Goal: Task Accomplishment & Management: Use online tool/utility

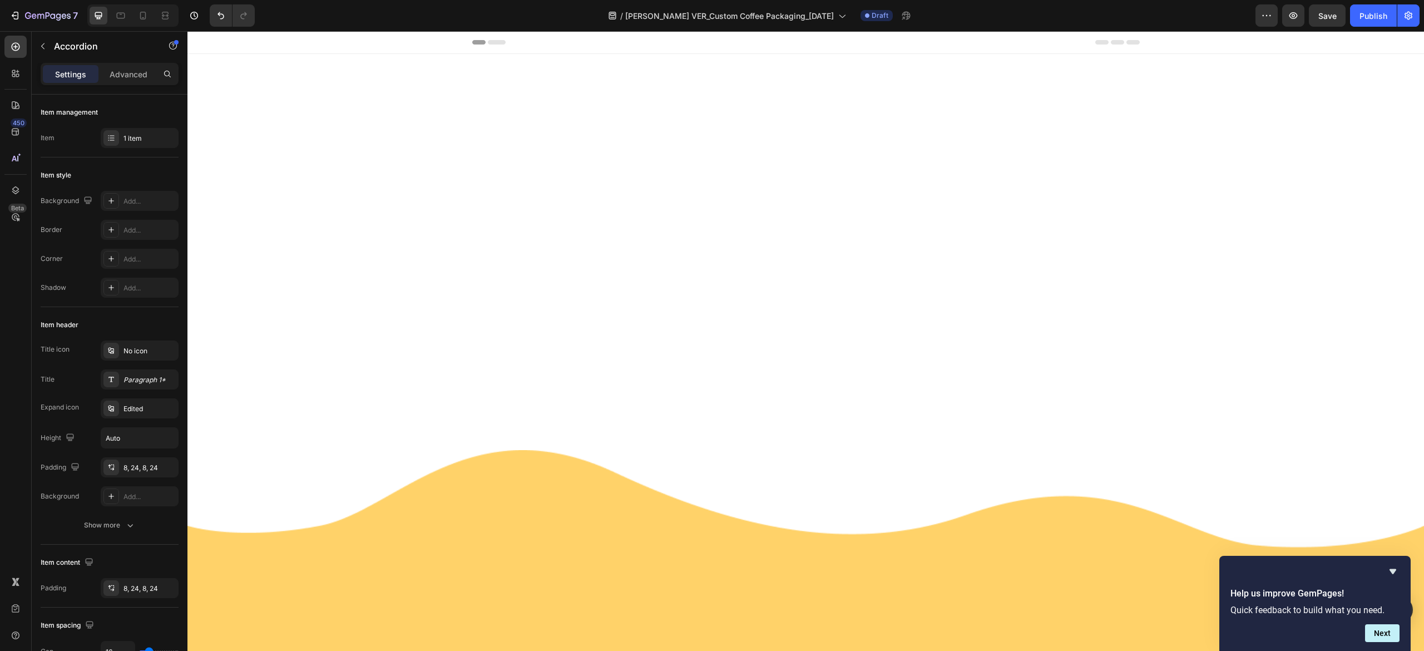
scroll to position [2815, 0]
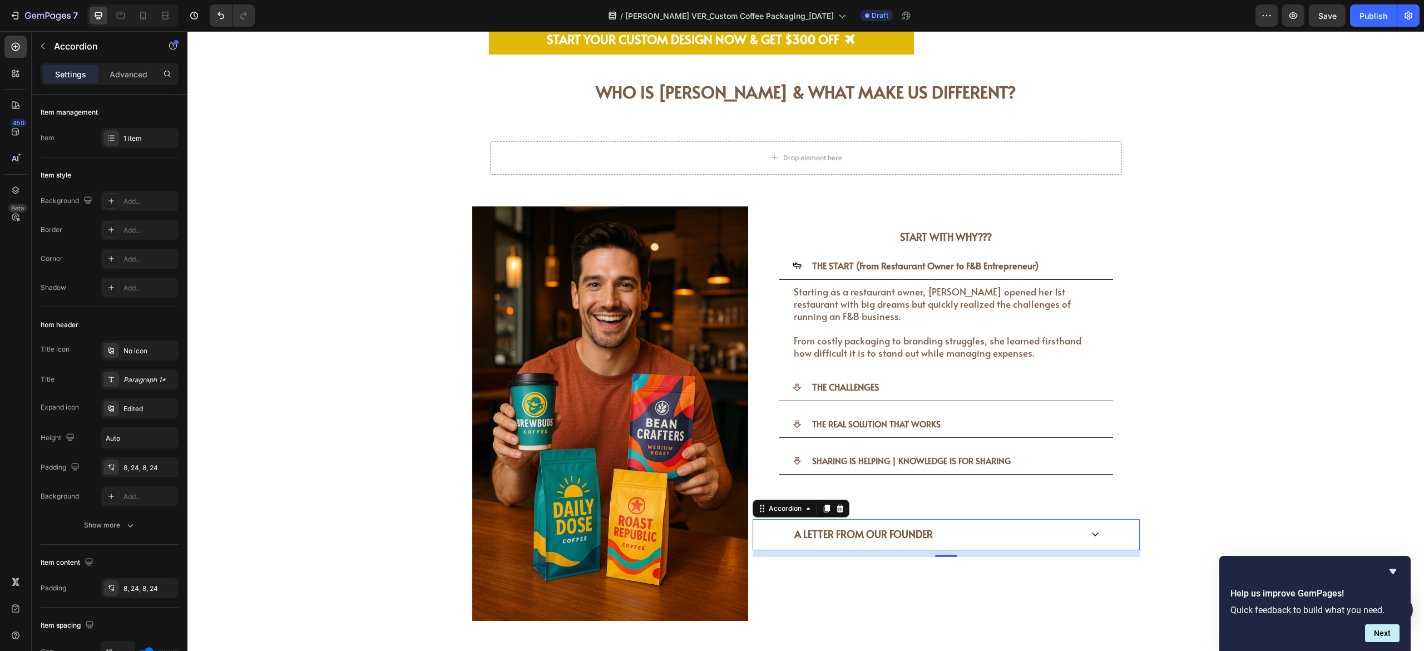
click at [1091, 530] on icon at bounding box center [1095, 534] width 9 height 9
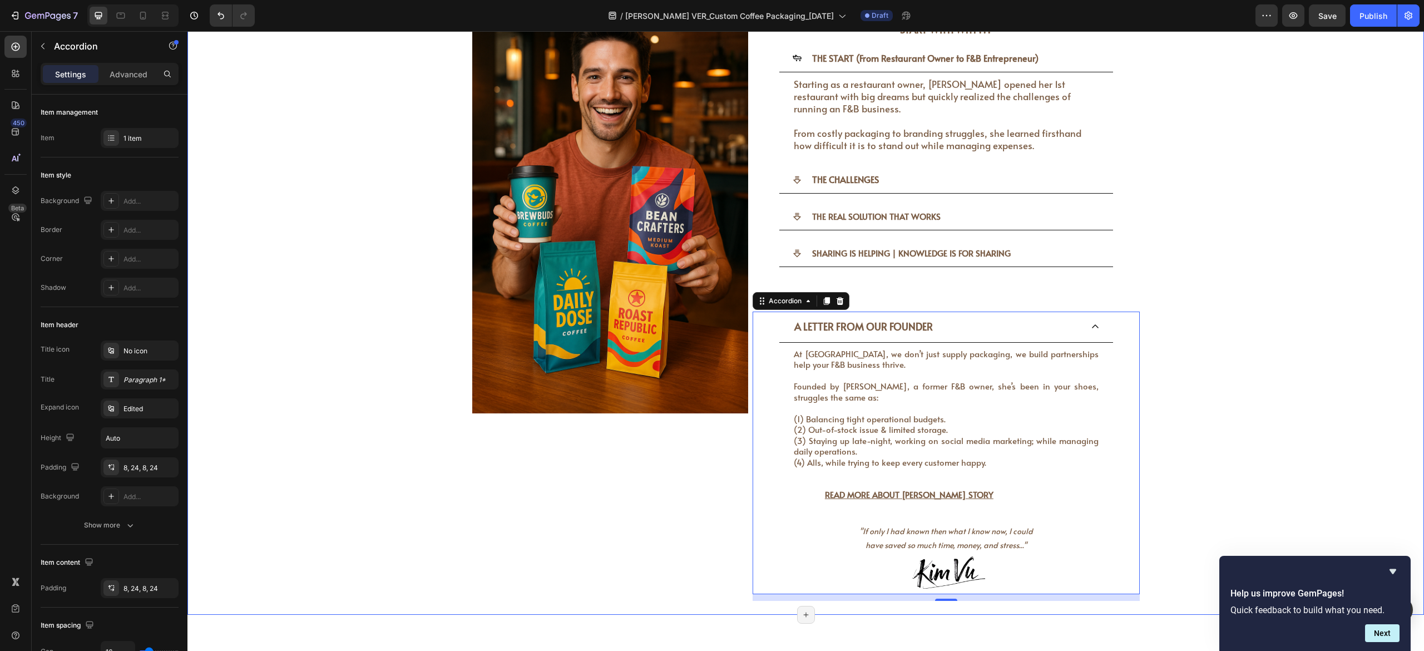
scroll to position [3038, 0]
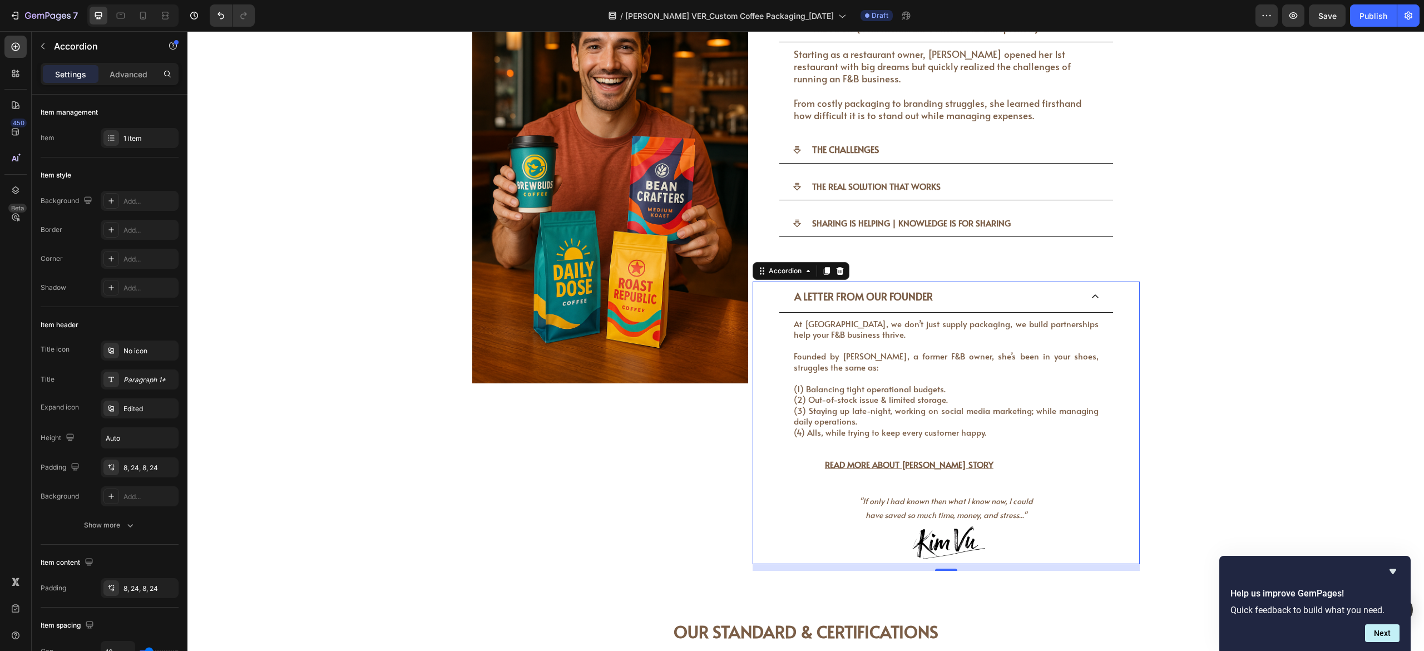
click at [1091, 292] on icon at bounding box center [1095, 296] width 9 height 9
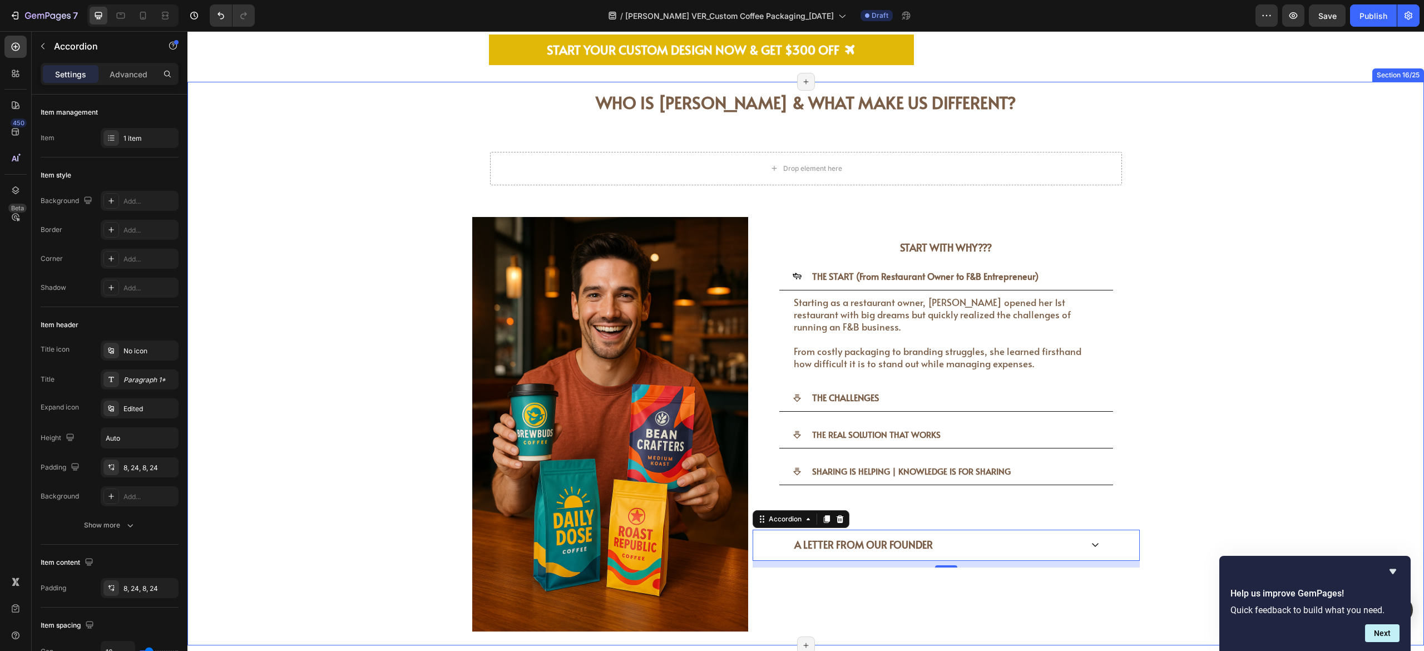
scroll to position [2815, 0]
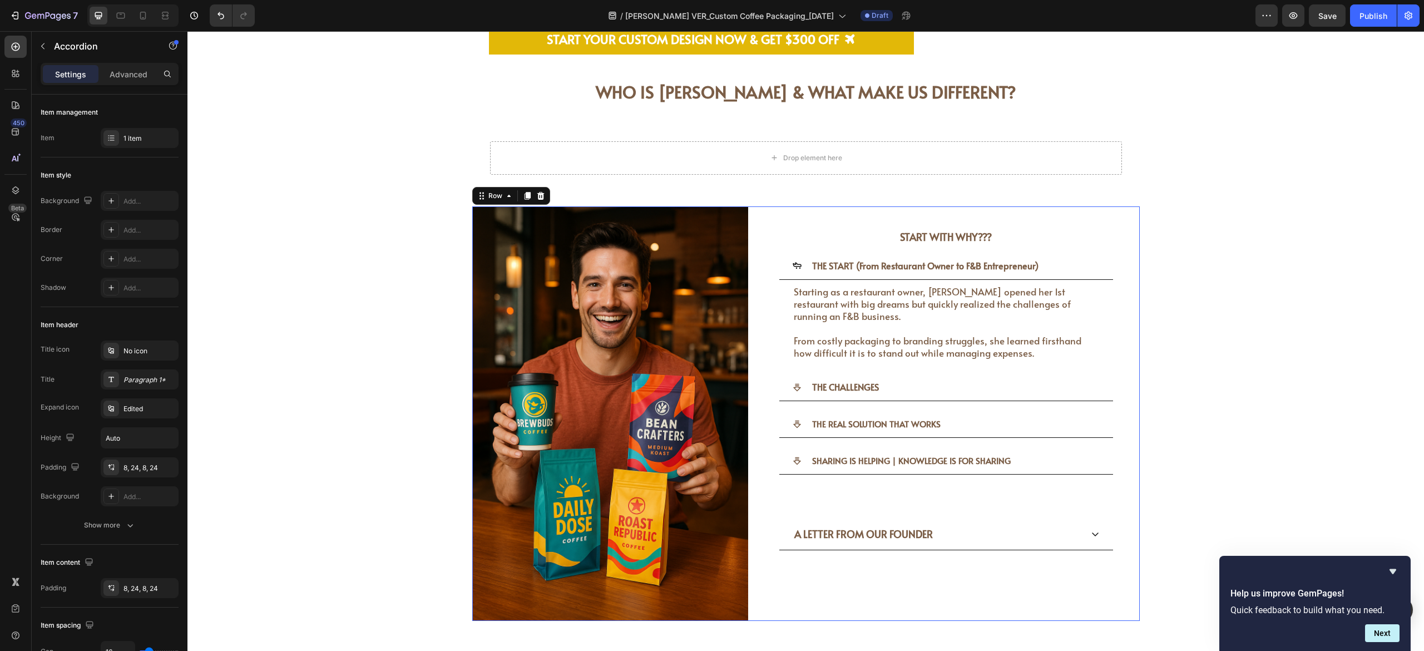
click at [781, 560] on div "START WITH WHY??? Heading THE START (From Restaurant Owner to F&B Entrepreneur)…" at bounding box center [946, 413] width 387 height 414
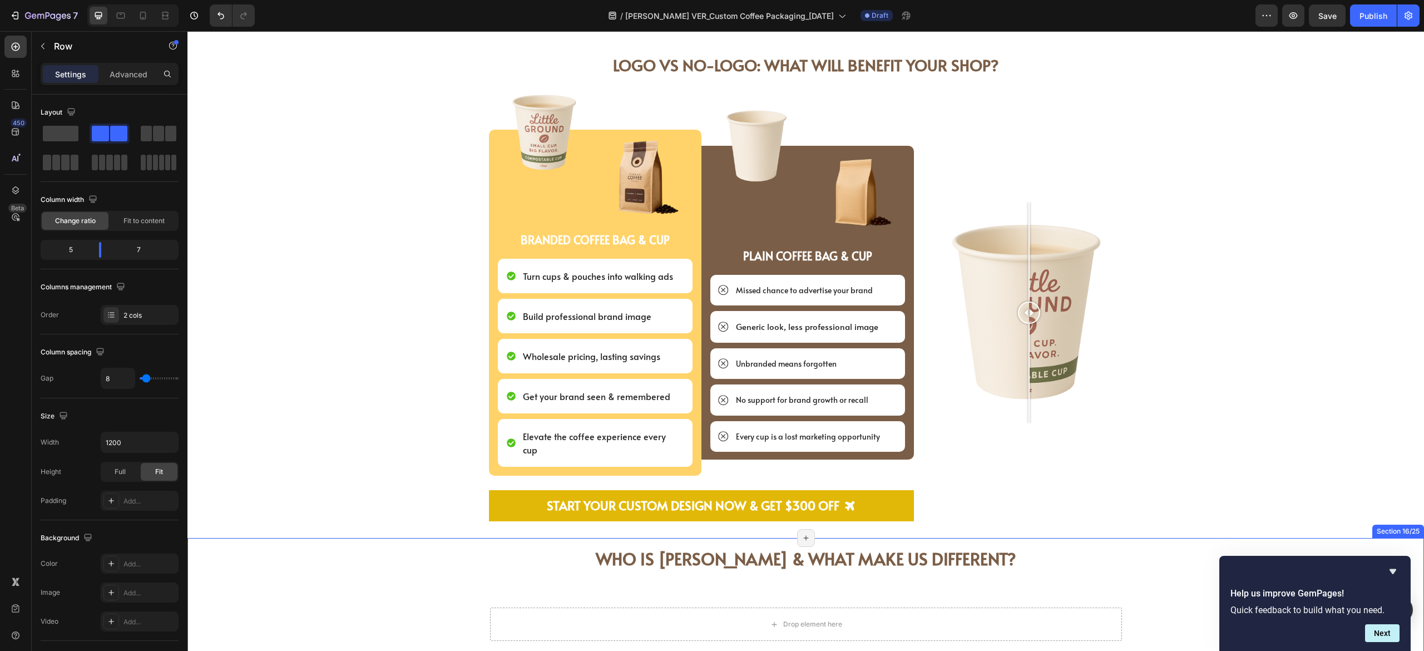
scroll to position [2559, 0]
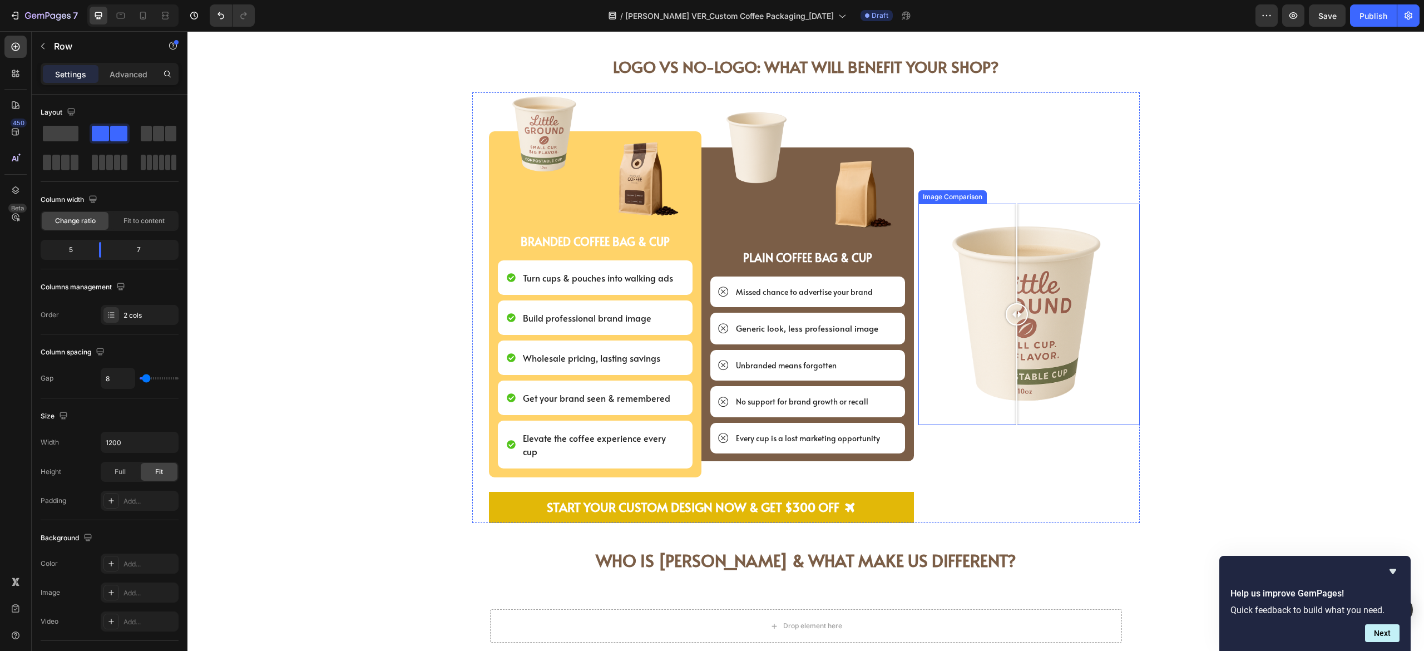
drag, startPoint x: 1018, startPoint y: 313, endPoint x: 1008, endPoint y: 291, distance: 23.7
click at [1008, 291] on div at bounding box center [1017, 314] width 22 height 221
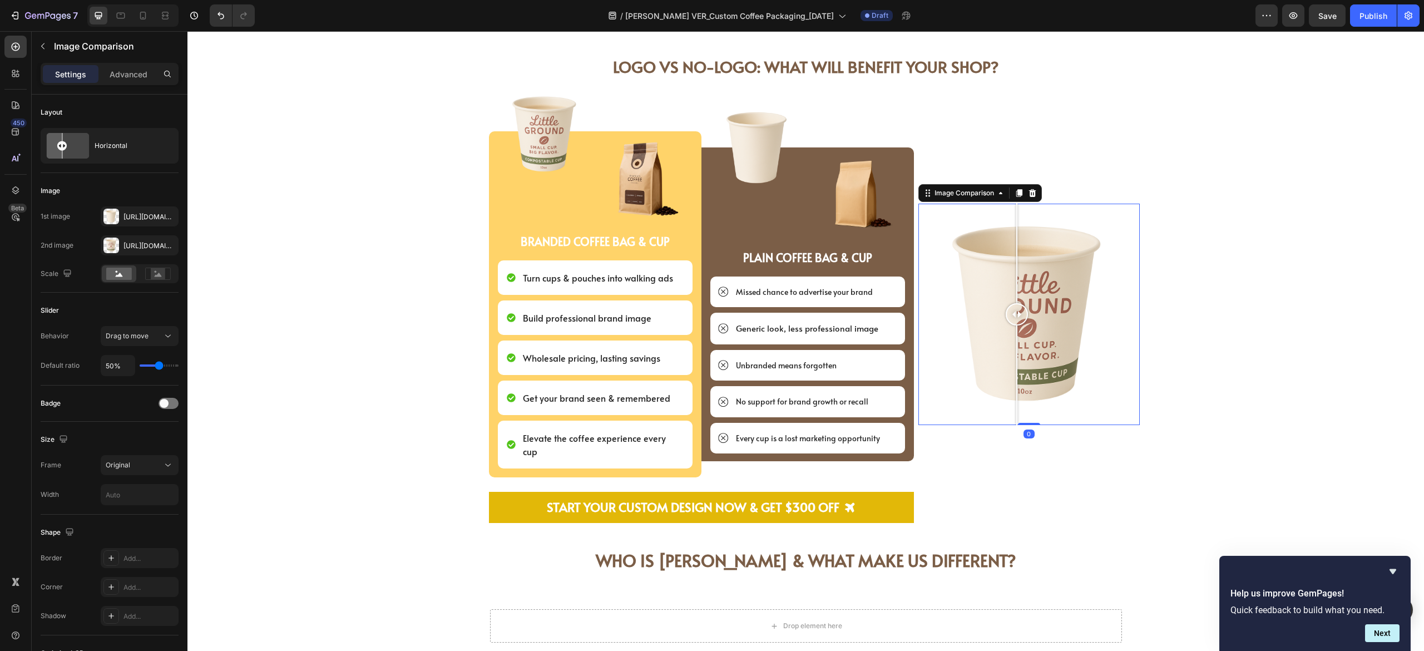
scroll to position [2448, 0]
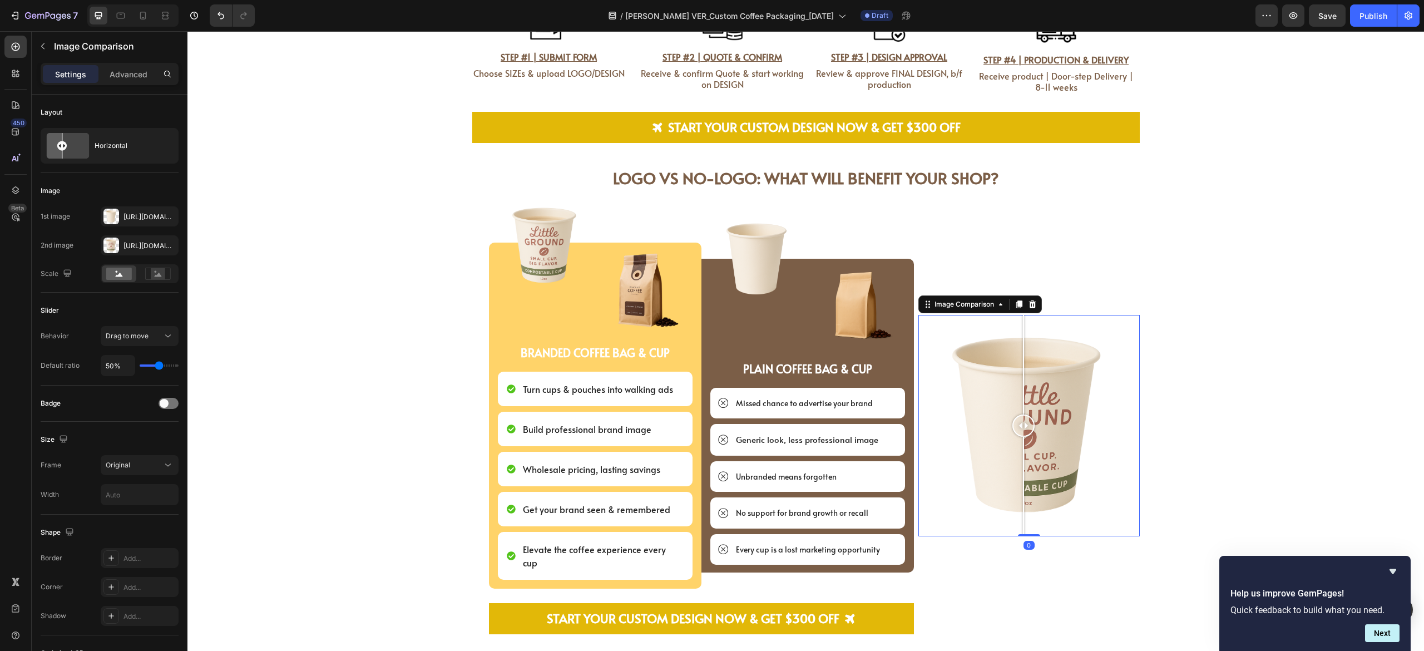
drag, startPoint x: 1022, startPoint y: 424, endPoint x: 1015, endPoint y: 424, distance: 6.7
click at [1015, 424] on div at bounding box center [1023, 425] width 22 height 22
click at [936, 592] on div "Image Comparison 0" at bounding box center [1028, 419] width 221 height 430
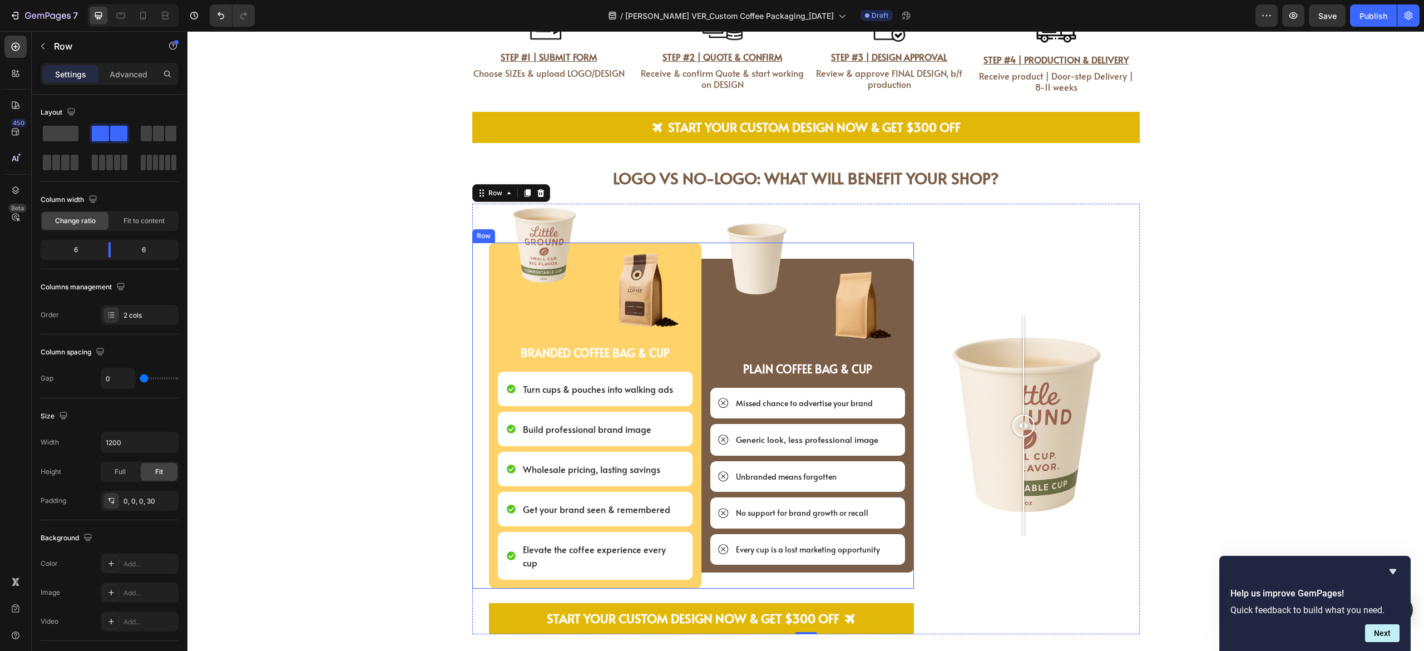
click at [701, 567] on div "Image Image Row PLAIN COFFEE BAG & CUP Text Block Missed chance to advertise yo…" at bounding box center [807, 416] width 212 height 346
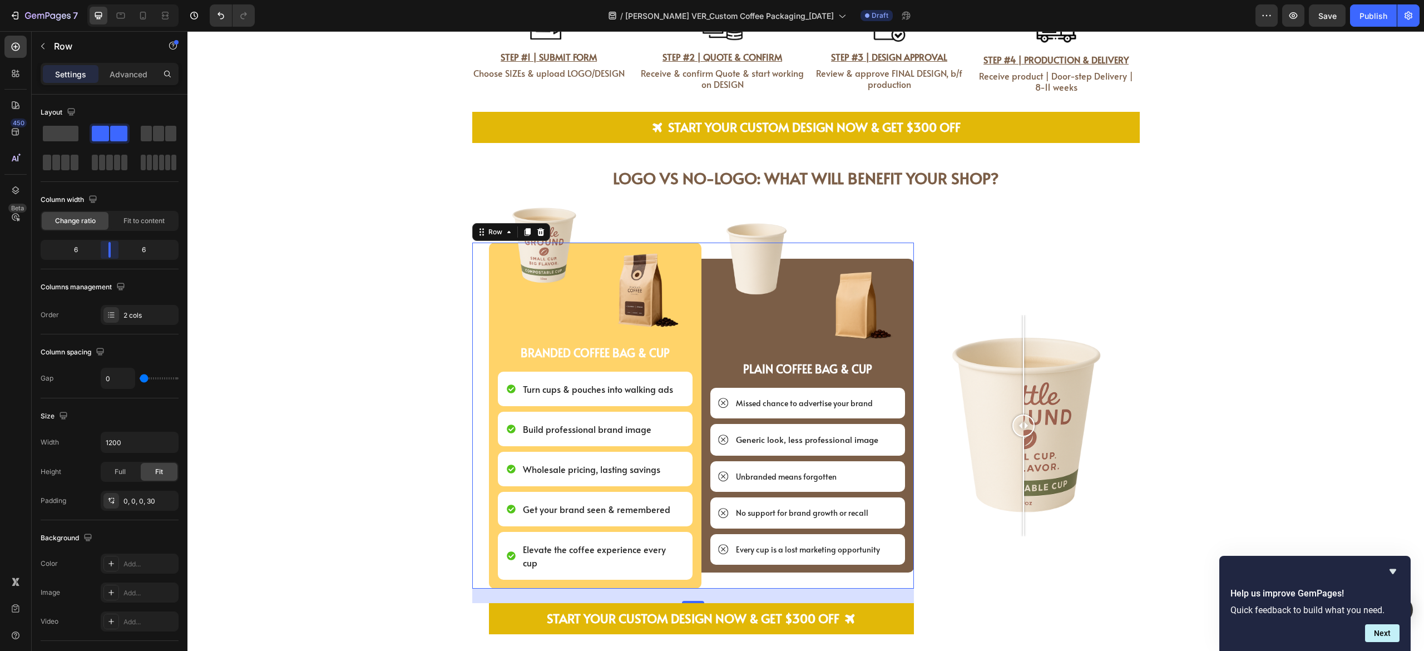
click at [108, 0] on body "7 Version history / [PERSON_NAME] VER_Custom Coffee Packaging_[DATE] Draft Prev…" at bounding box center [712, 0] width 1424 height 0
click at [755, 315] on div "Image" at bounding box center [757, 306] width 95 height 95
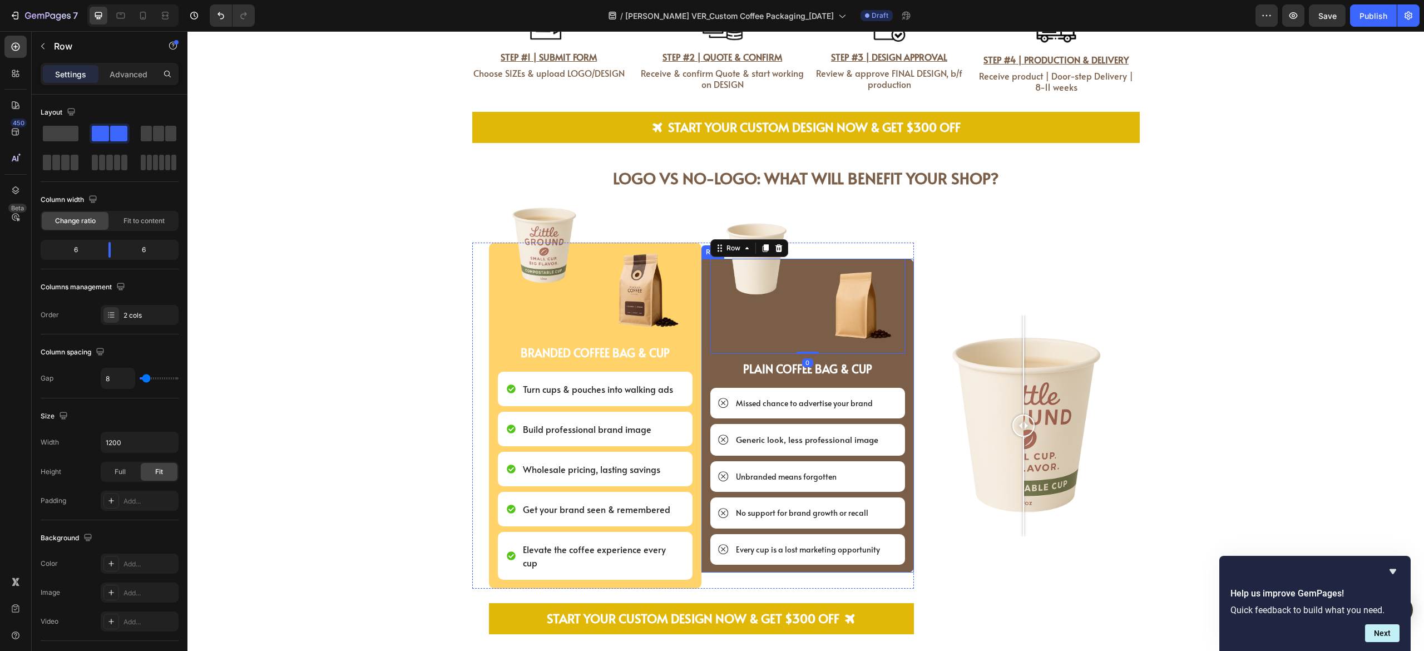
click at [701, 367] on div "Image Image Row 0 PLAIN COFFEE BAG & CUP Text Block Missed chance to advertise …" at bounding box center [807, 416] width 212 height 314
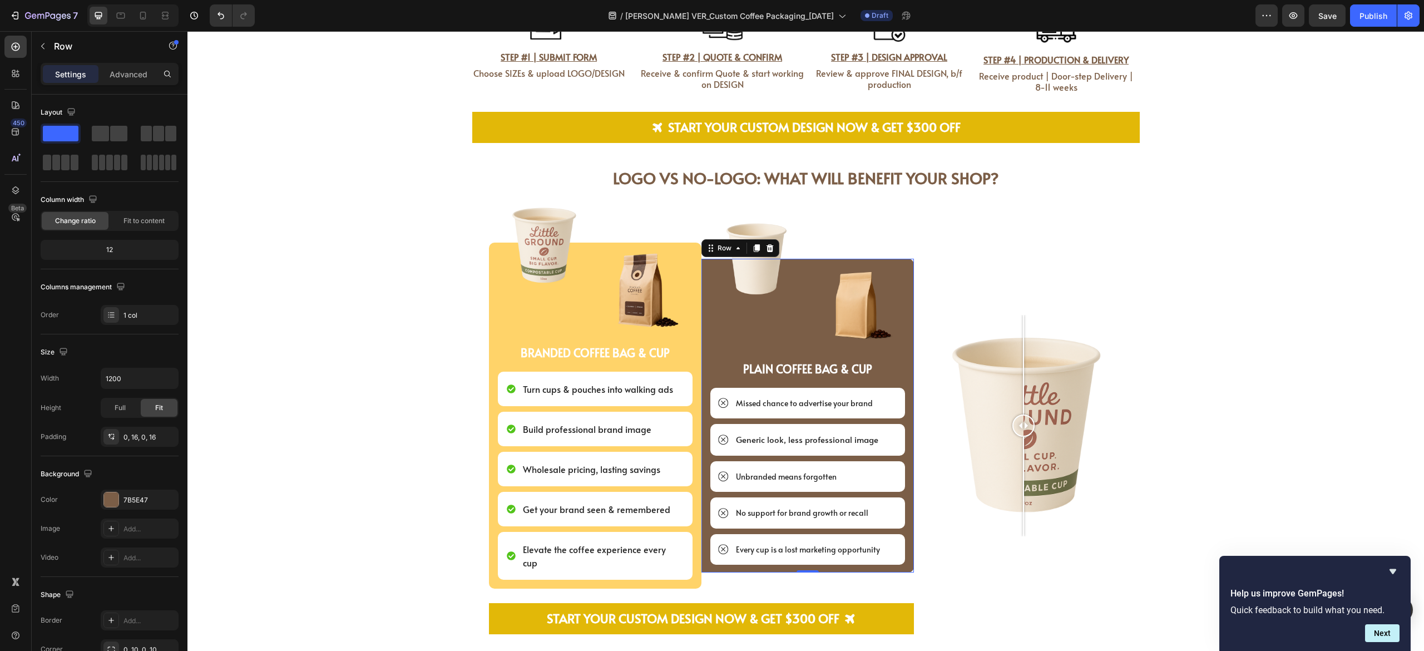
click at [902, 469] on div "Image Image Row PLAIN COFFEE BAG & CUP Text Block Missed chance to advertise yo…" at bounding box center [807, 416] width 212 height 314
click at [1274, 431] on div "LOGO vs NO-LOGO: What will Benefit your Shop? Heading LOGO vs NO-LOGO: What wil…" at bounding box center [805, 397] width 1237 height 473
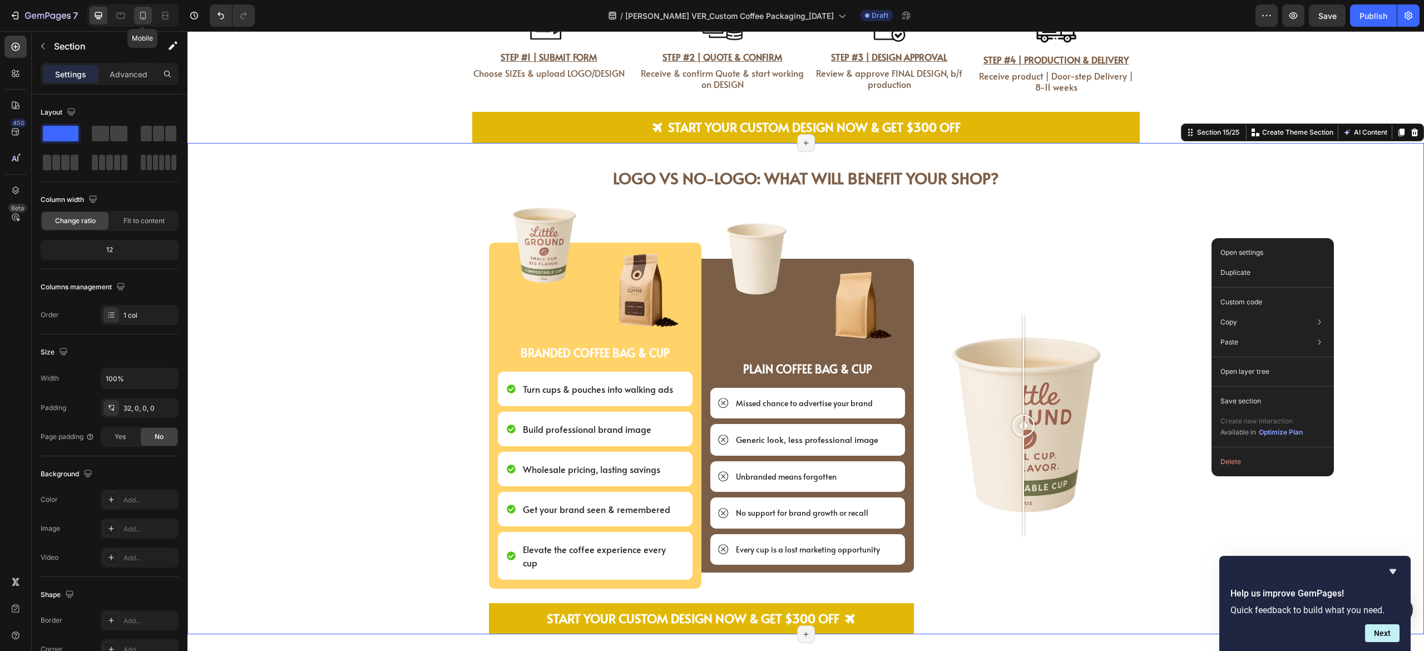
click at [144, 10] on icon at bounding box center [142, 15] width 11 height 11
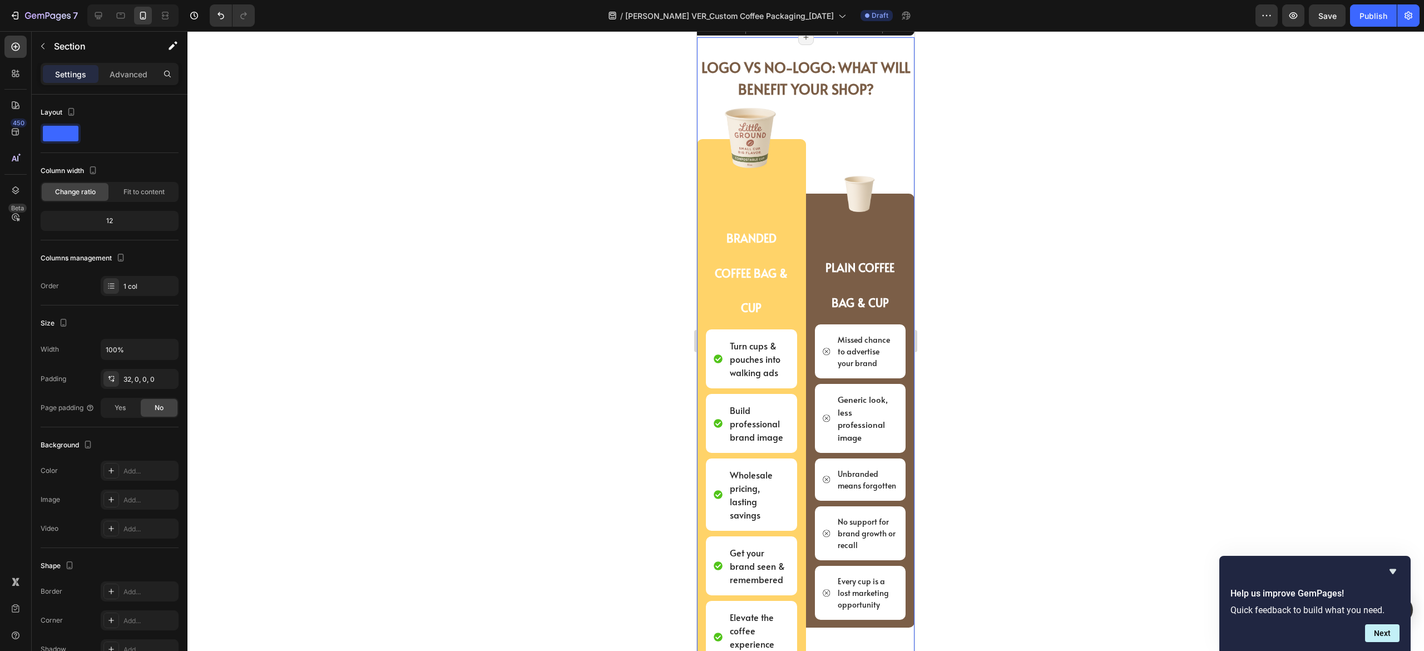
scroll to position [2933, 0]
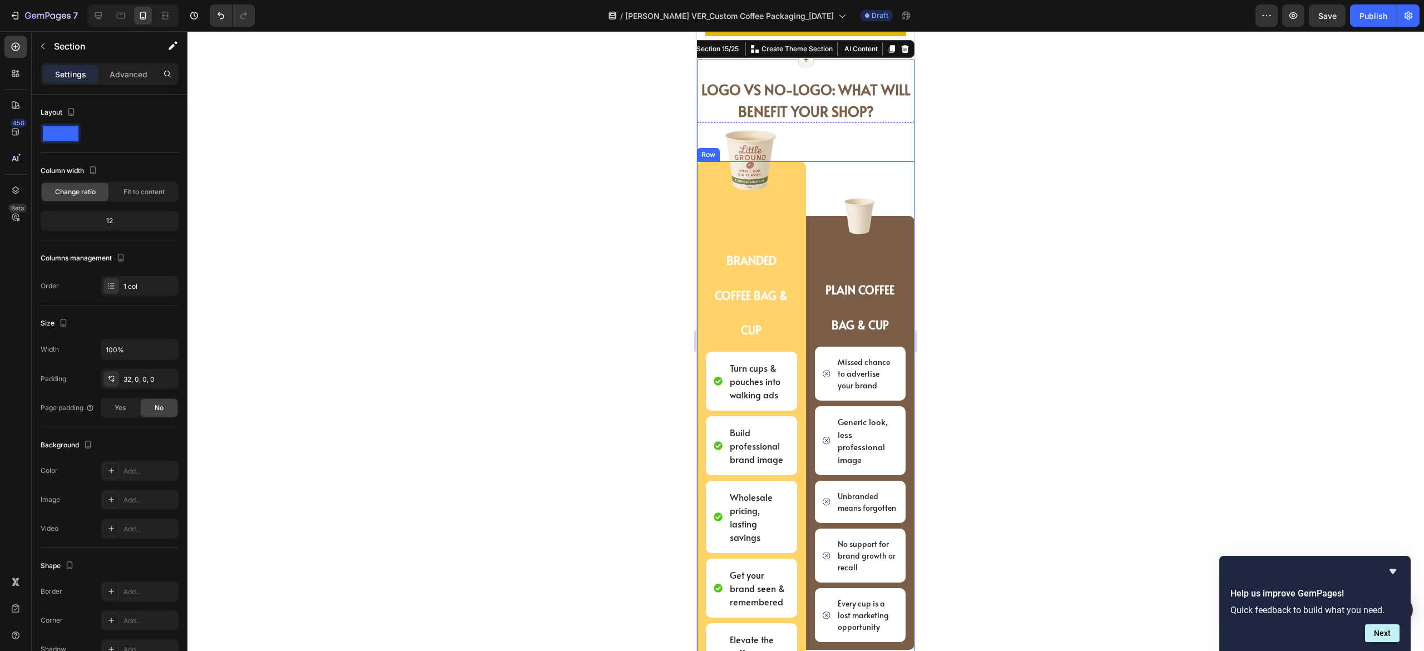
click at [817, 191] on div "Image Image Row PLAIN COFFEE BAG & CUP Text Block Missed chance to advertise yo…" at bounding box center [860, 432] width 109 height 543
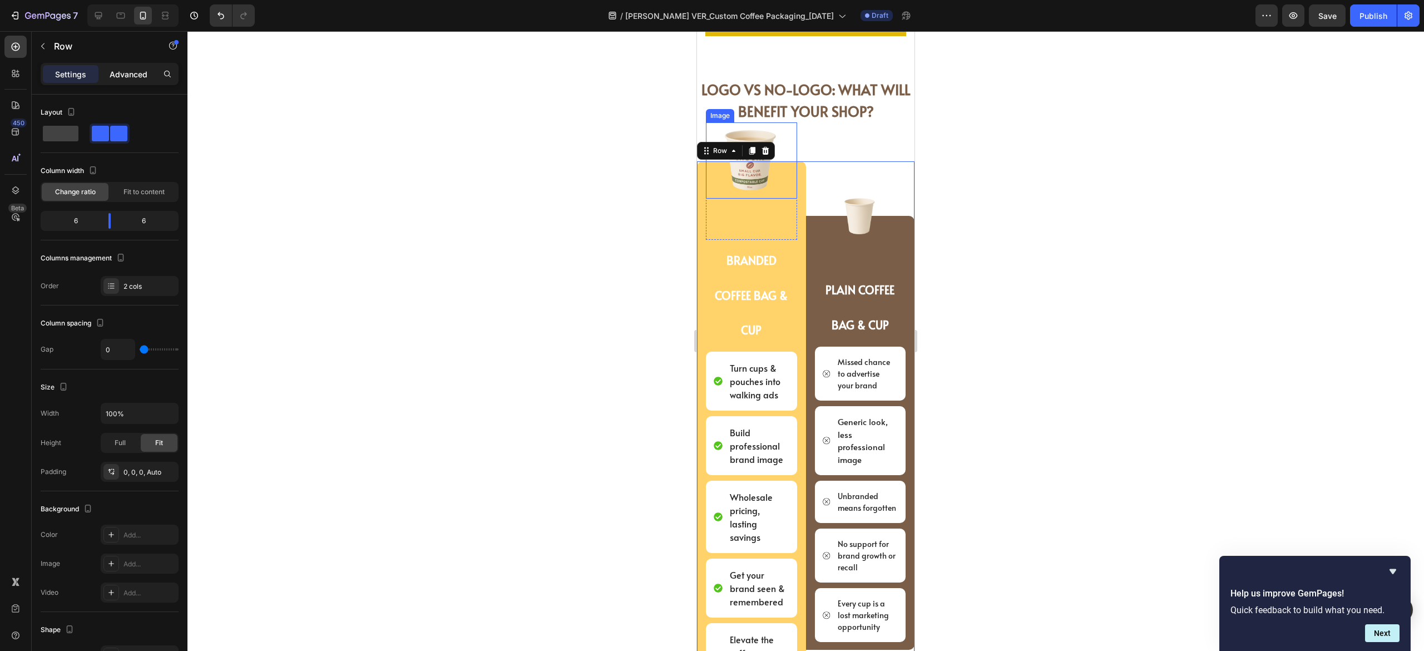
click at [127, 77] on p "Advanced" at bounding box center [129, 74] width 38 height 12
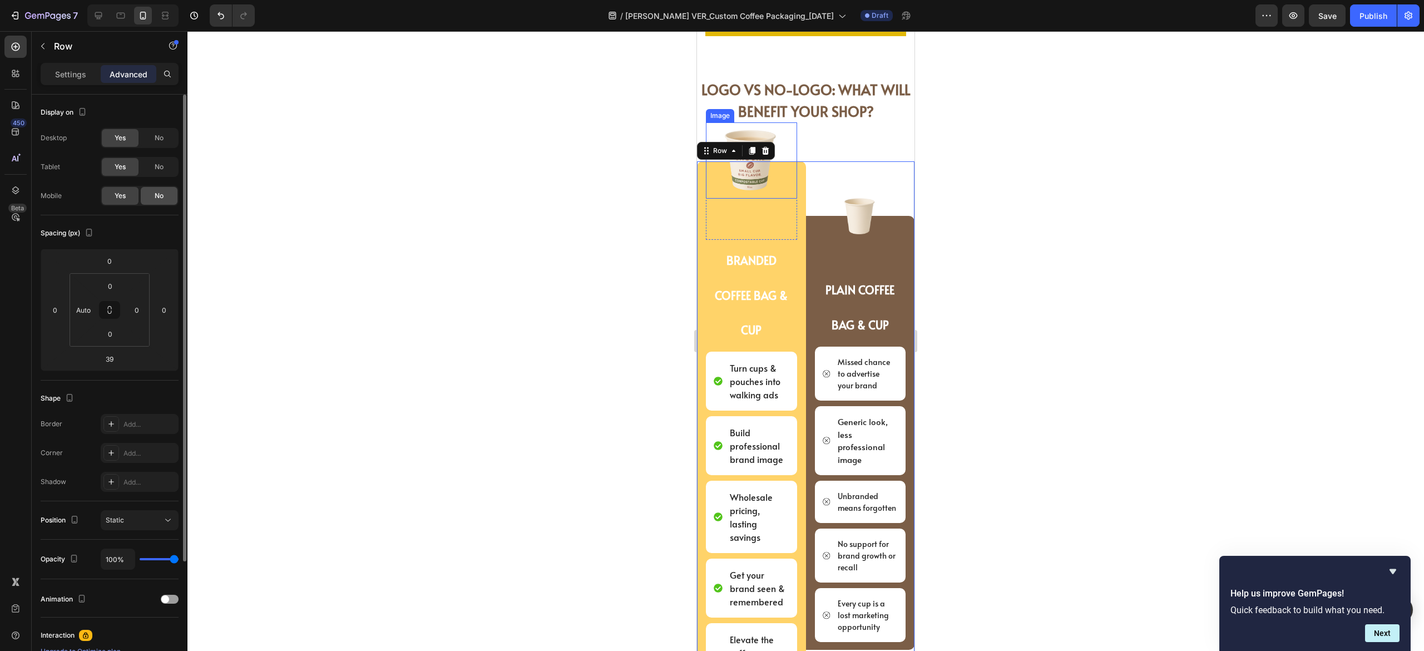
click at [160, 192] on span "No" at bounding box center [159, 196] width 9 height 10
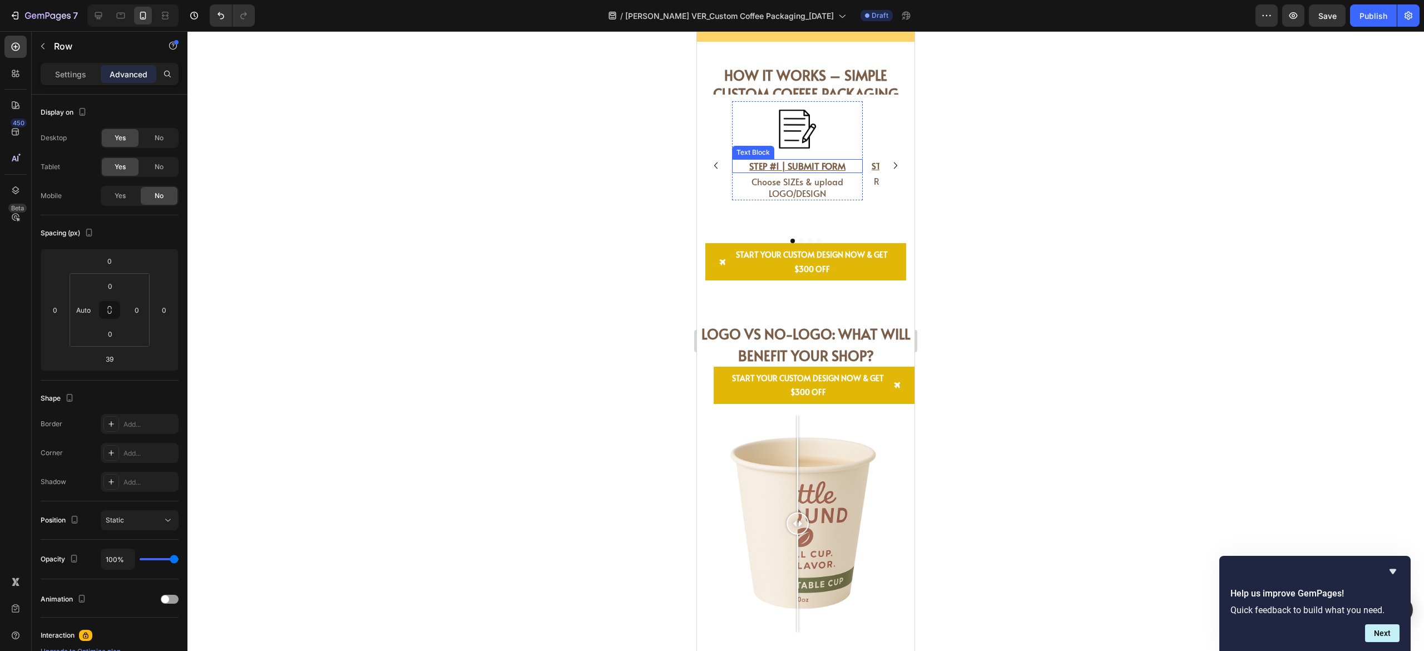
scroll to position [2668, 0]
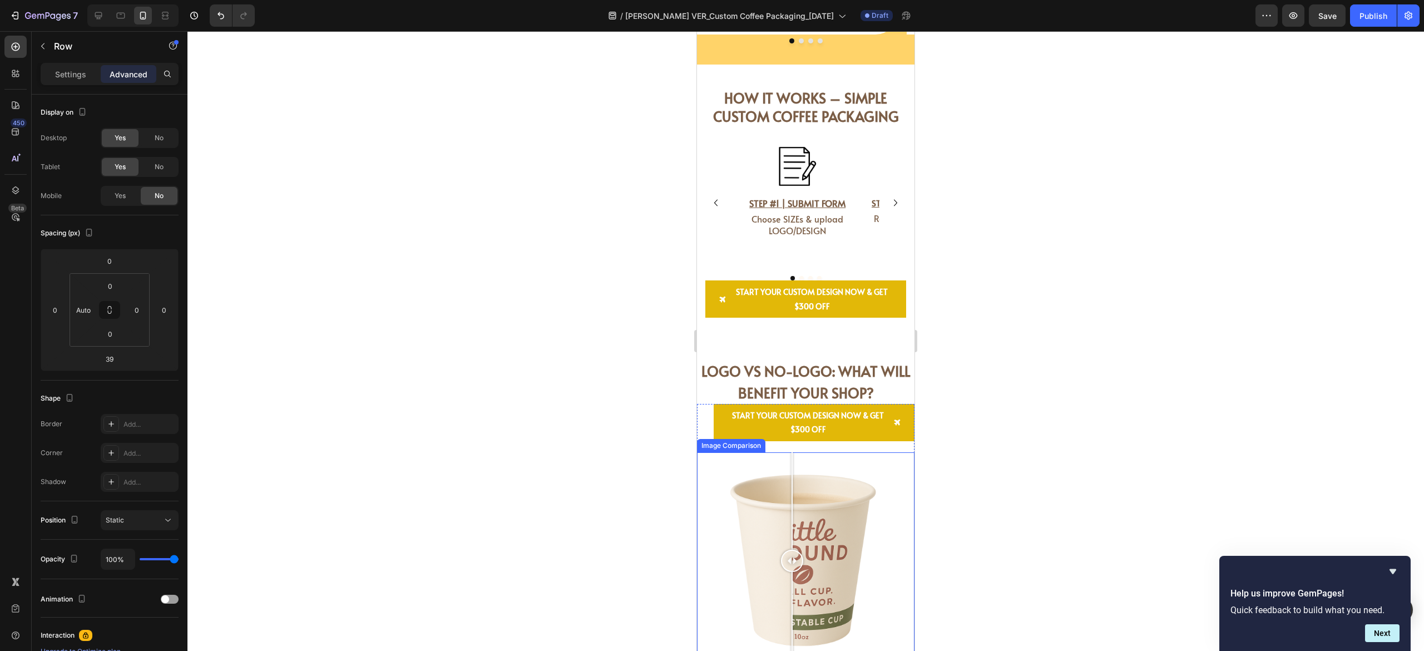
drag, startPoint x: 795, startPoint y: 537, endPoint x: 792, endPoint y: 556, distance: 19.2
click at [792, 556] on div at bounding box center [792, 561] width 22 height 22
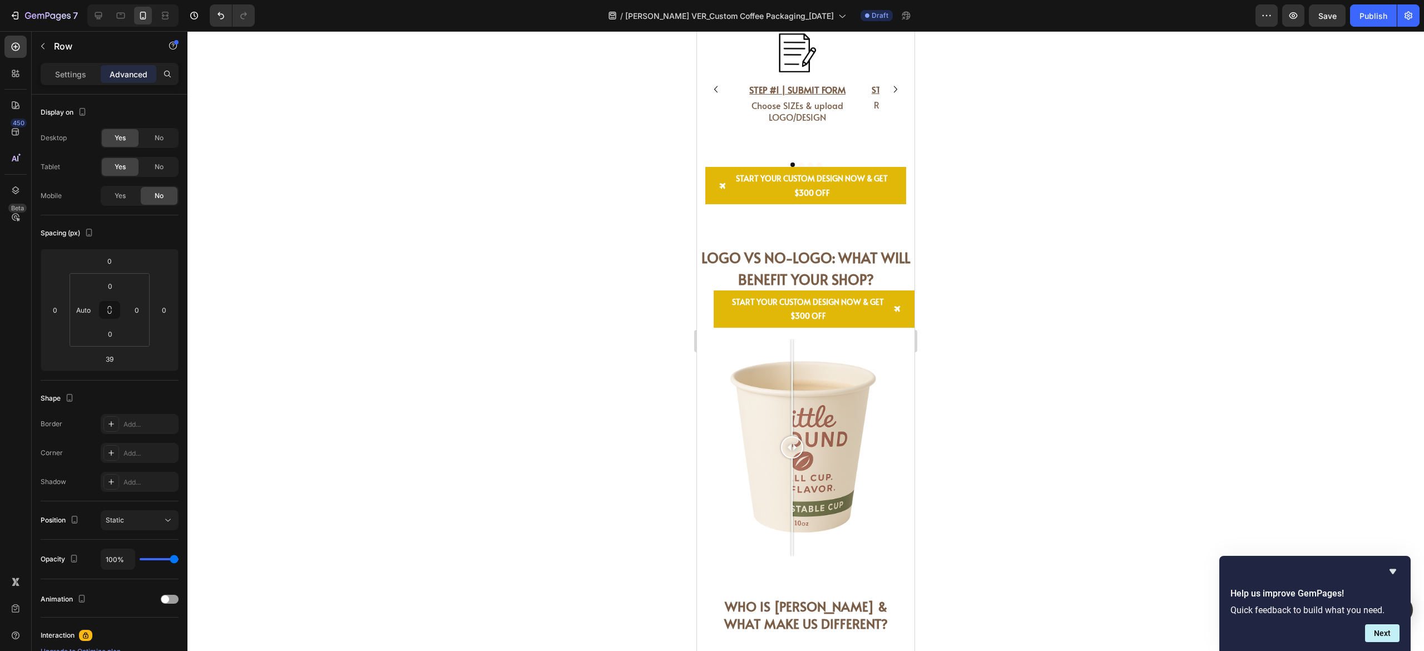
scroll to position [2890, 0]
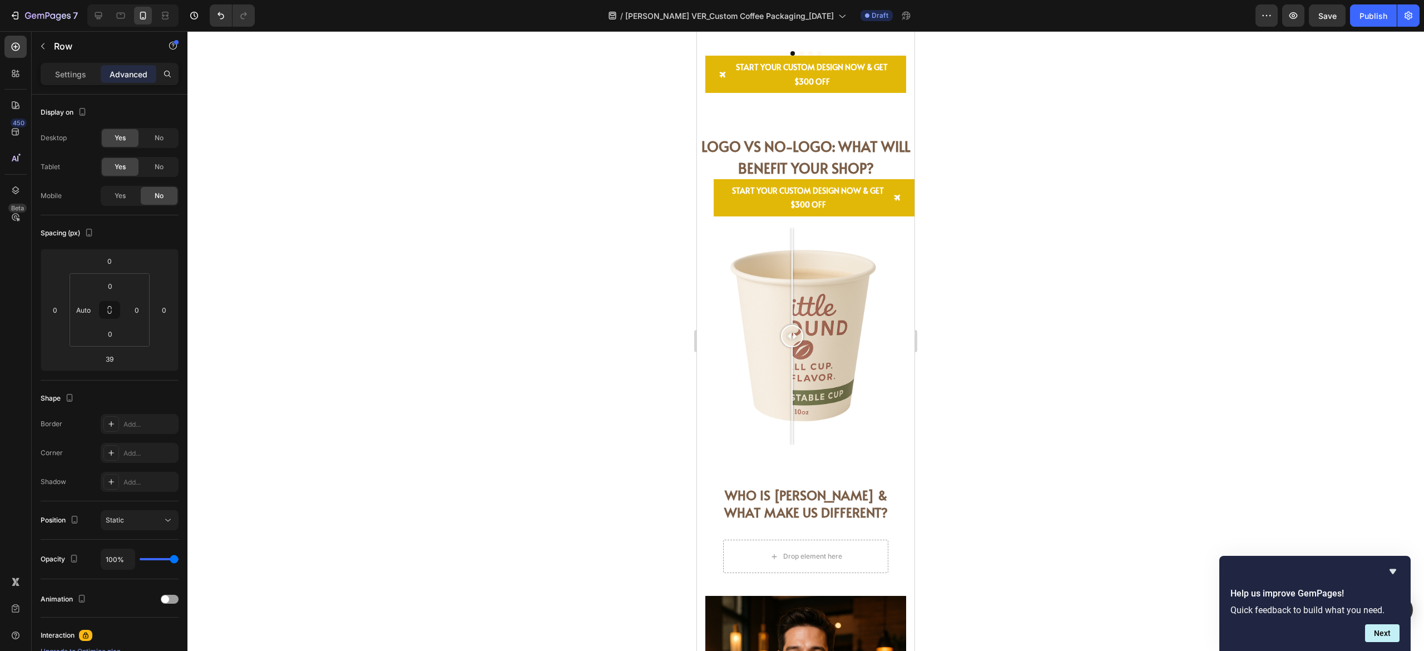
click at [1016, 318] on div at bounding box center [805, 341] width 1237 height 620
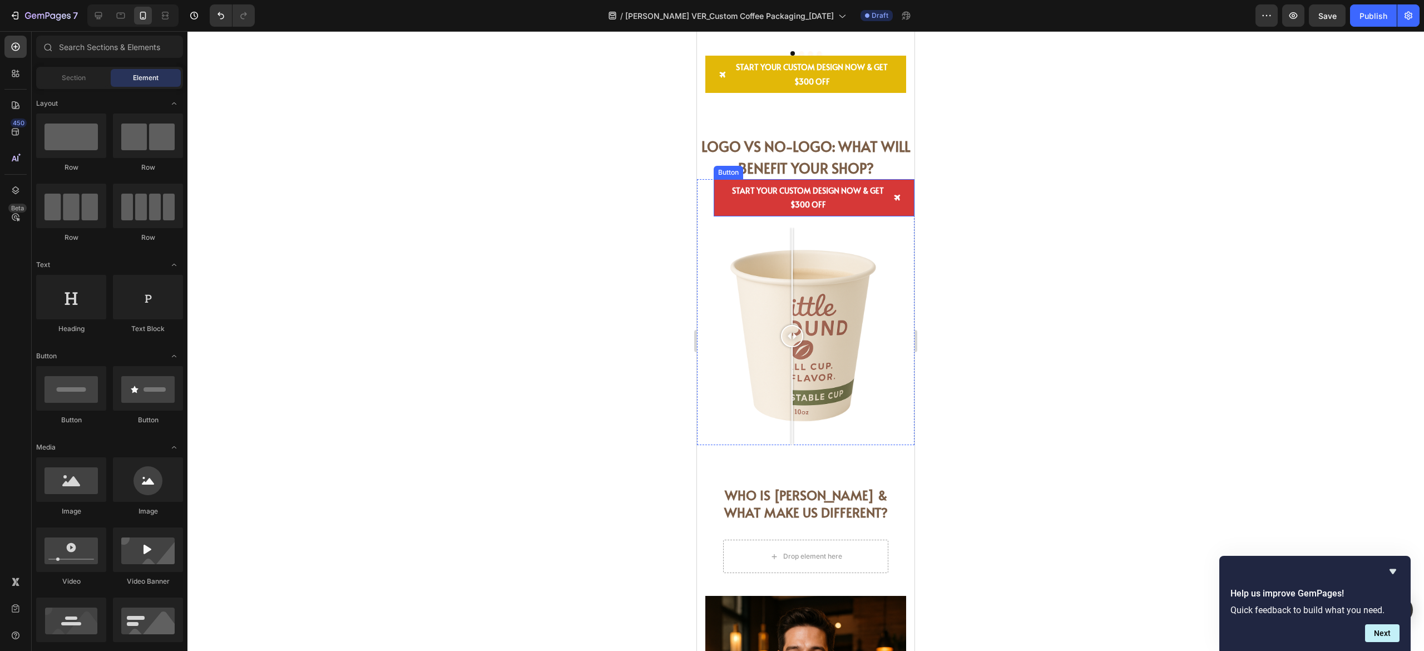
click at [718, 212] on link "START YOUR CUSTOM DESIGN NOW & GET $300 OFF" at bounding box center [814, 197] width 201 height 37
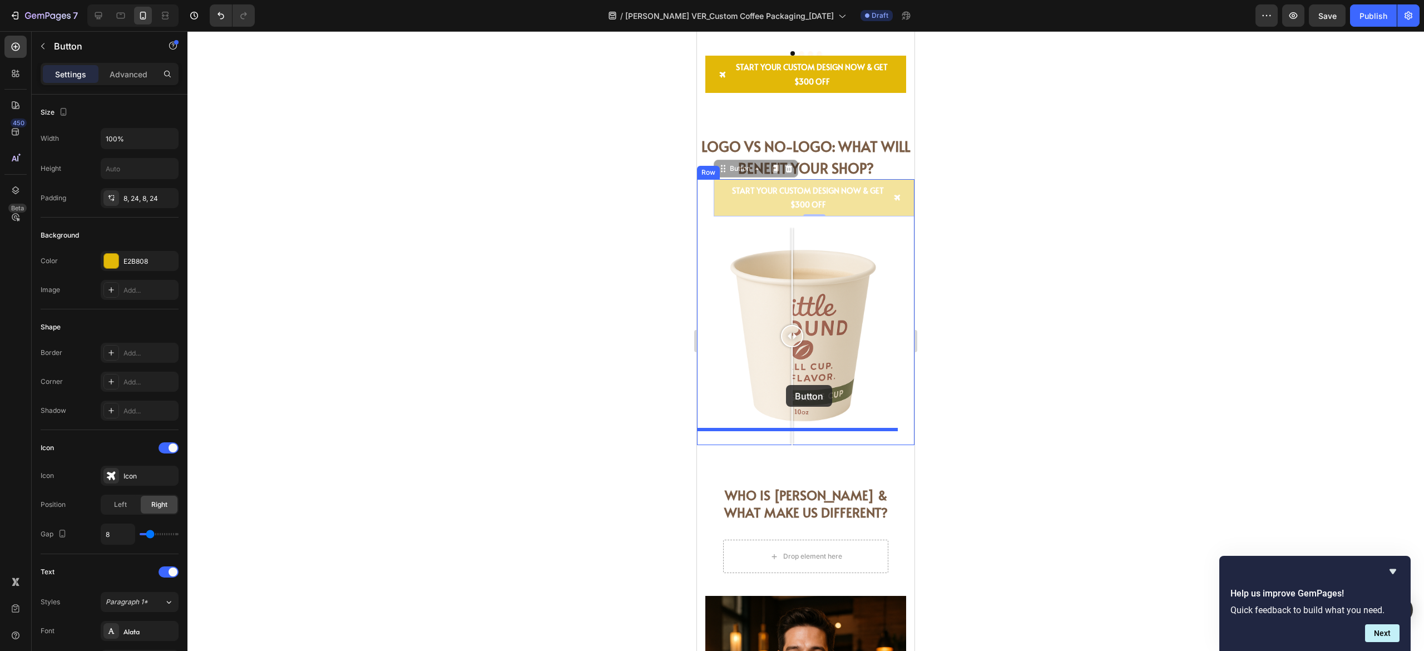
drag, startPoint x: 720, startPoint y: 170, endPoint x: 786, endPoint y: 385, distance: 224.7
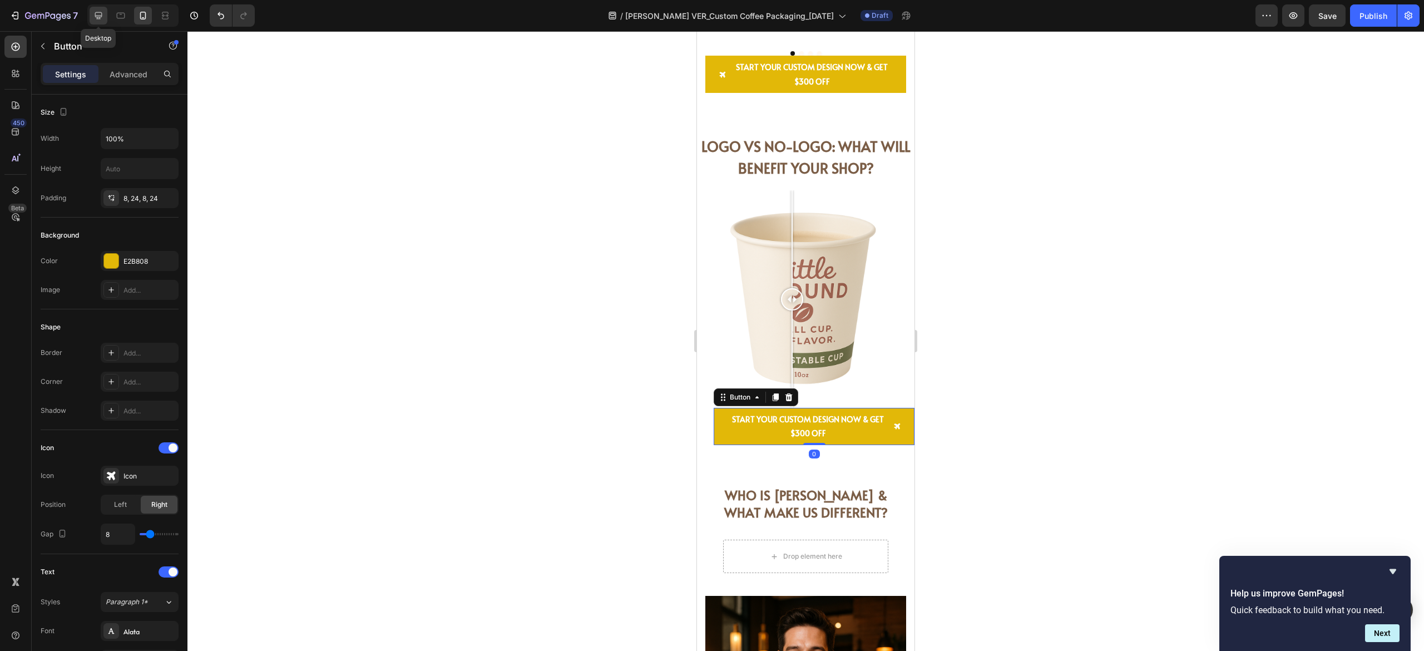
click at [90, 14] on div at bounding box center [99, 16] width 18 height 18
type input "22"
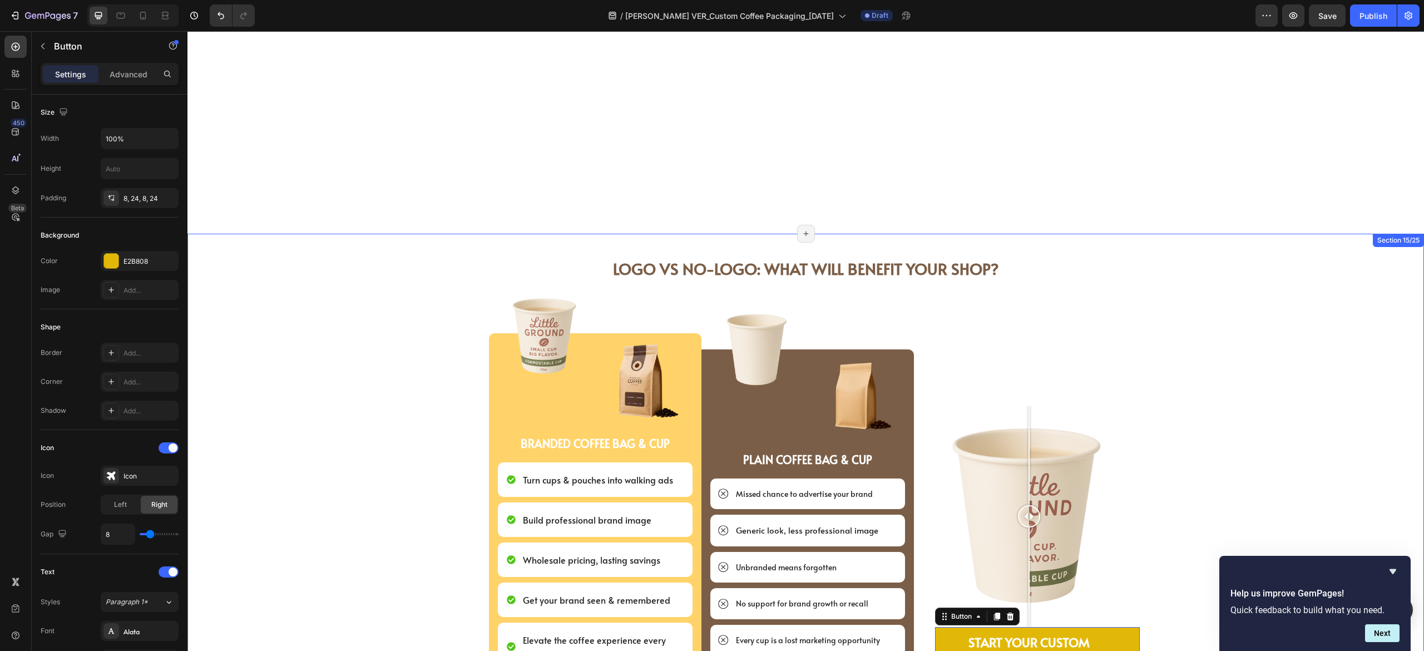
scroll to position [2705, 0]
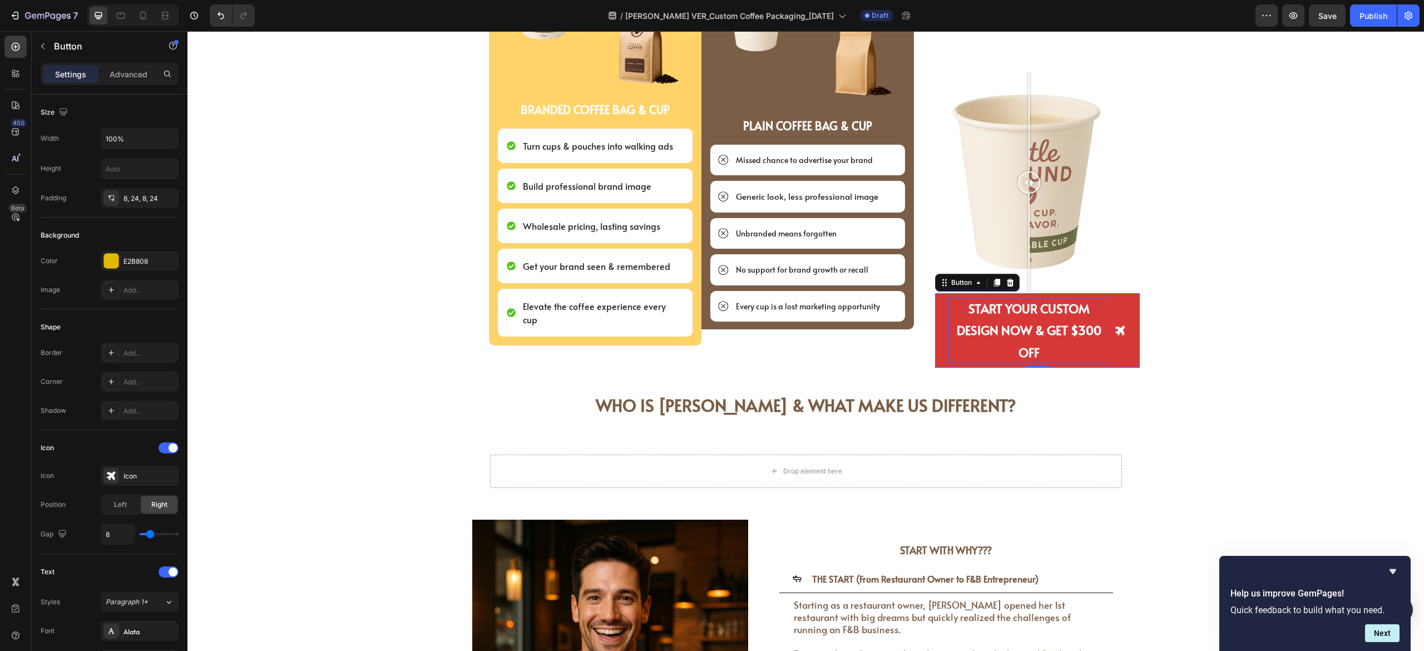
click at [1054, 329] on strong "START YOUR CUSTOM DESIGN NOW & GET $300 OFF" at bounding box center [1029, 330] width 145 height 61
click at [1036, 330] on strong "START YOUR CUSTOM DESIGN NOW & GET $300 OFF" at bounding box center [1029, 330] width 145 height 61
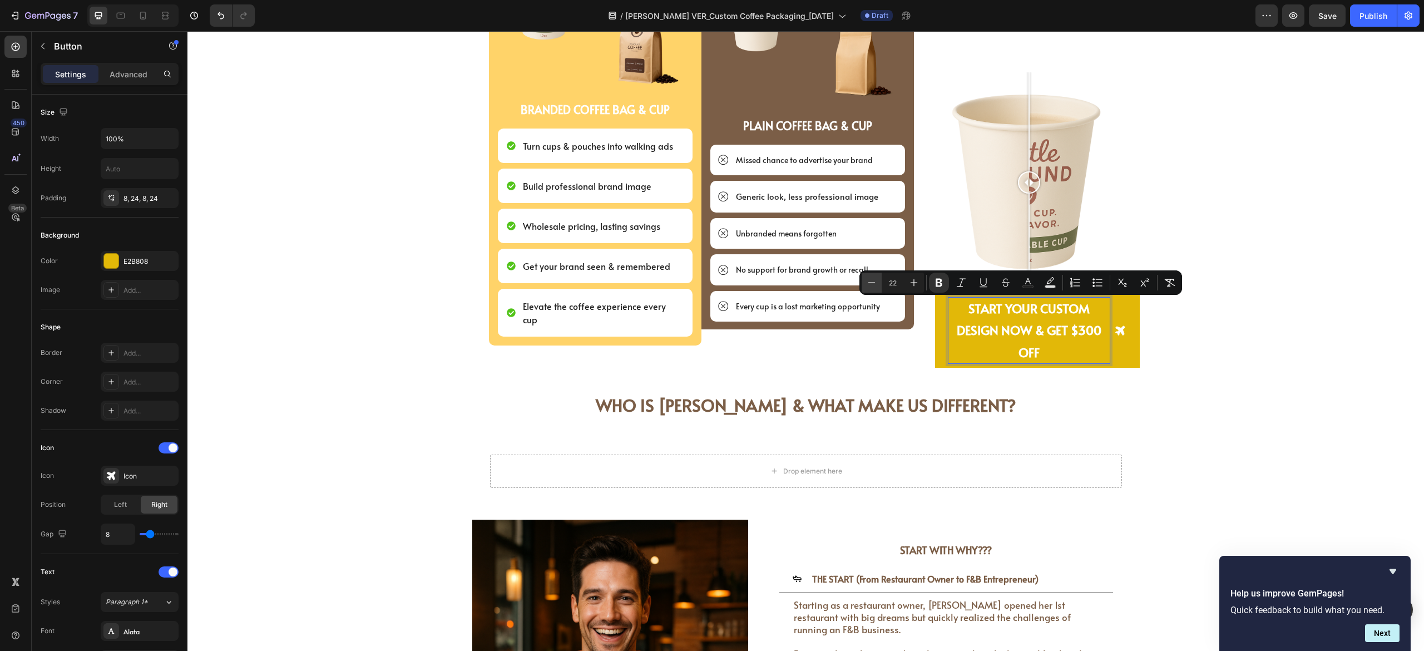
click at [872, 285] on icon "Editor contextual toolbar" at bounding box center [871, 282] width 11 height 11
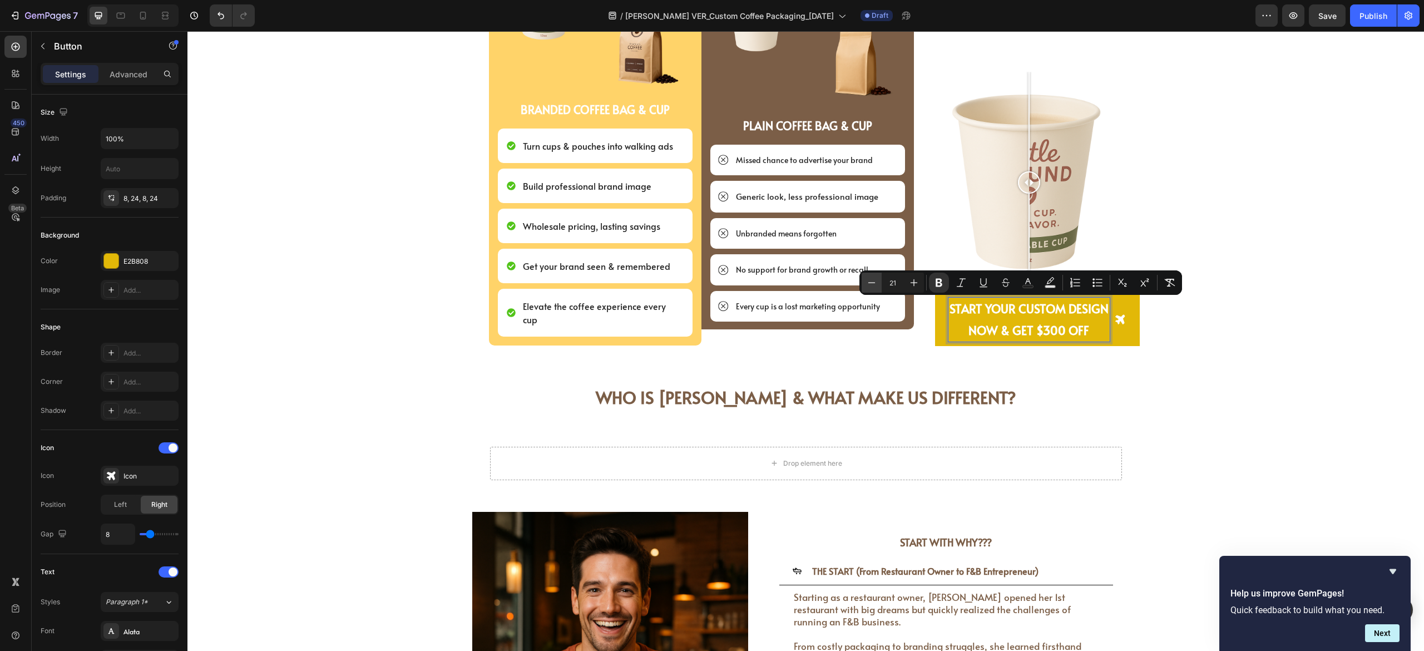
click at [872, 284] on icon "Editor contextual toolbar" at bounding box center [871, 282] width 11 height 11
type input "20"
click at [1296, 339] on div "LOGO vs NO-LOGO: What will Benefit your Shop? Heading LOGO vs NO-LOGO: What wil…" at bounding box center [805, 139] width 1237 height 442
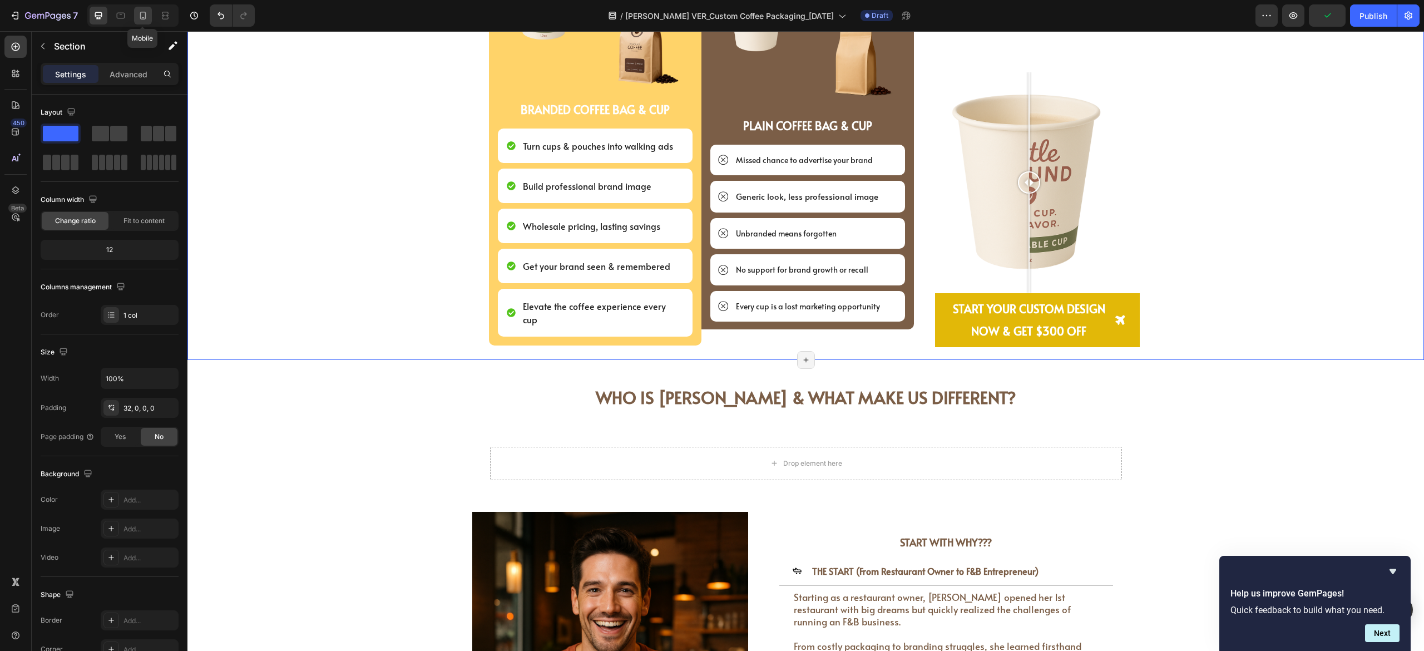
click at [145, 12] on icon at bounding box center [142, 15] width 11 height 11
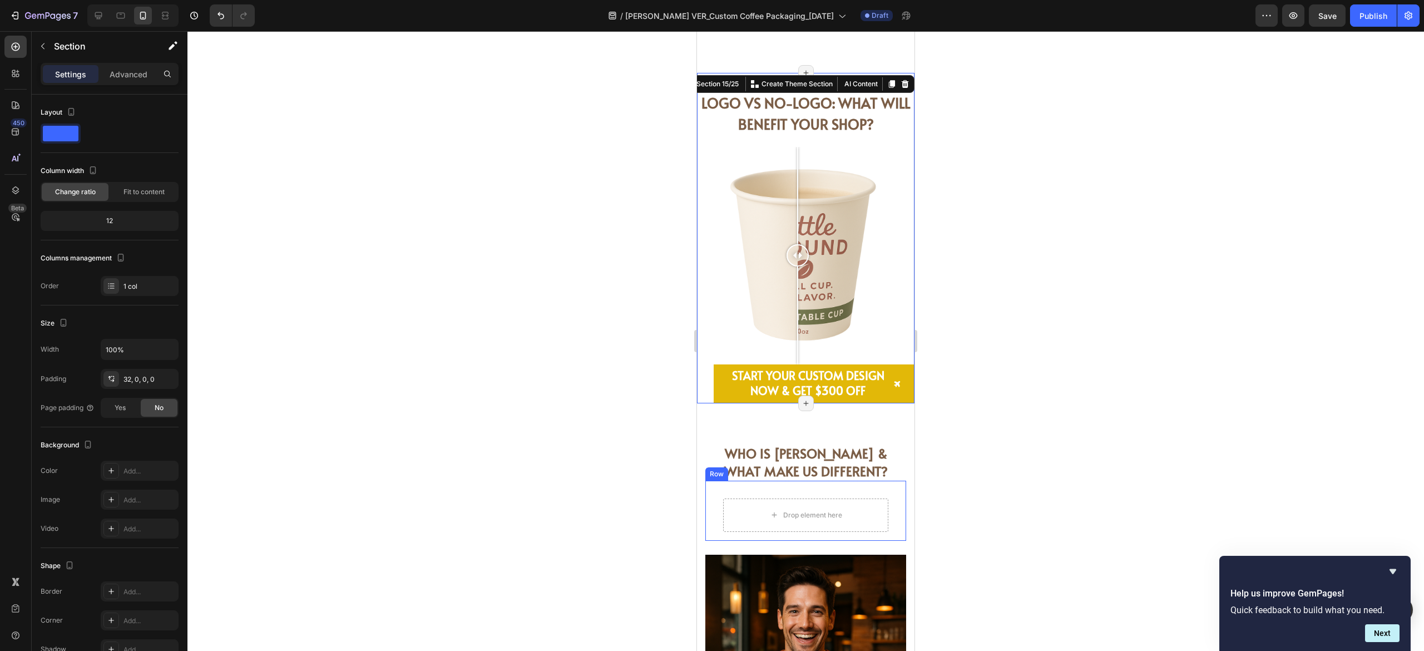
scroll to position [3297, 0]
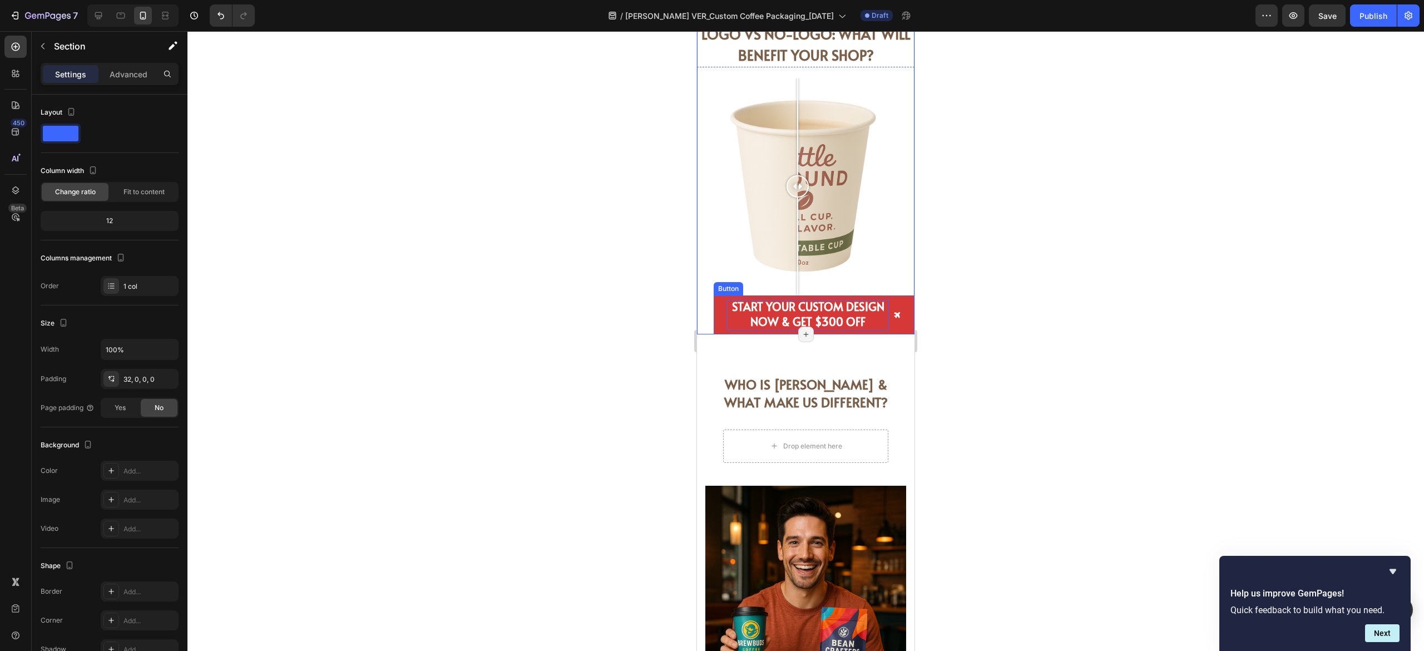
click at [774, 300] on strong "START YOUR CUSTOM DESIGN NOW & GET $300 OFF" at bounding box center [808, 314] width 152 height 31
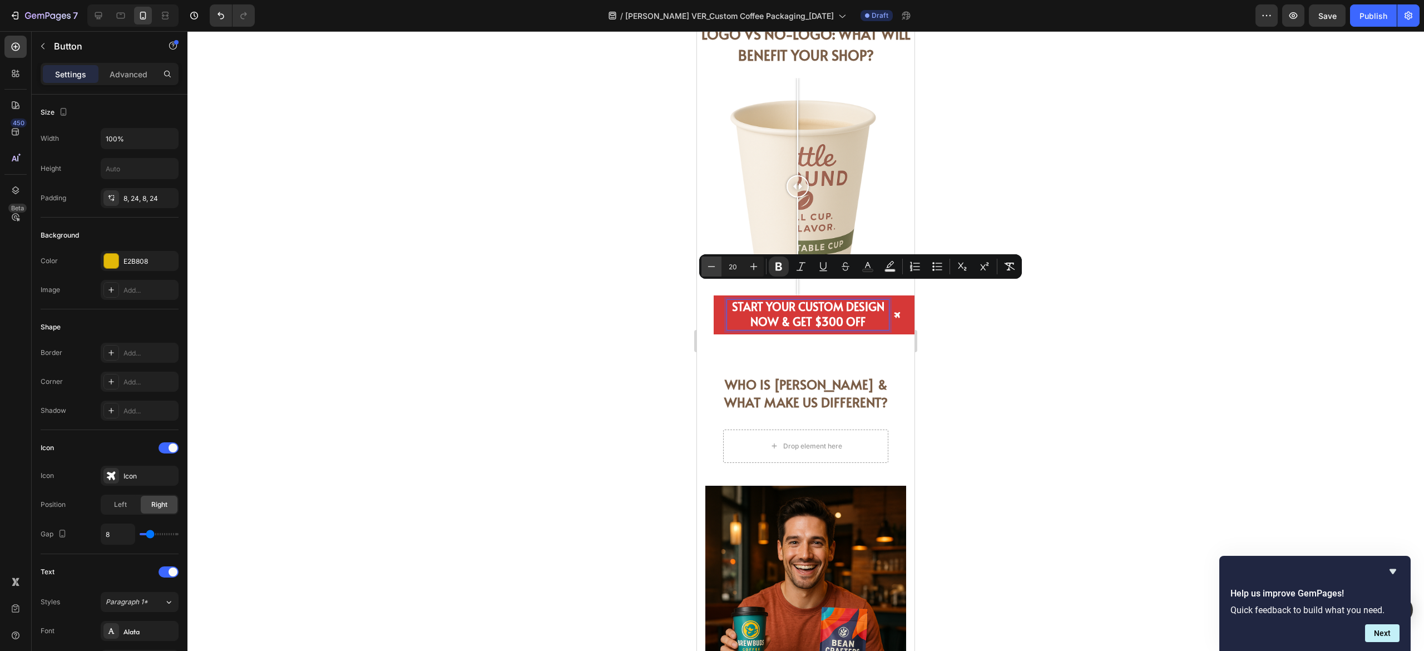
click at [705, 264] on button "Minus" at bounding box center [711, 266] width 20 height 20
click at [705, 263] on button "Minus" at bounding box center [711, 266] width 20 height 20
type input "17"
click at [1070, 352] on div at bounding box center [805, 341] width 1237 height 620
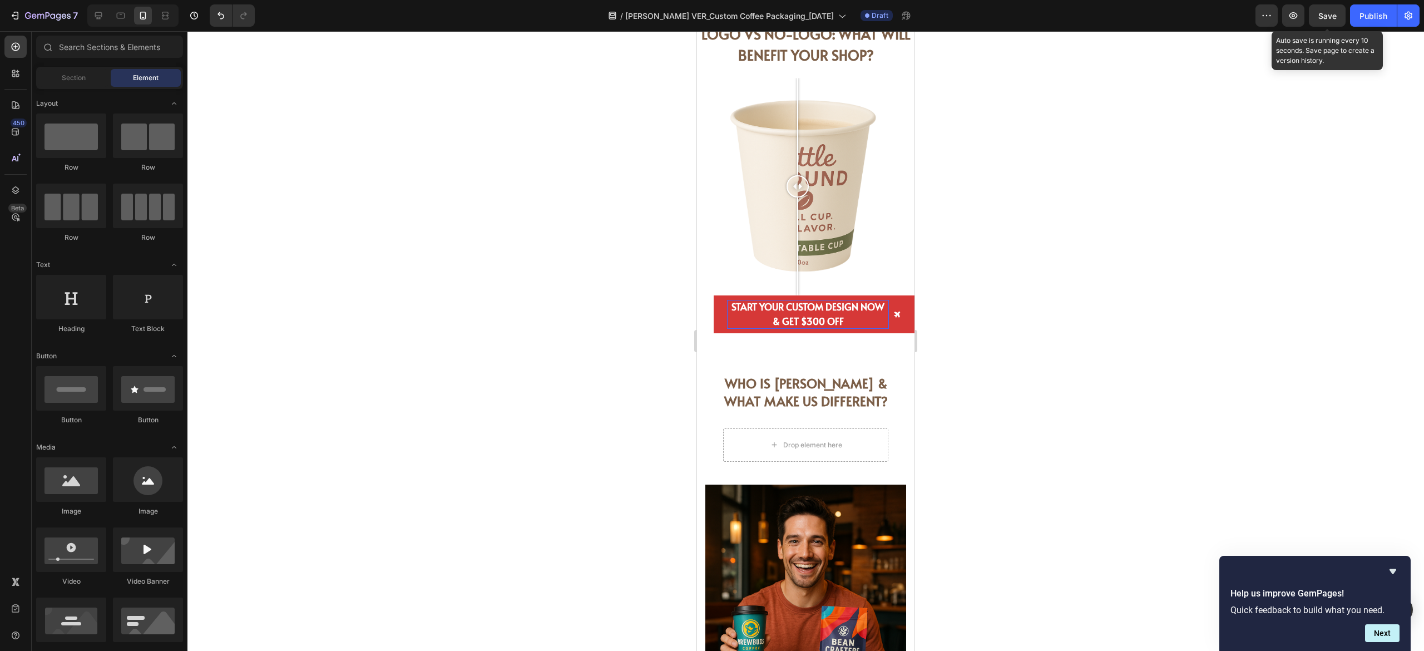
click at [1329, 14] on span "Save" at bounding box center [1327, 15] width 18 height 9
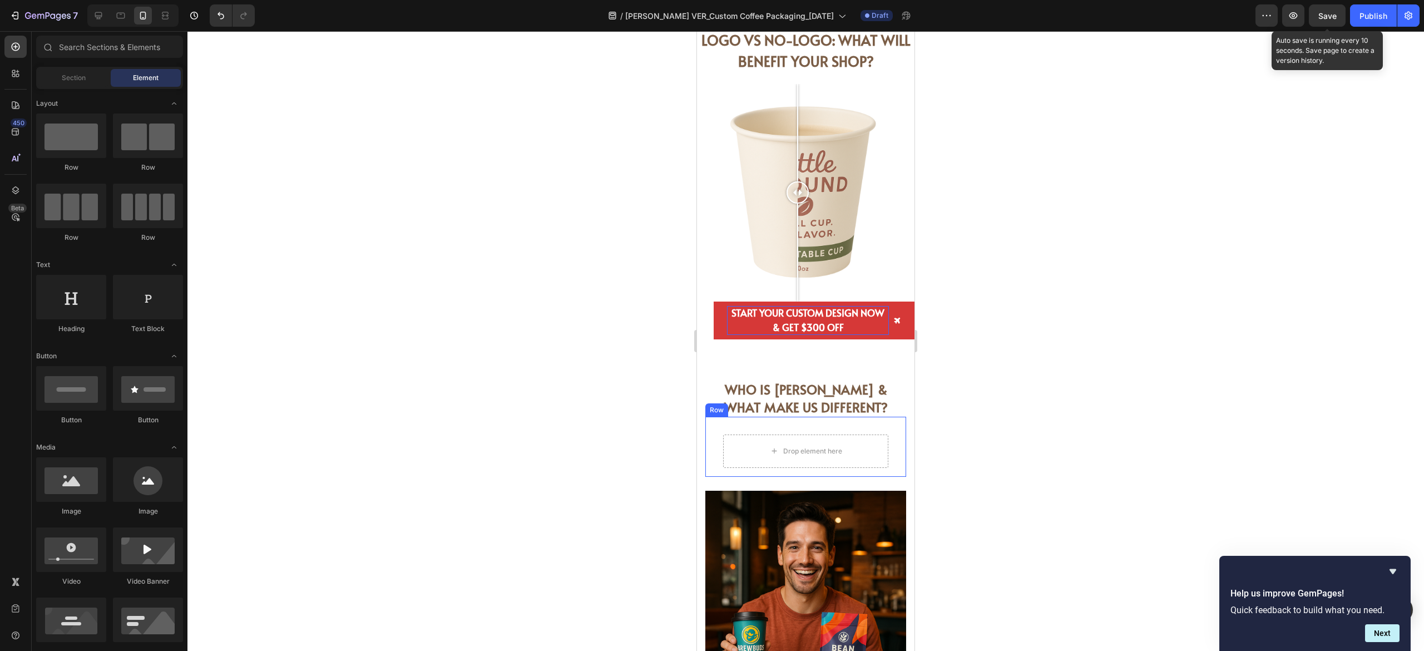
scroll to position [3086, 0]
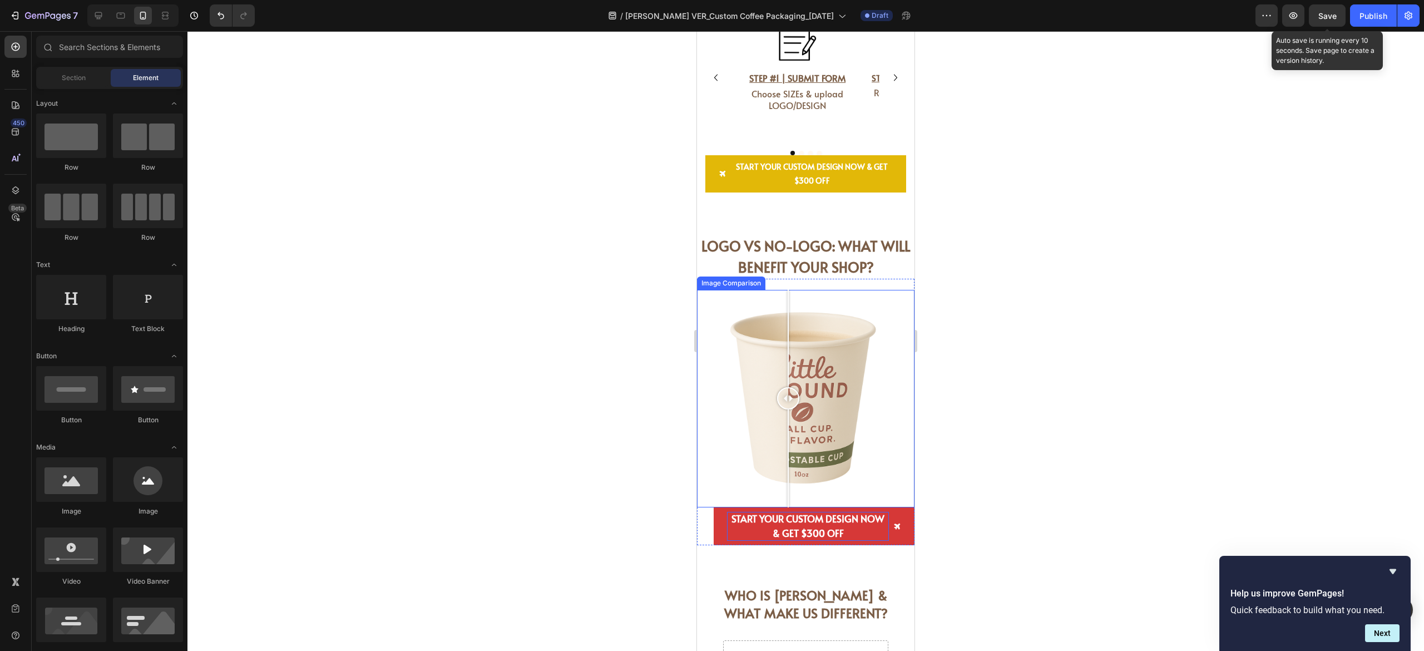
click at [788, 393] on div at bounding box center [788, 398] width 22 height 22
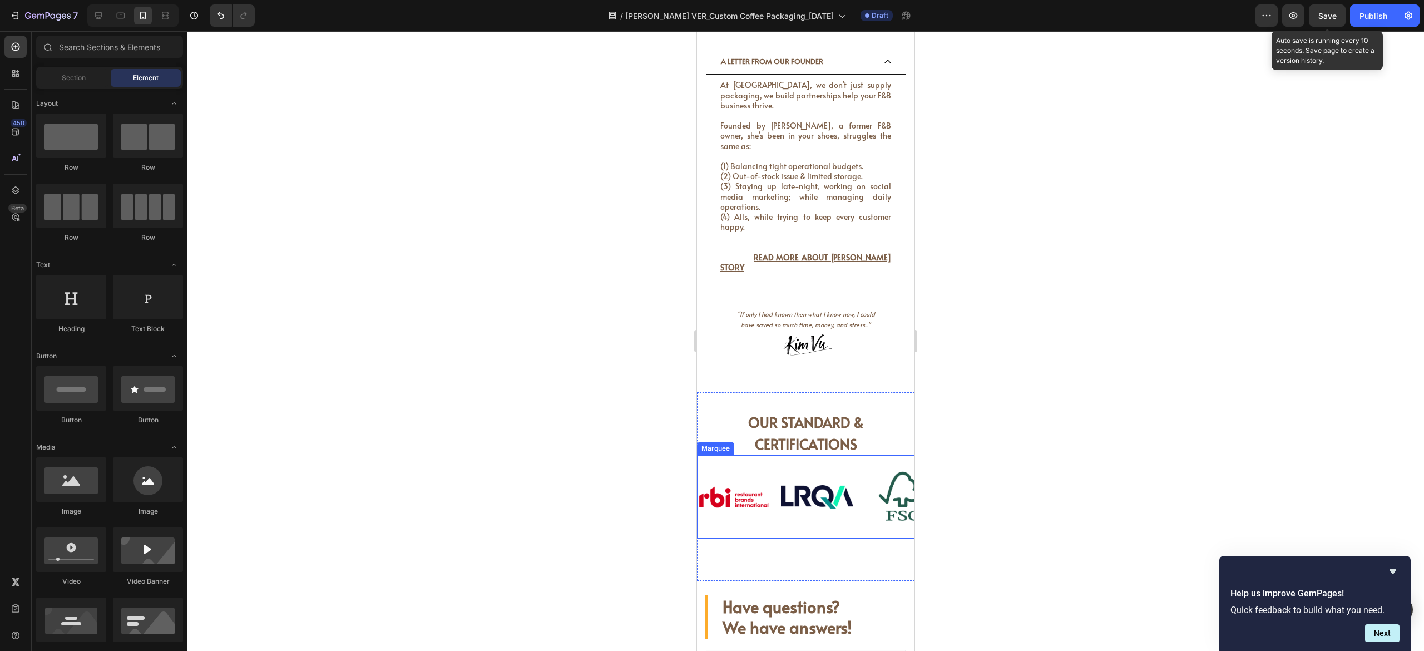
scroll to position [4198, 0]
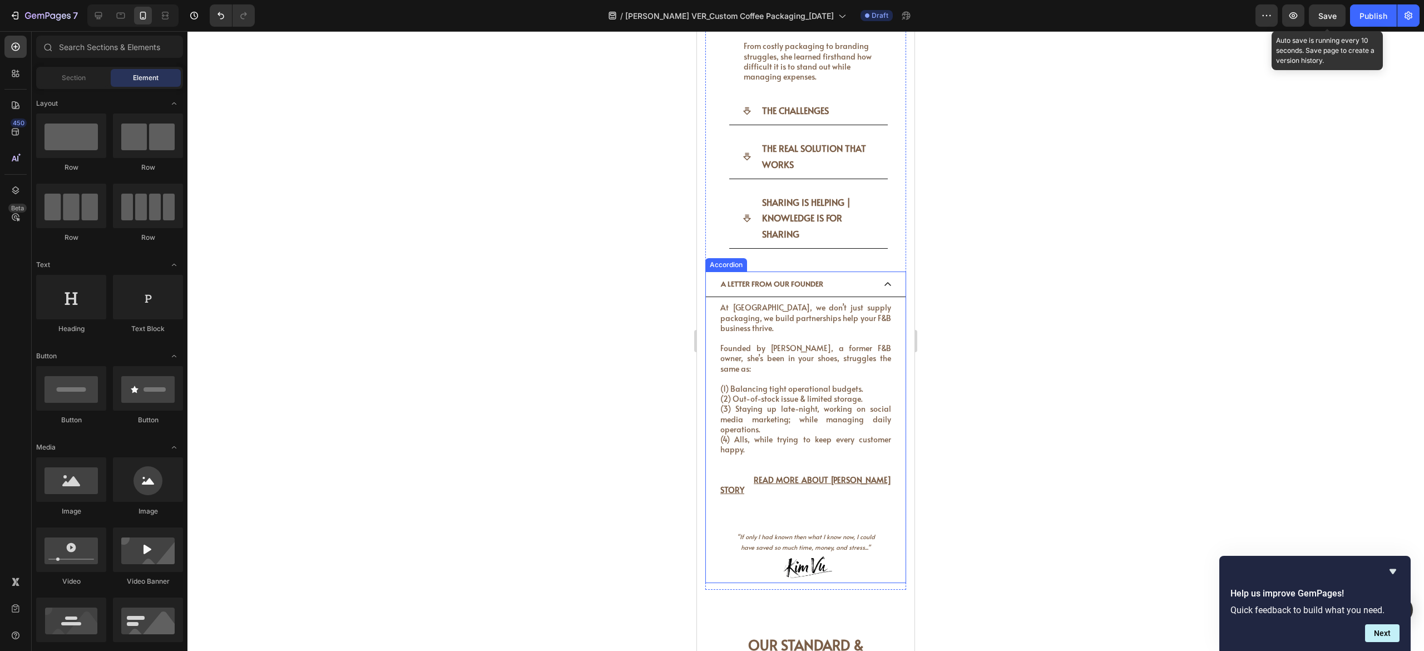
click at [883, 280] on icon at bounding box center [887, 284] width 9 height 9
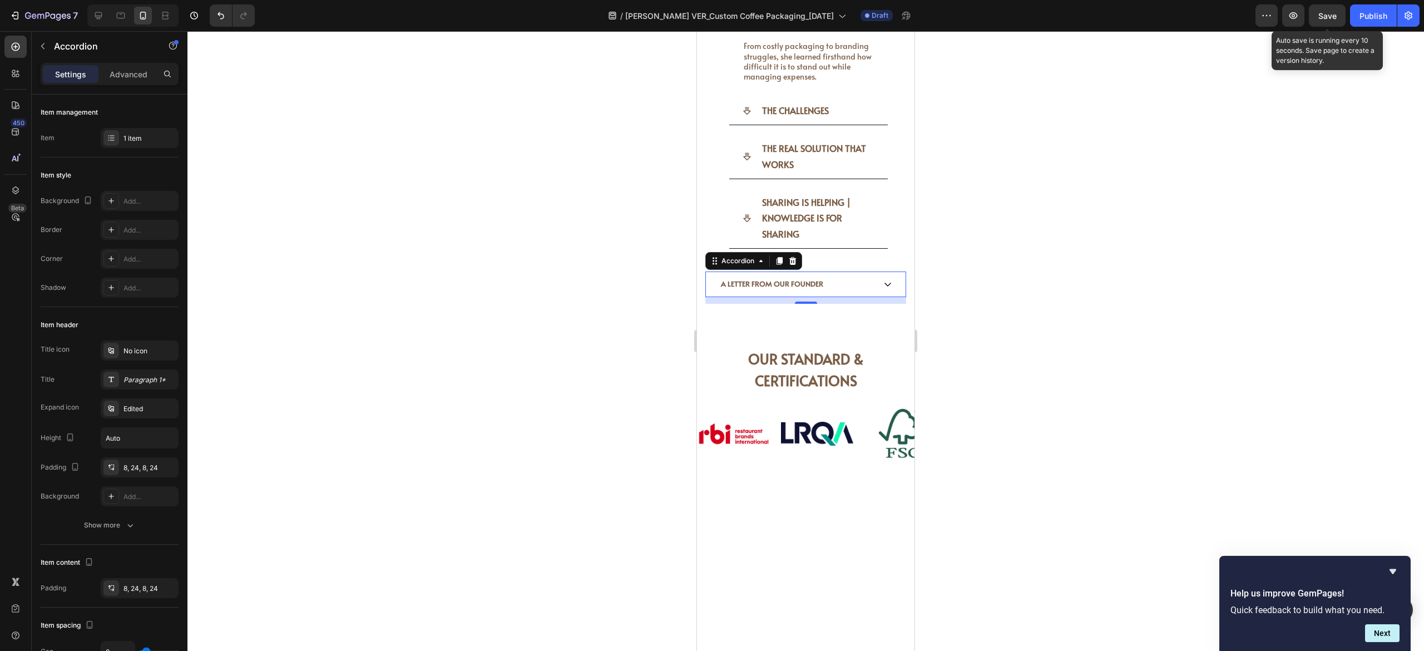
click at [804, 279] on span "A LETTER FROM OUR FOUNDER" at bounding box center [772, 284] width 102 height 10
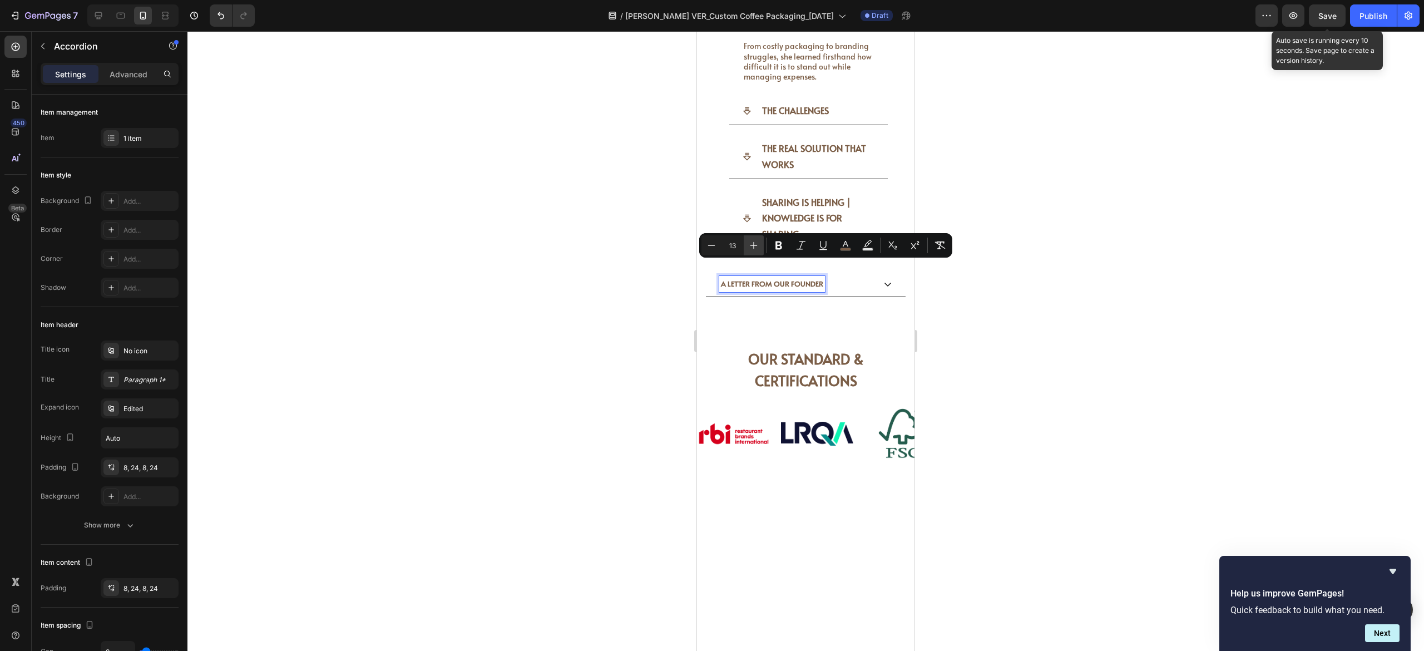
click at [757, 241] on icon "Editor contextual toolbar" at bounding box center [753, 245] width 11 height 11
type input "16"
click at [1071, 293] on div at bounding box center [805, 341] width 1237 height 620
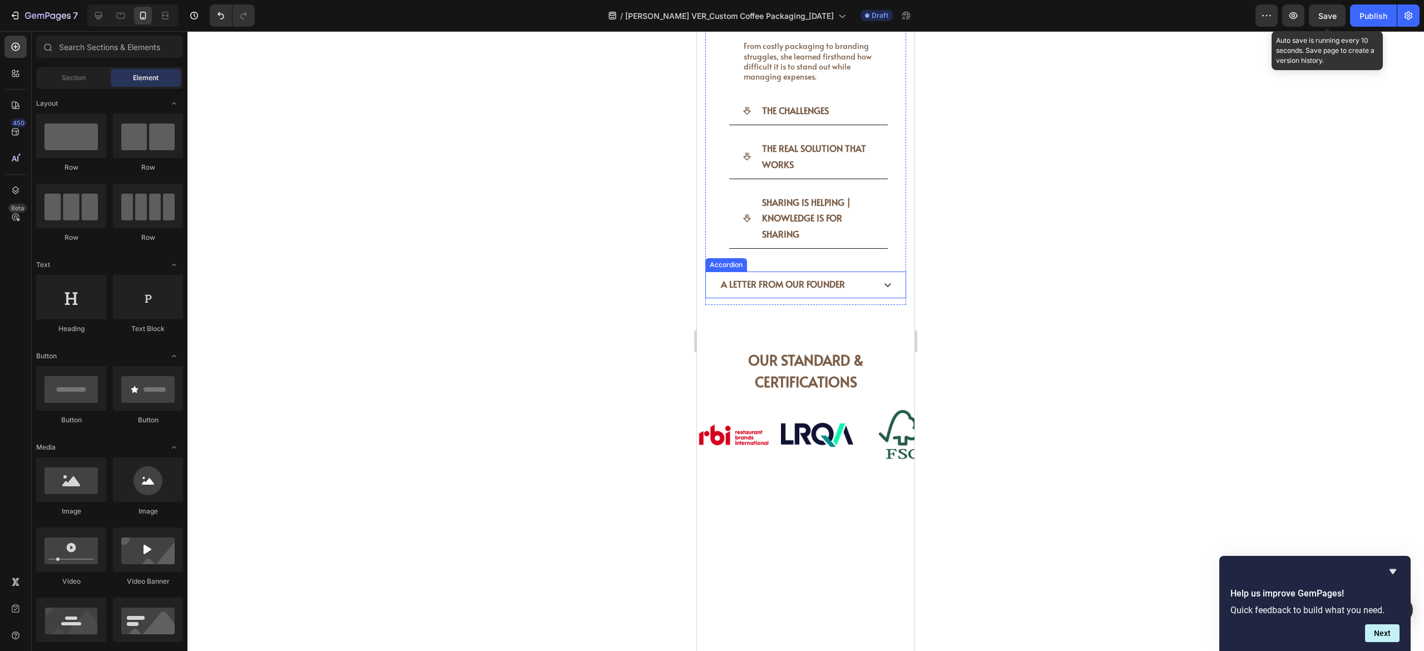
click at [884, 283] on icon at bounding box center [887, 285] width 7 height 4
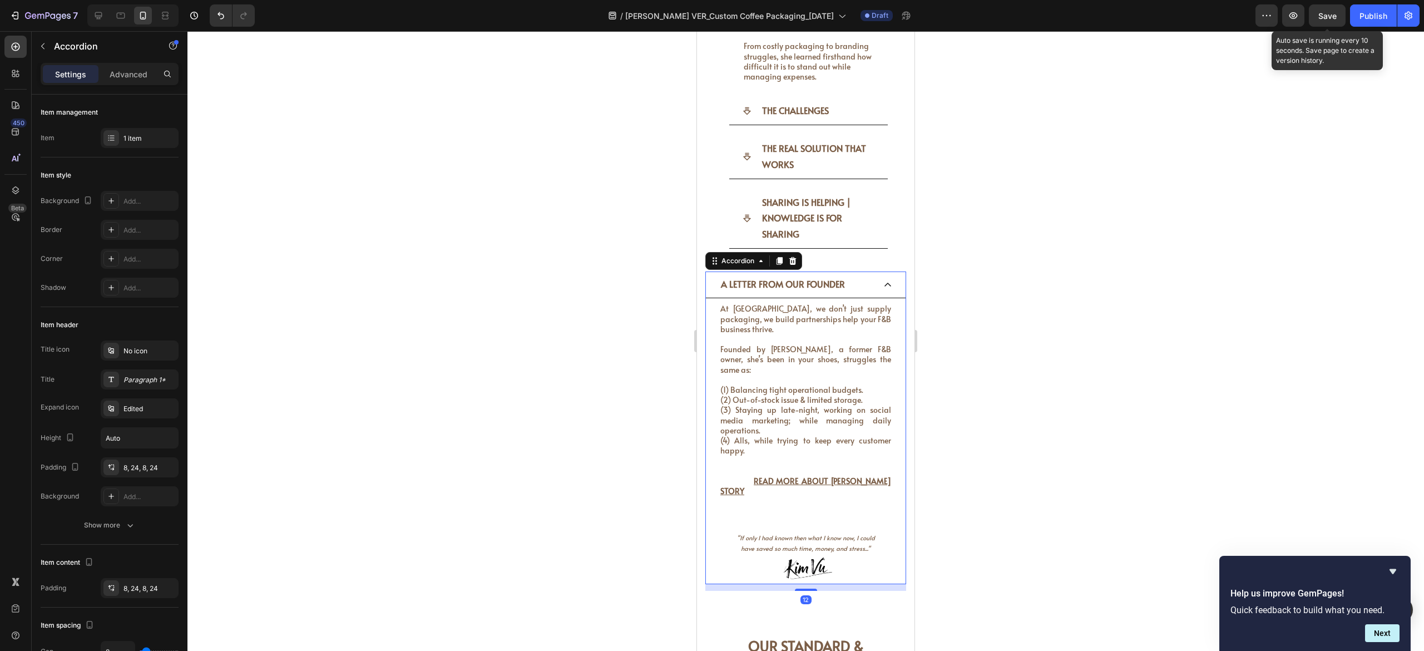
click at [883, 280] on icon at bounding box center [887, 284] width 9 height 9
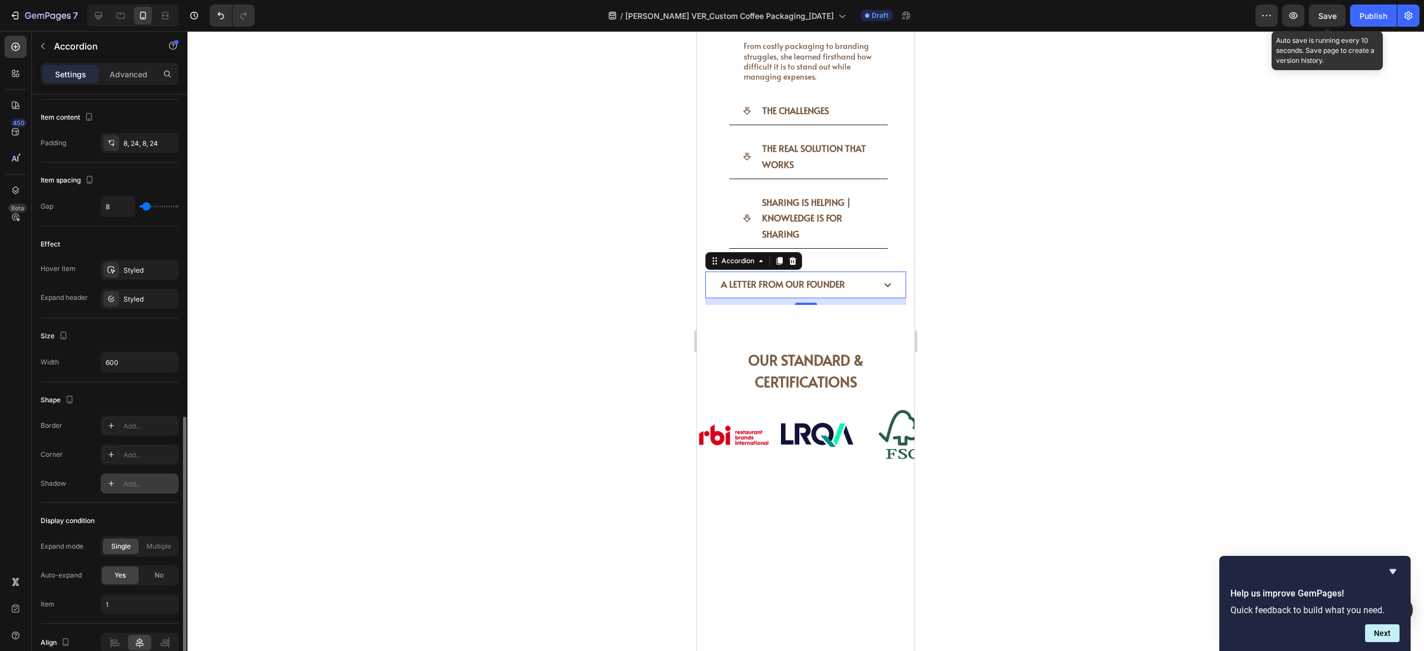
scroll to position [497, 0]
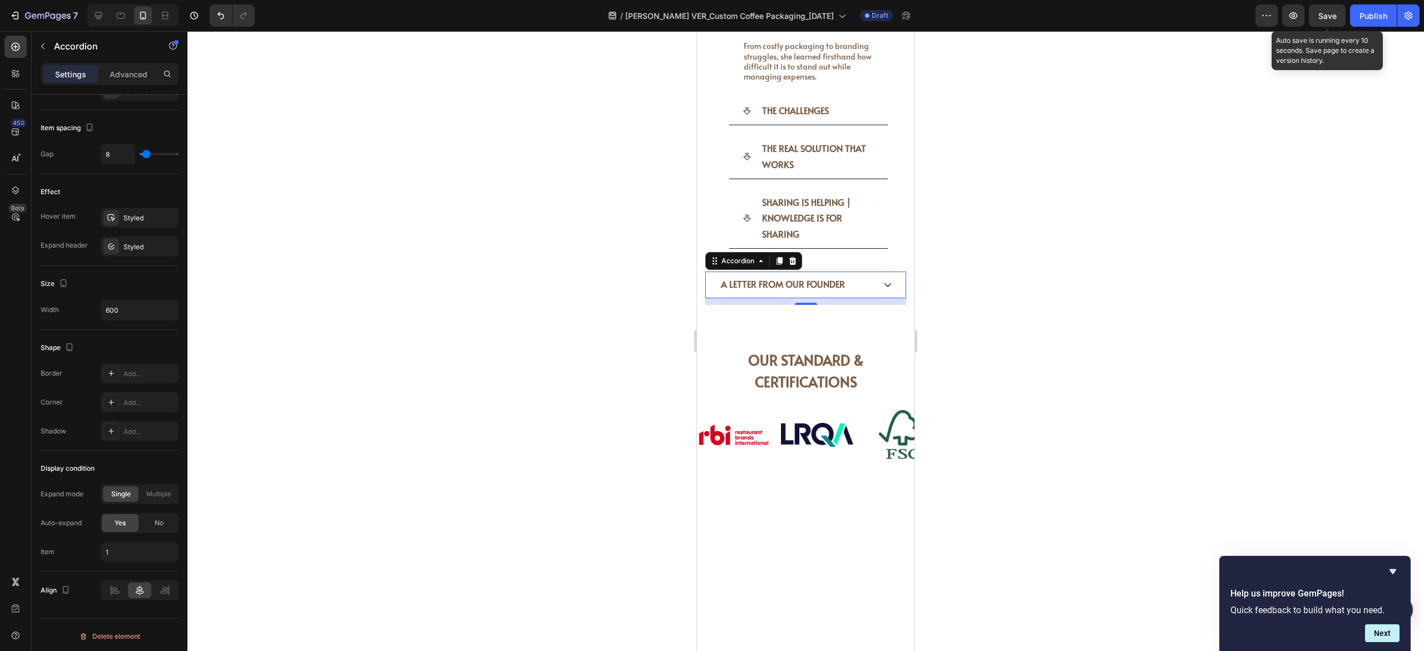
drag, startPoint x: 870, startPoint y: 266, endPoint x: 901, endPoint y: 324, distance: 65.9
click at [883, 280] on icon at bounding box center [887, 284] width 9 height 9
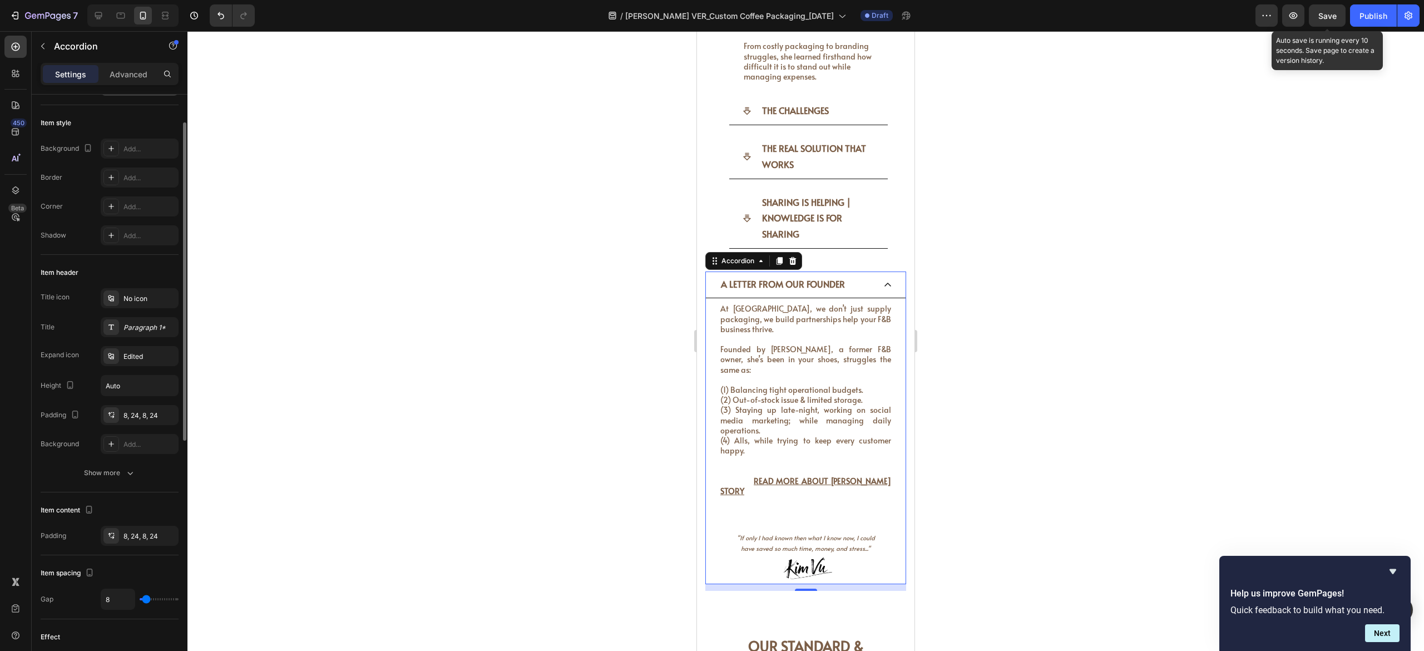
scroll to position [0, 0]
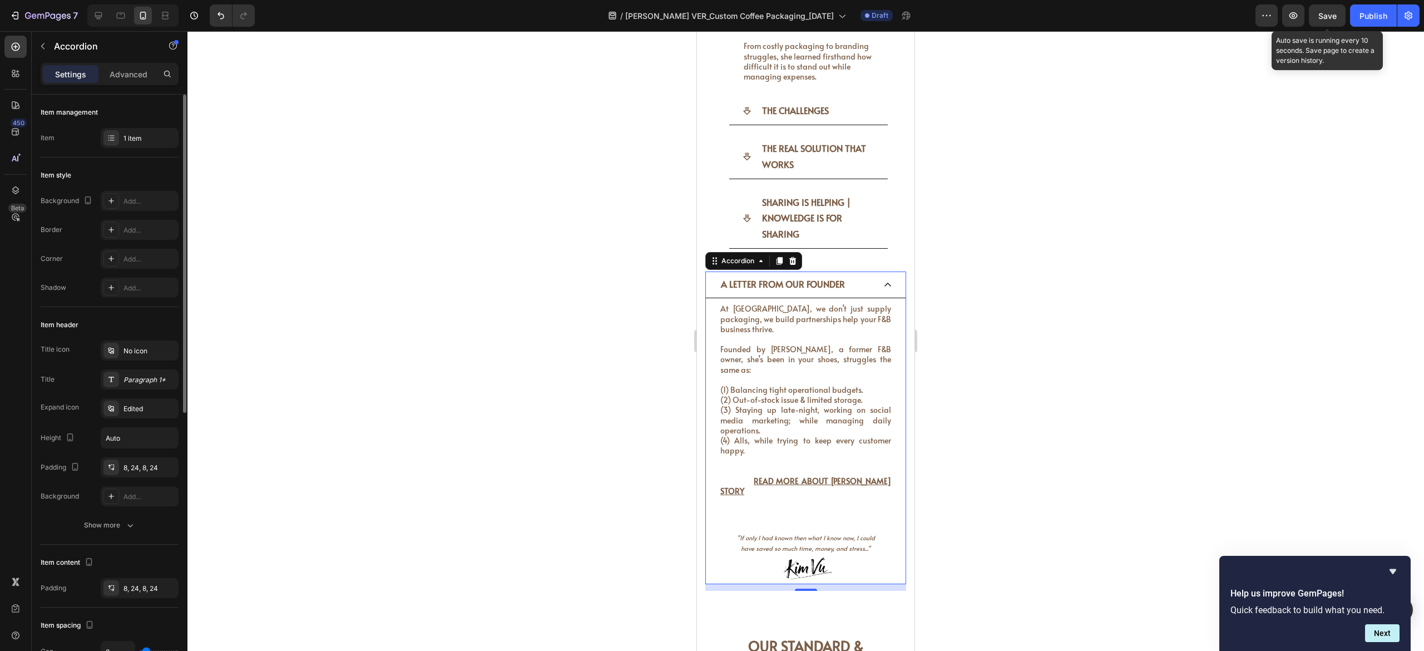
drag, startPoint x: 126, startPoint y: 69, endPoint x: 119, endPoint y: 101, distance: 32.4
click at [126, 68] on p "Advanced" at bounding box center [129, 74] width 38 height 12
type input "100%"
type input "100"
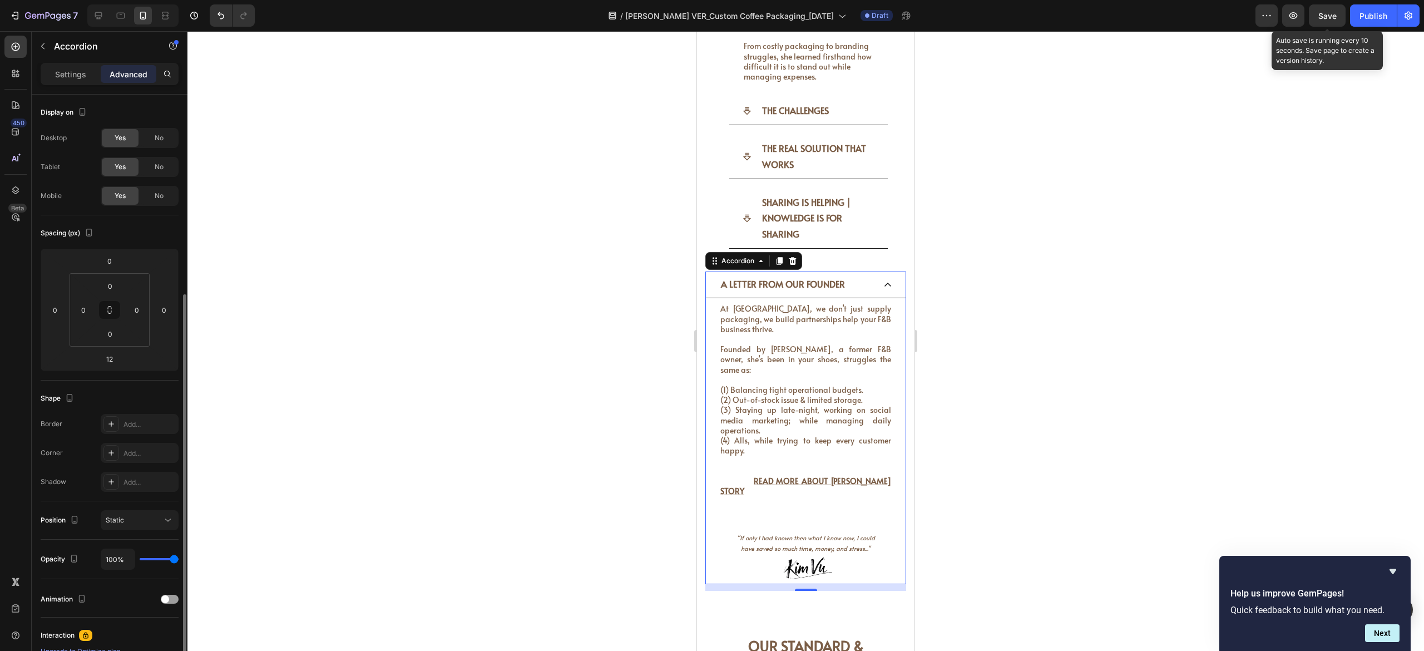
scroll to position [152, 0]
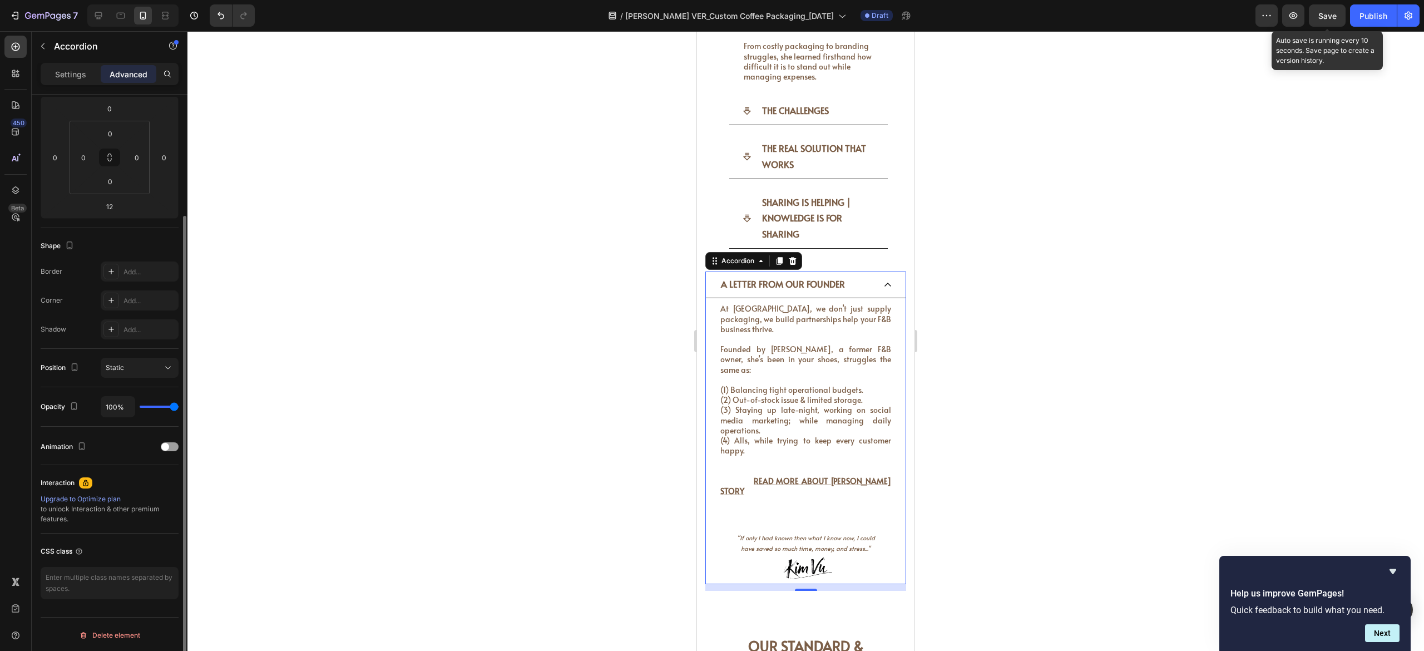
click at [72, 77] on p "Settings" at bounding box center [70, 74] width 31 height 12
type input "8"
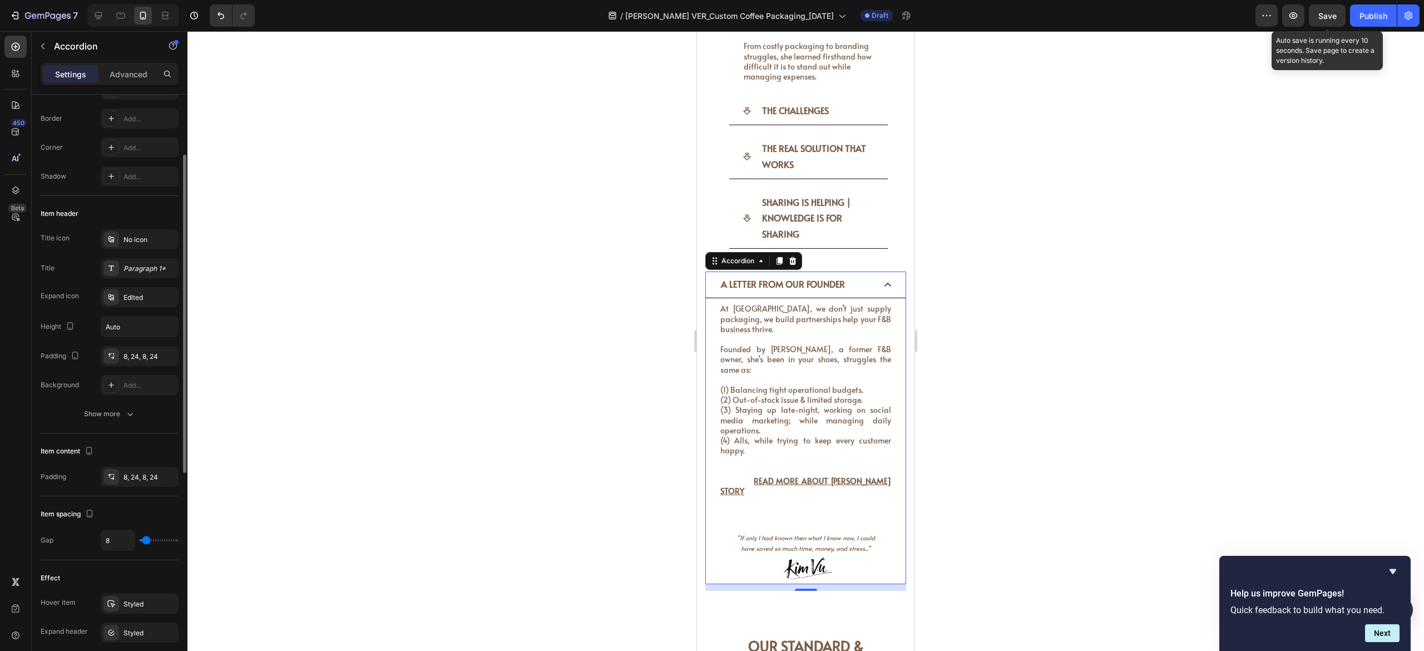
scroll to position [334, 0]
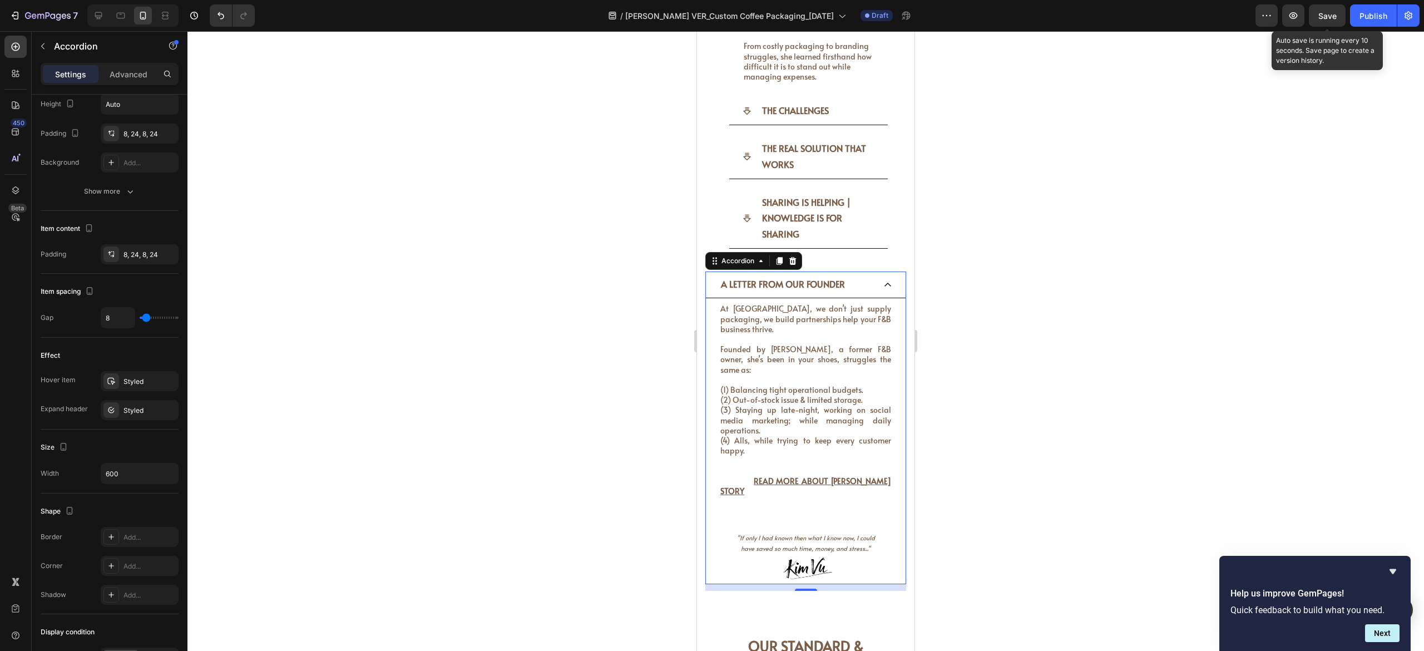
click at [883, 280] on icon at bounding box center [887, 284] width 9 height 9
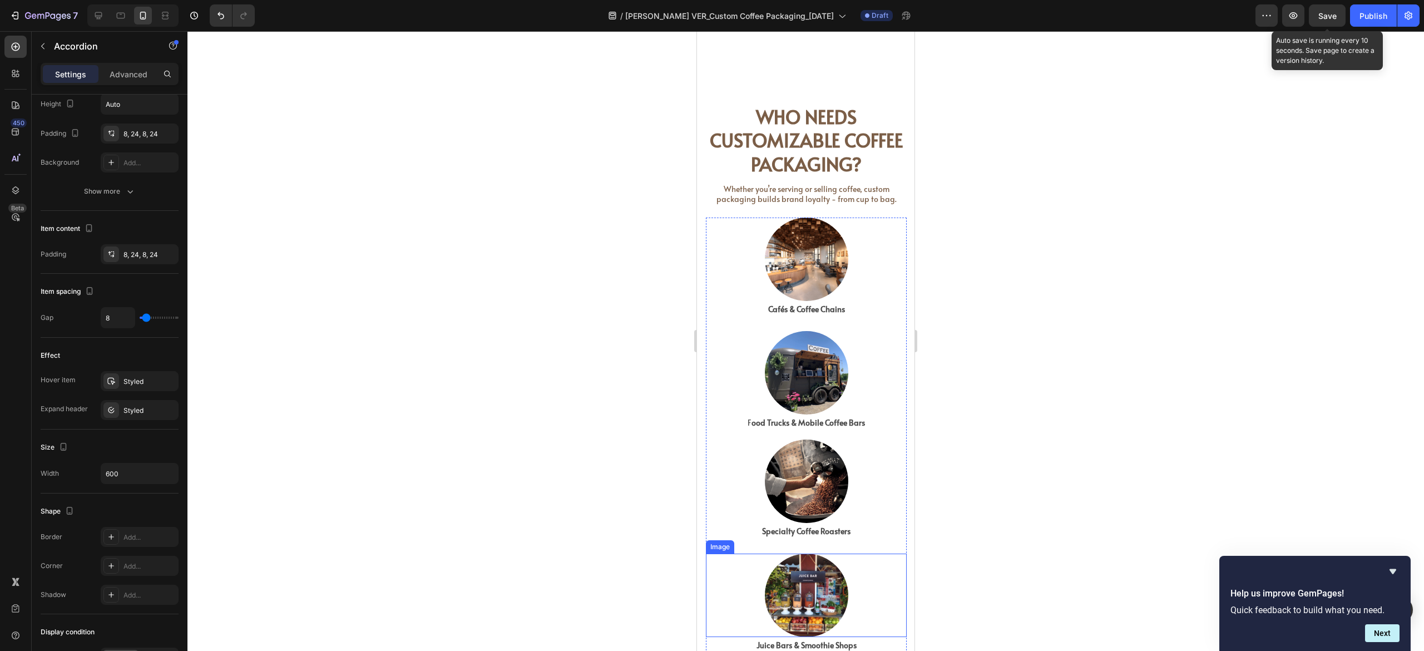
scroll to position [1016, 0]
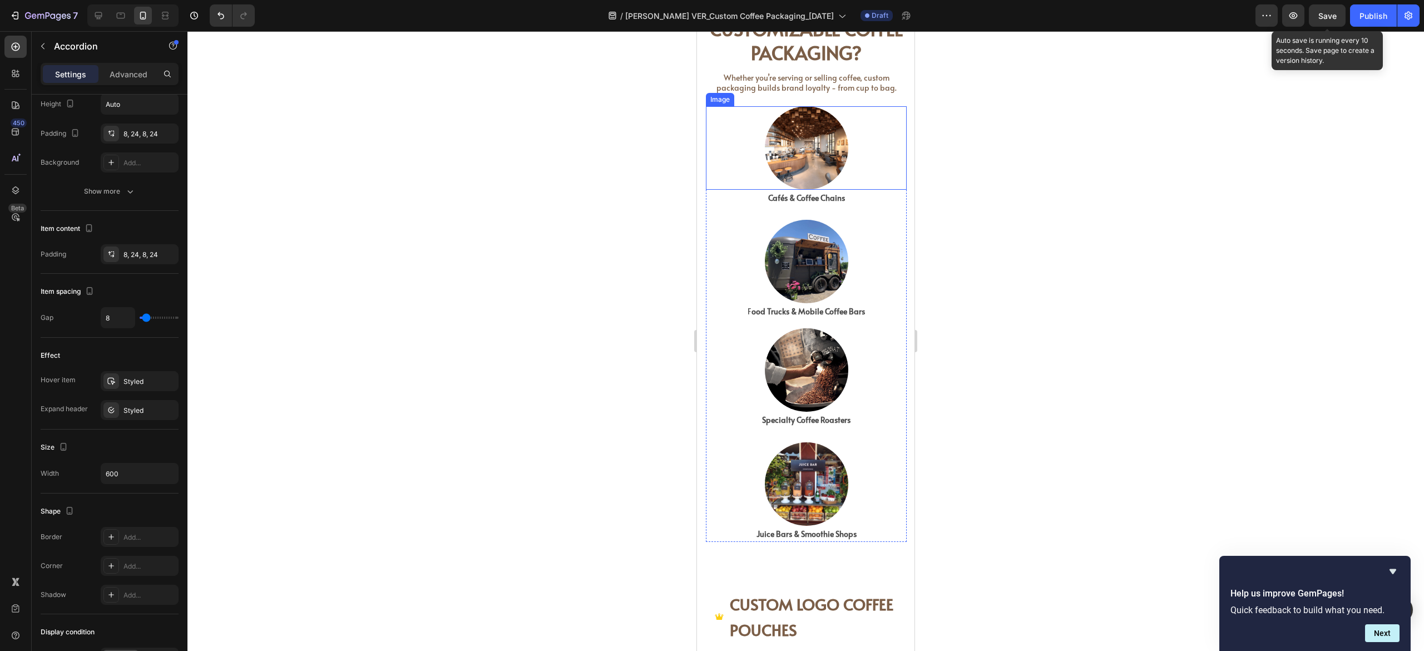
click at [710, 126] on div at bounding box center [806, 147] width 201 height 83
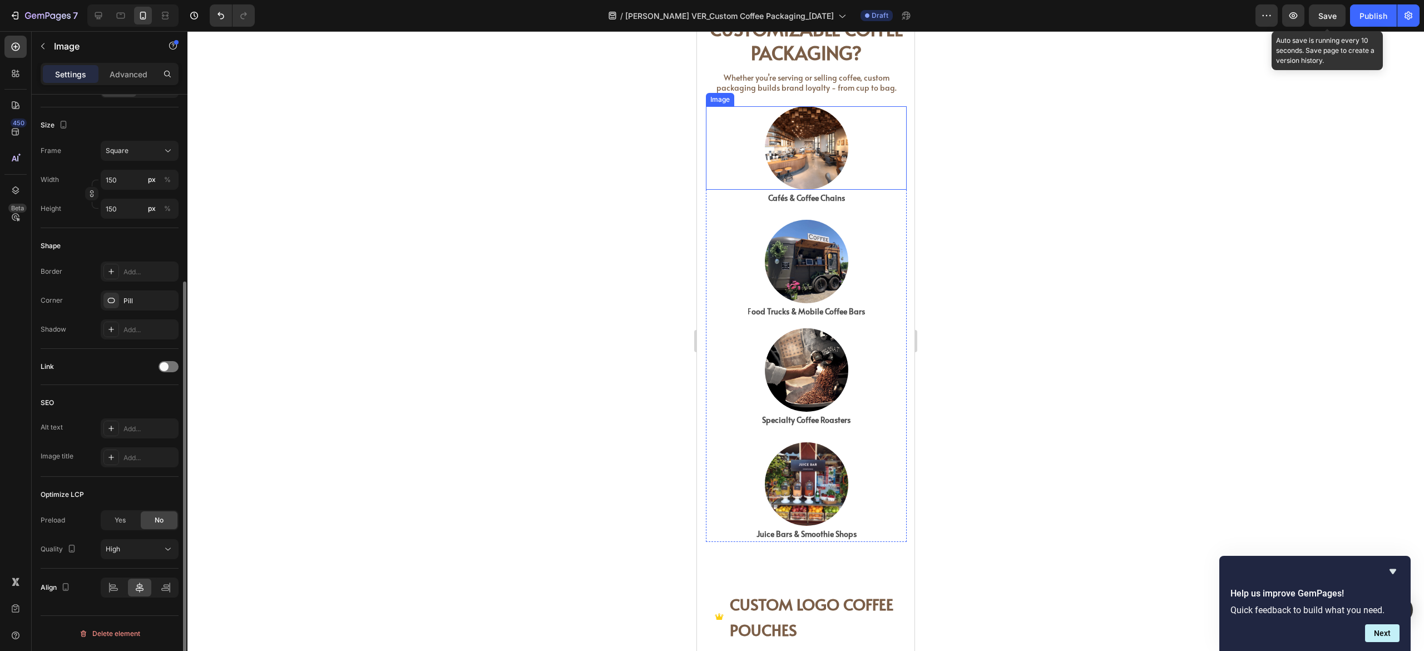
scroll to position [0, 0]
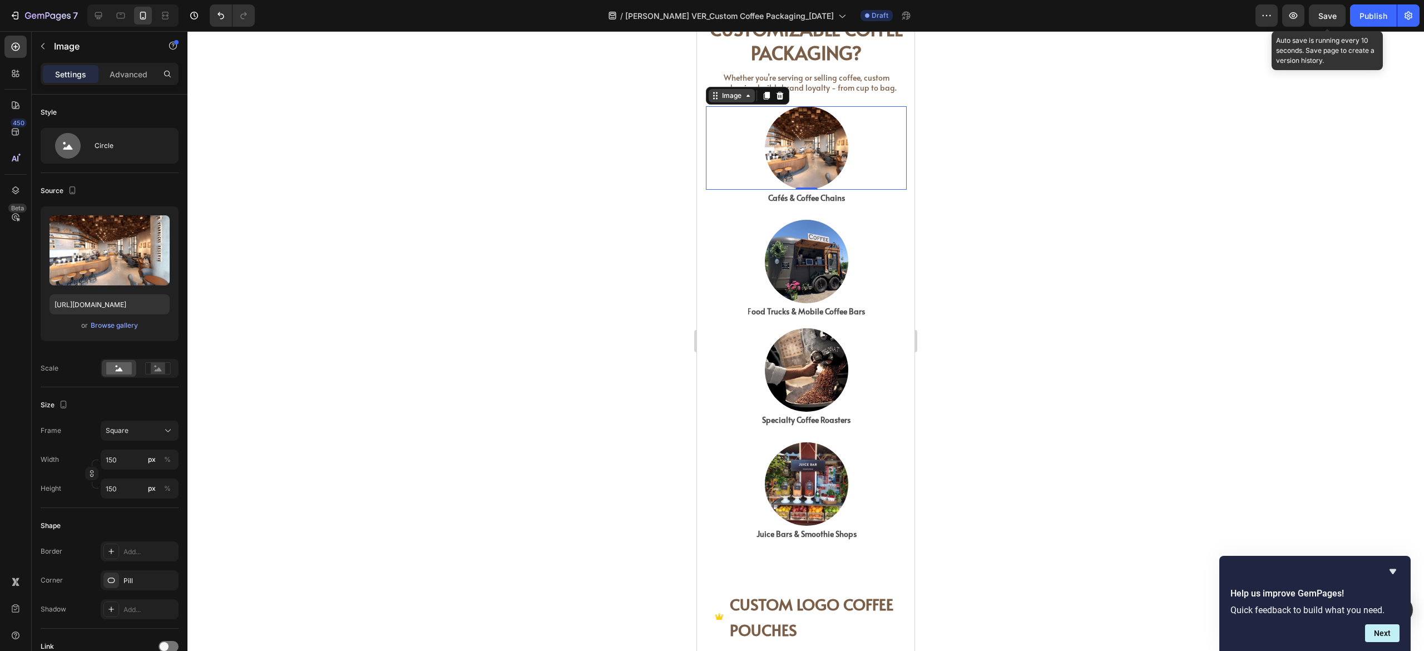
click at [713, 92] on icon at bounding box center [715, 95] width 9 height 9
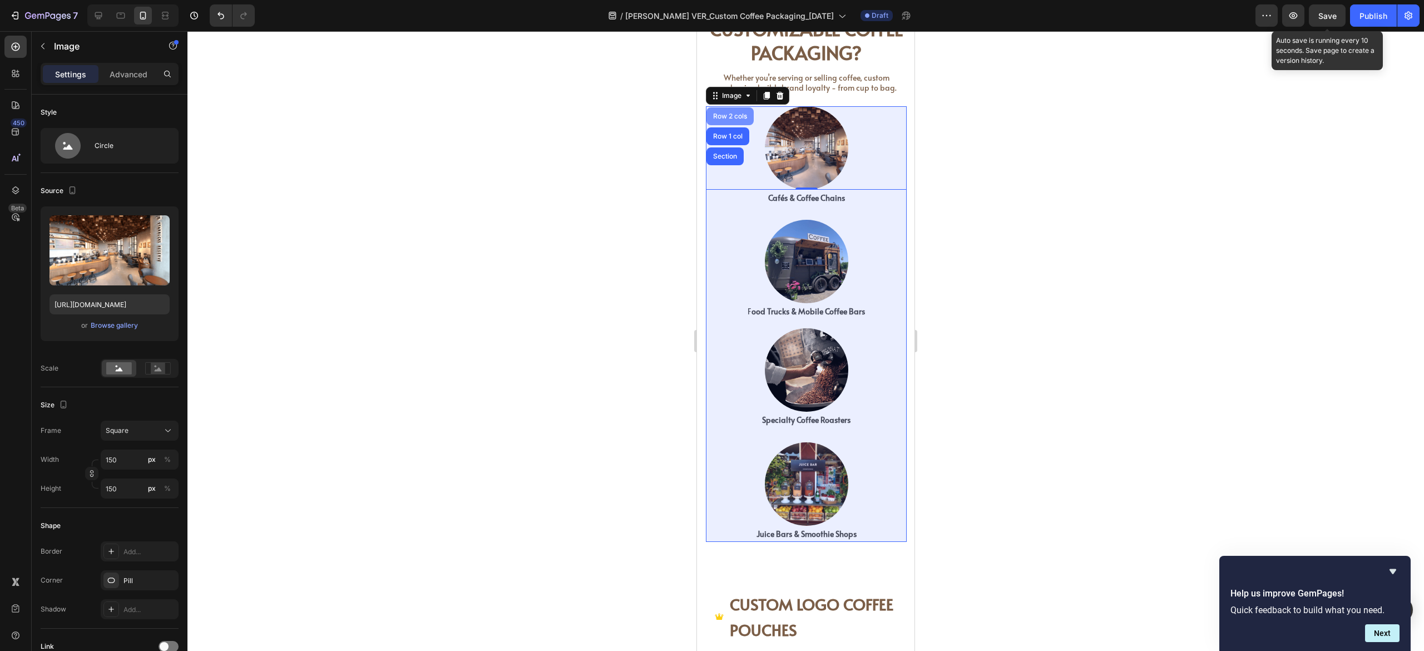
click at [741, 117] on div "Row 2 cols" at bounding box center [730, 116] width 38 height 7
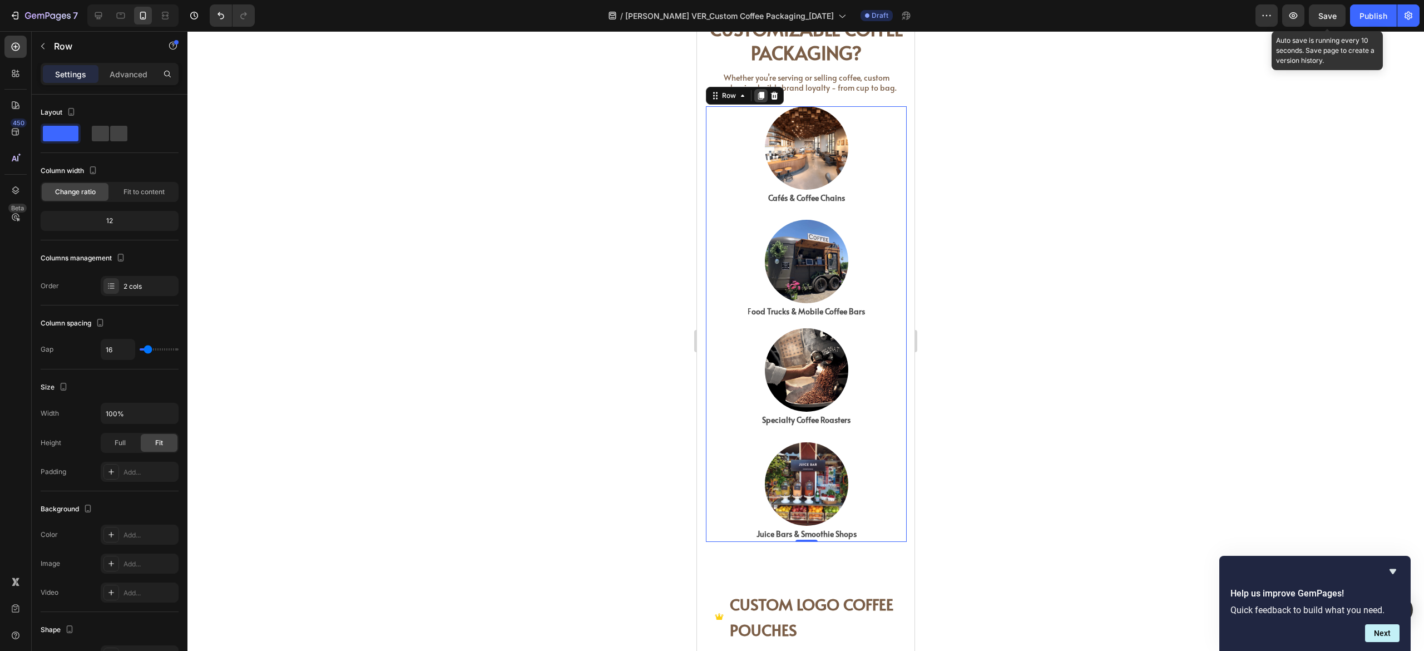
click at [762, 98] on icon at bounding box center [761, 96] width 6 height 8
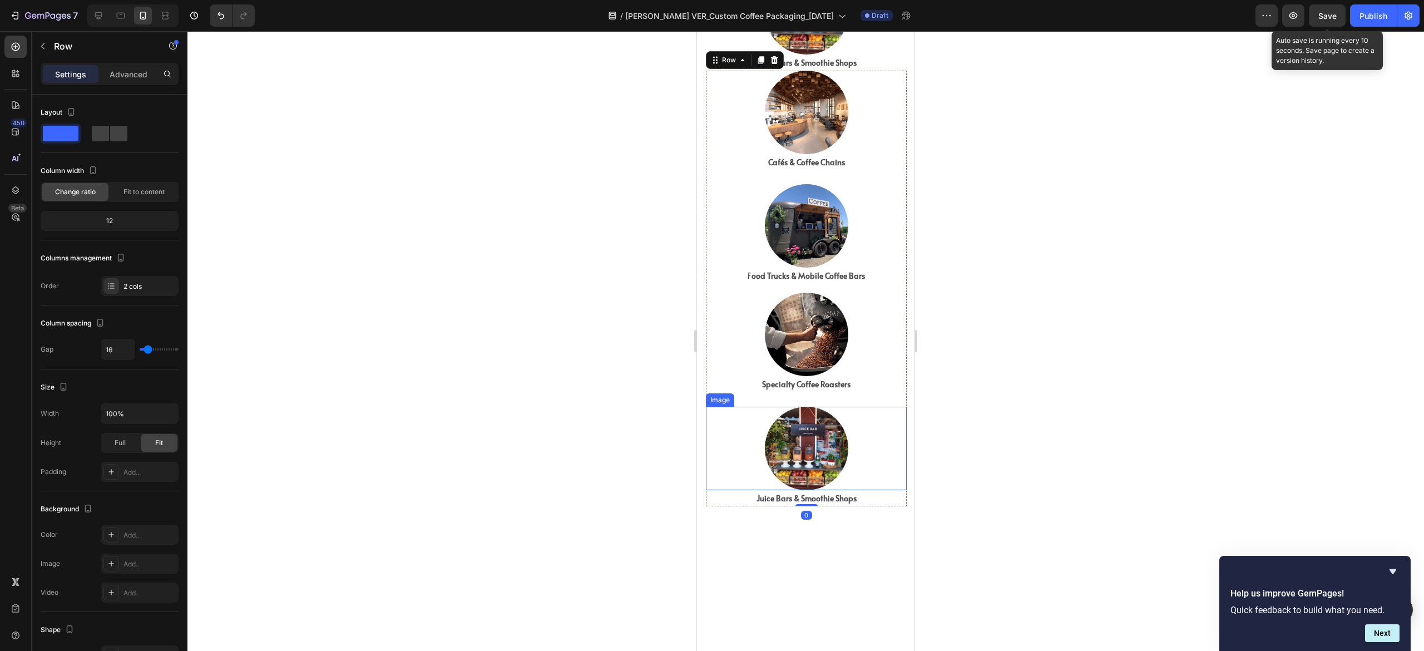
scroll to position [1042, 0]
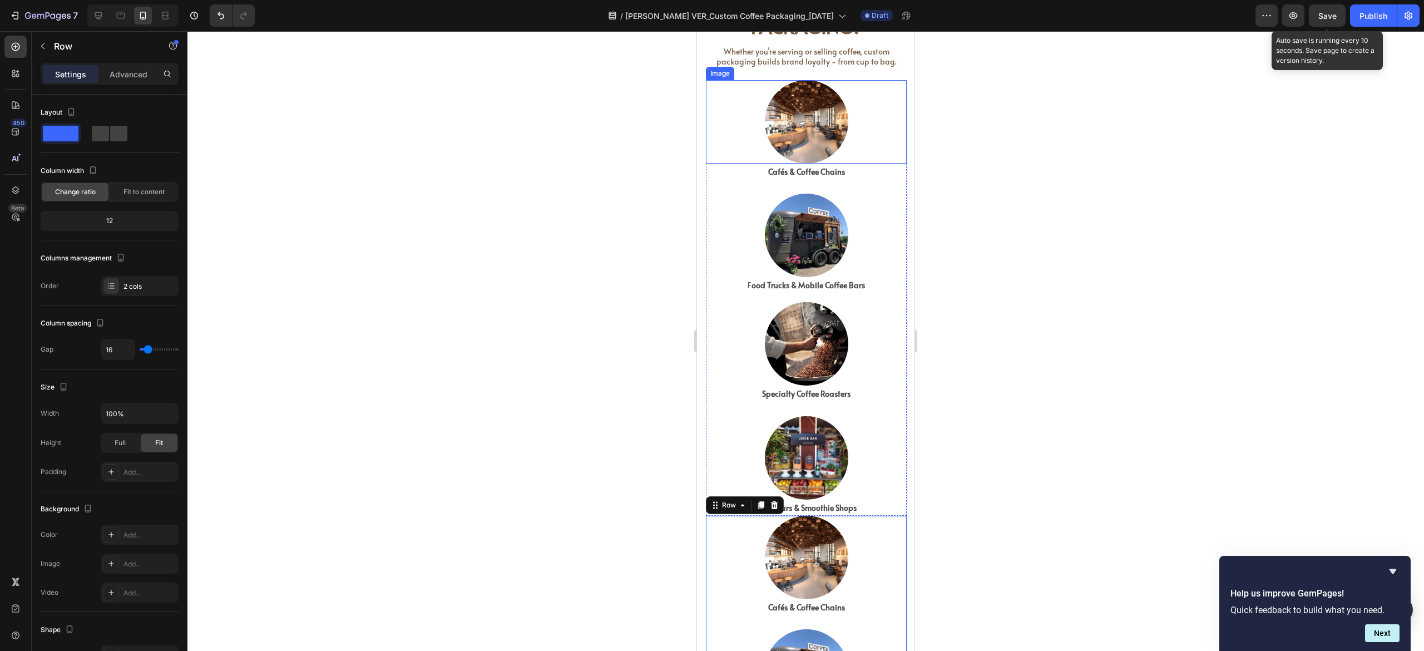
click at [710, 96] on div at bounding box center [806, 121] width 201 height 83
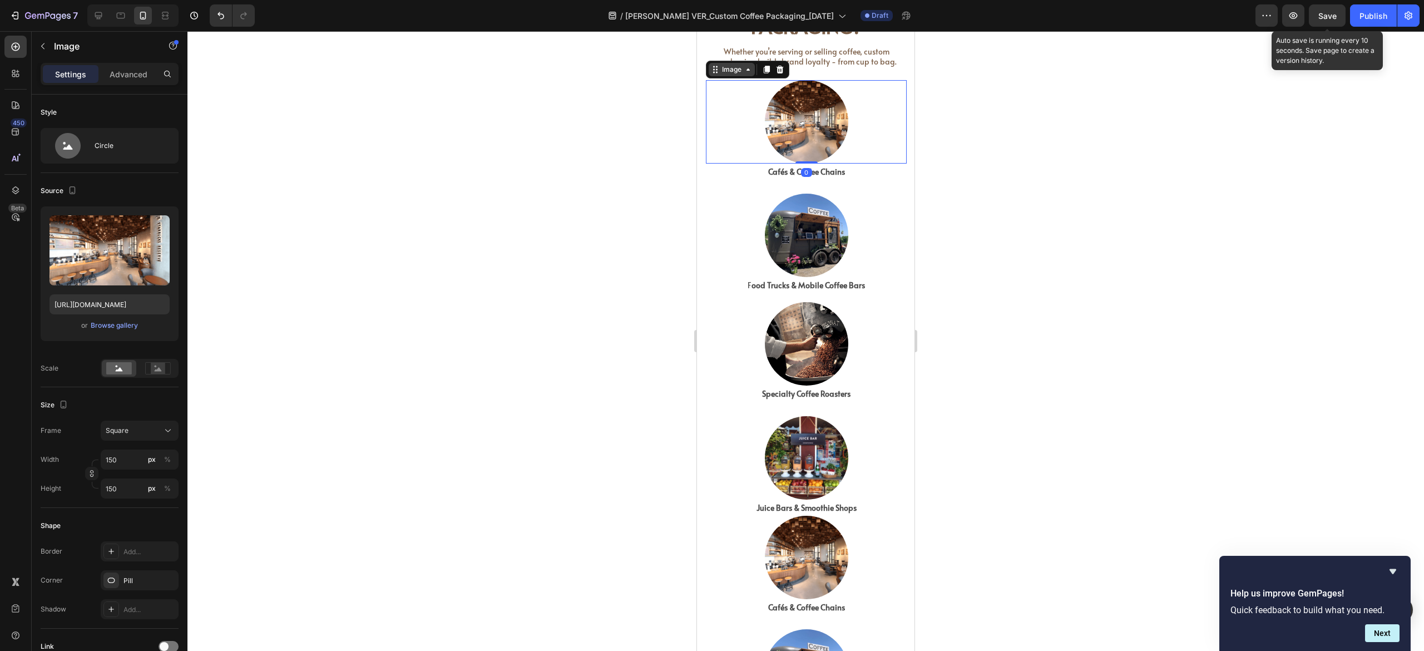
click at [726, 72] on div "Image" at bounding box center [732, 70] width 24 height 10
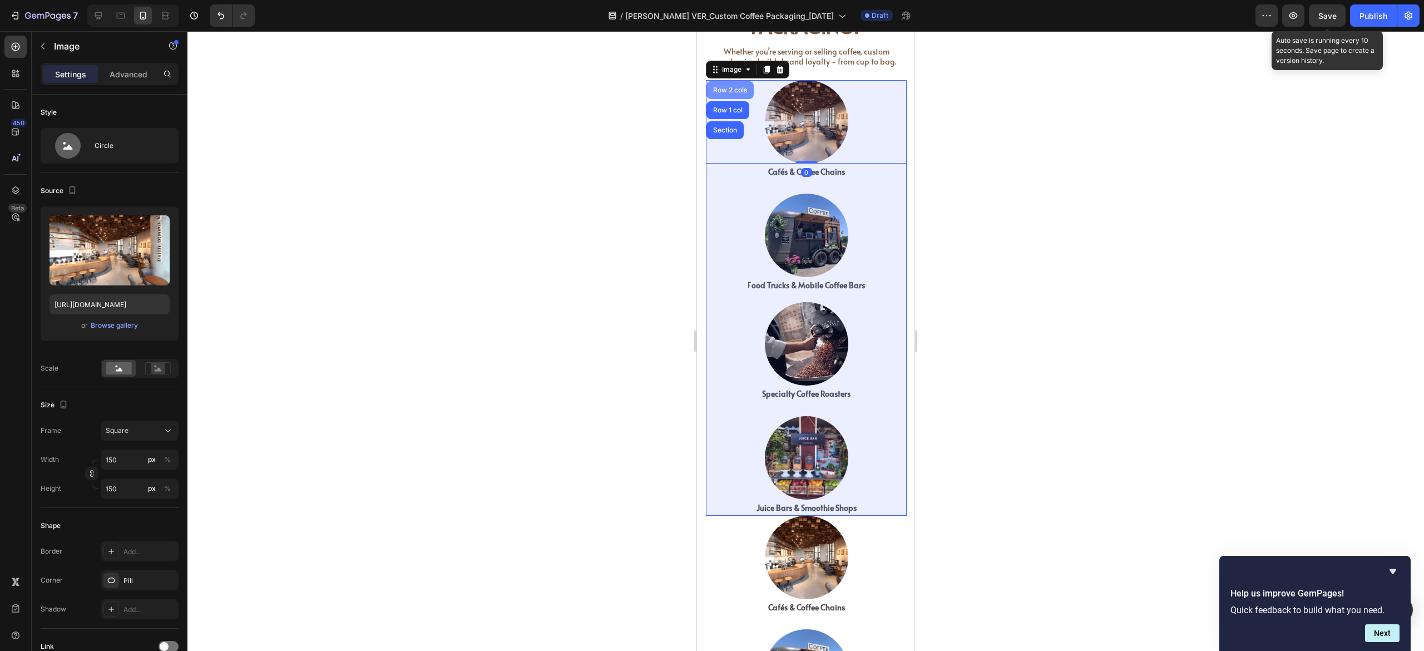
click at [730, 90] on div "Row 2 cols" at bounding box center [730, 90] width 38 height 7
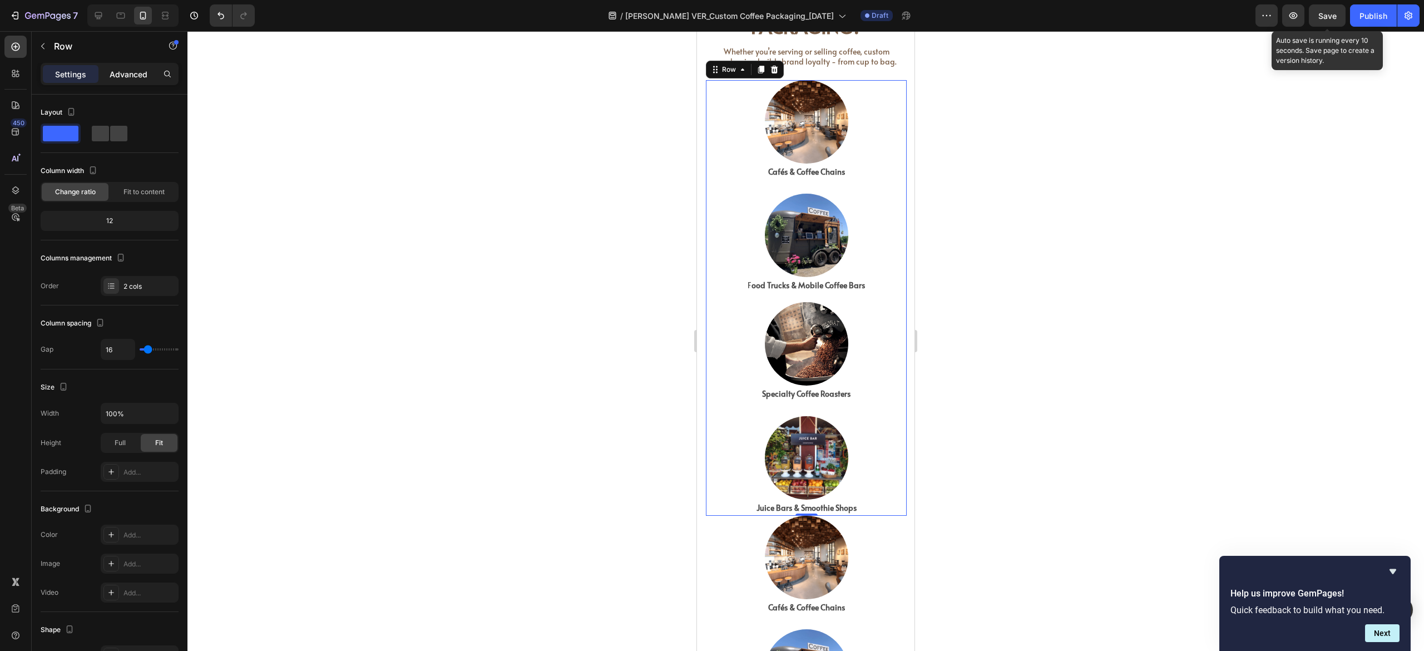
click at [137, 69] on p "Advanced" at bounding box center [129, 74] width 38 height 12
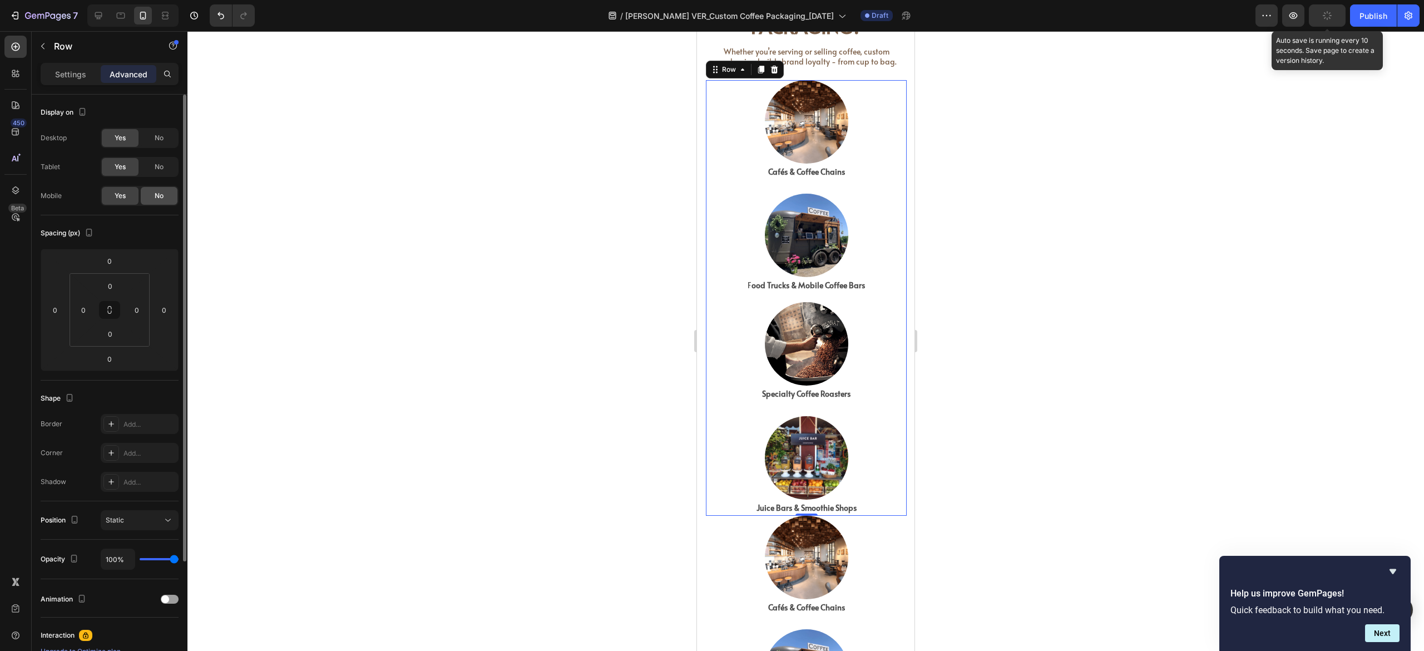
click at [160, 199] on span "No" at bounding box center [159, 196] width 9 height 10
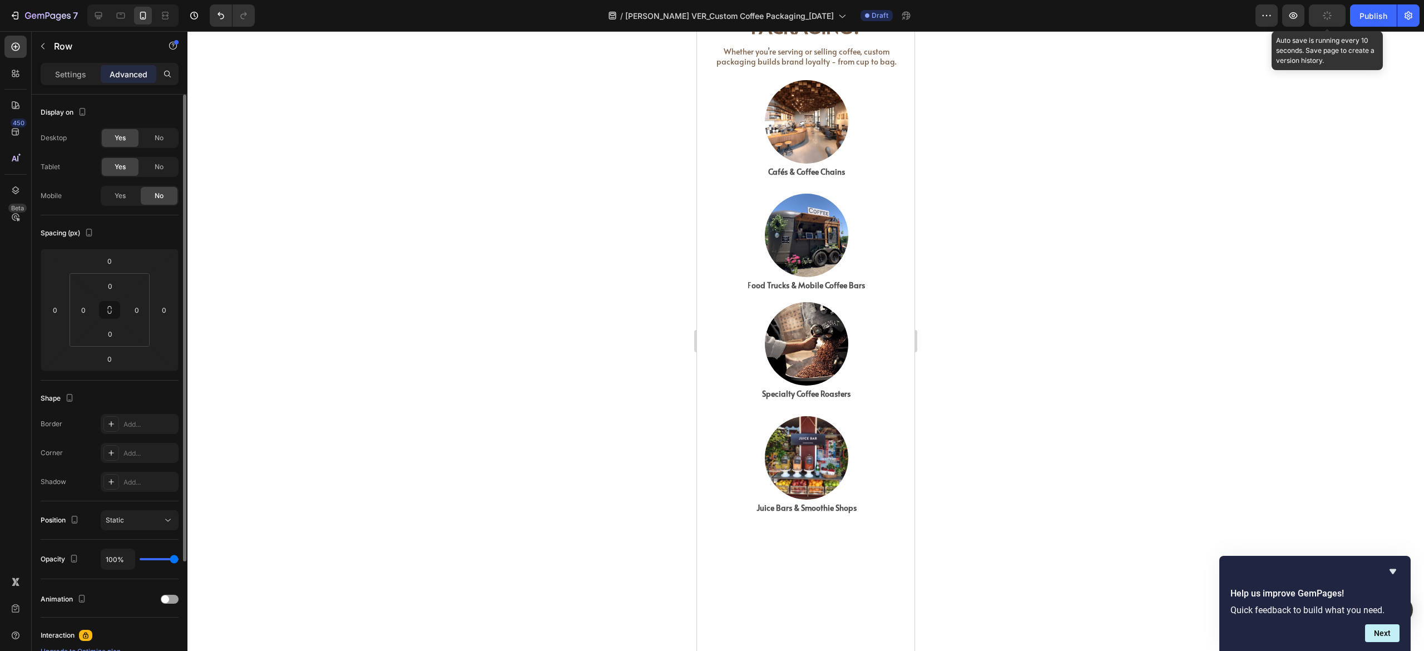
click at [164, 157] on div "Yes No" at bounding box center [140, 167] width 78 height 20
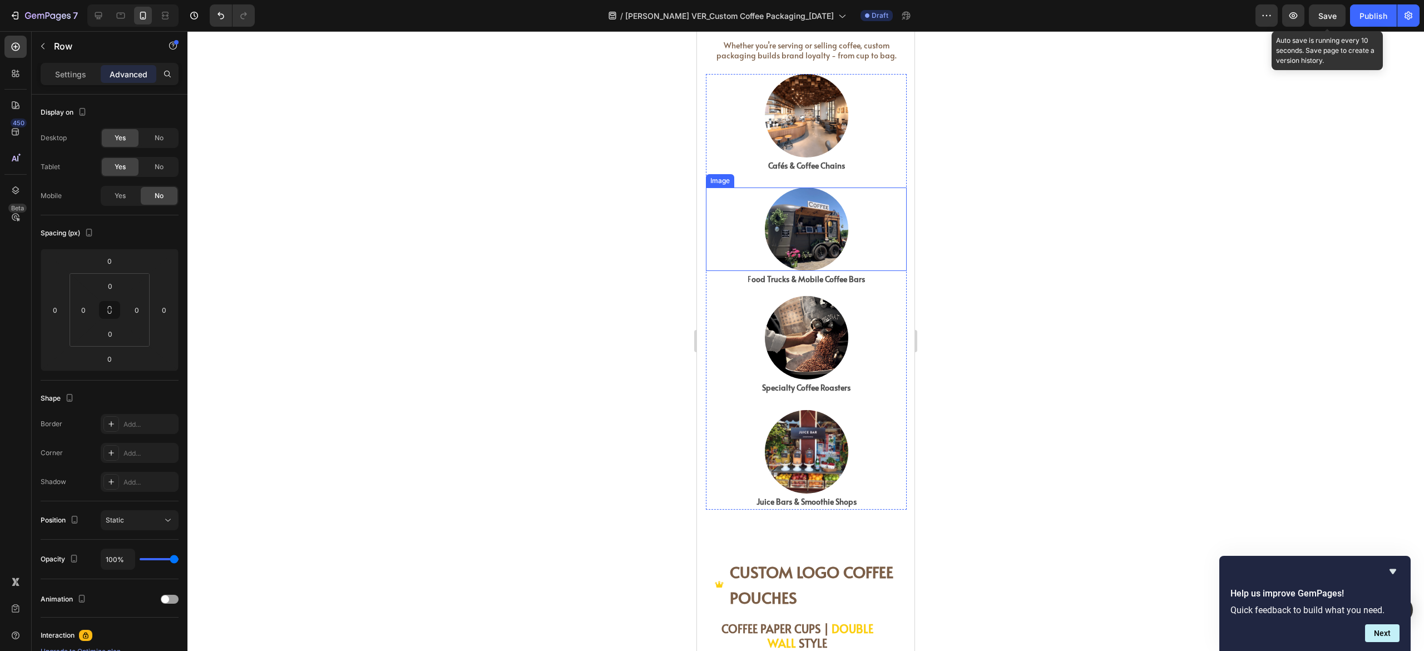
scroll to position [1003, 0]
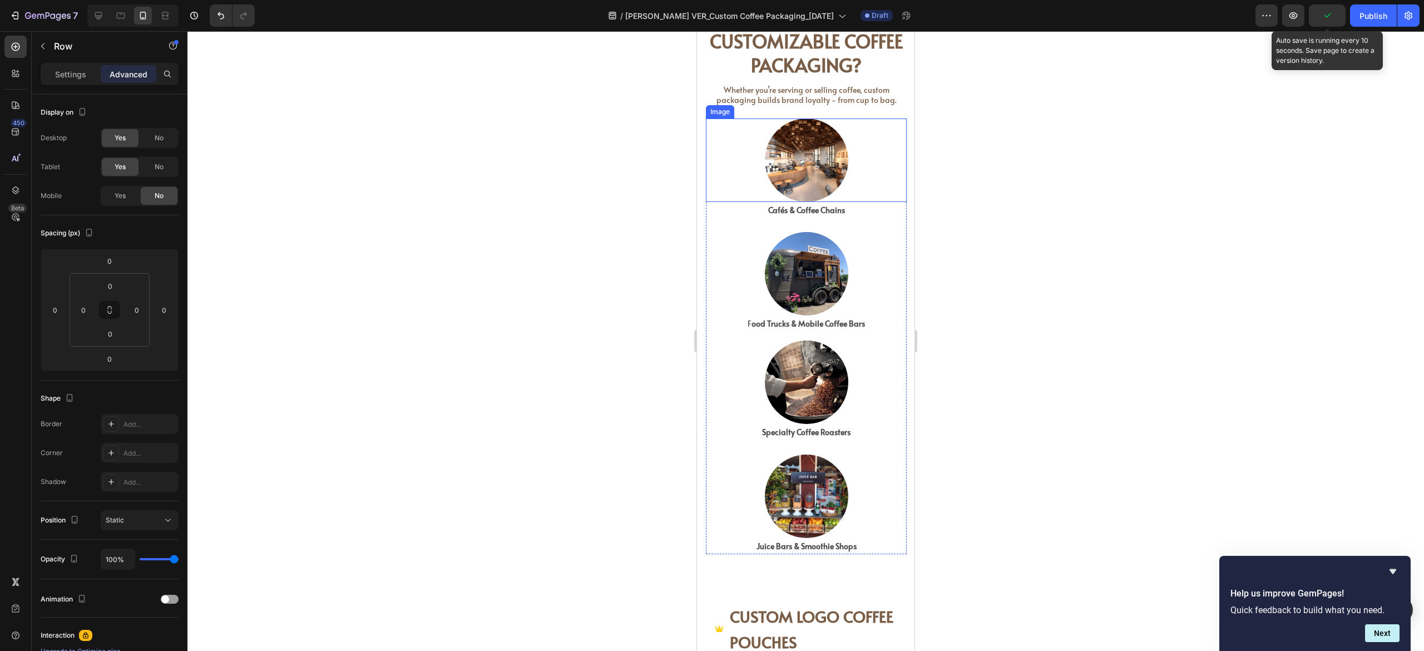
click at [717, 162] on div at bounding box center [806, 159] width 201 height 83
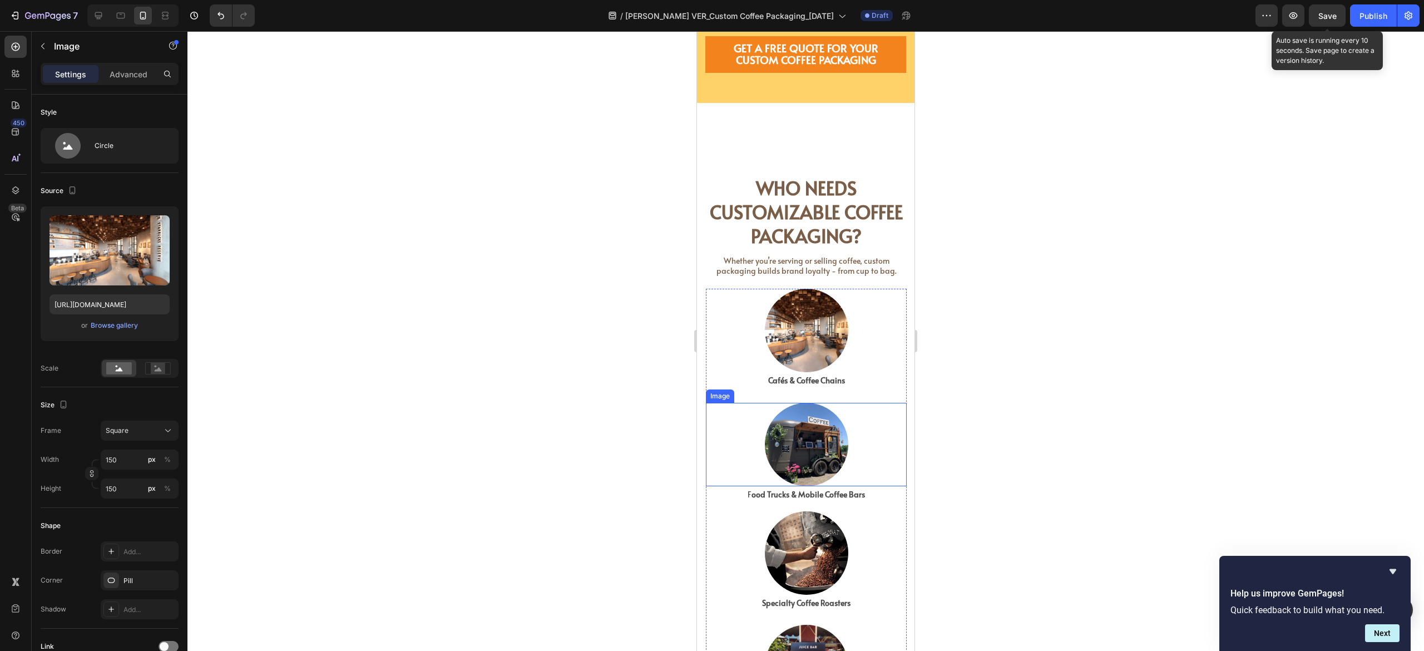
scroll to position [1113, 0]
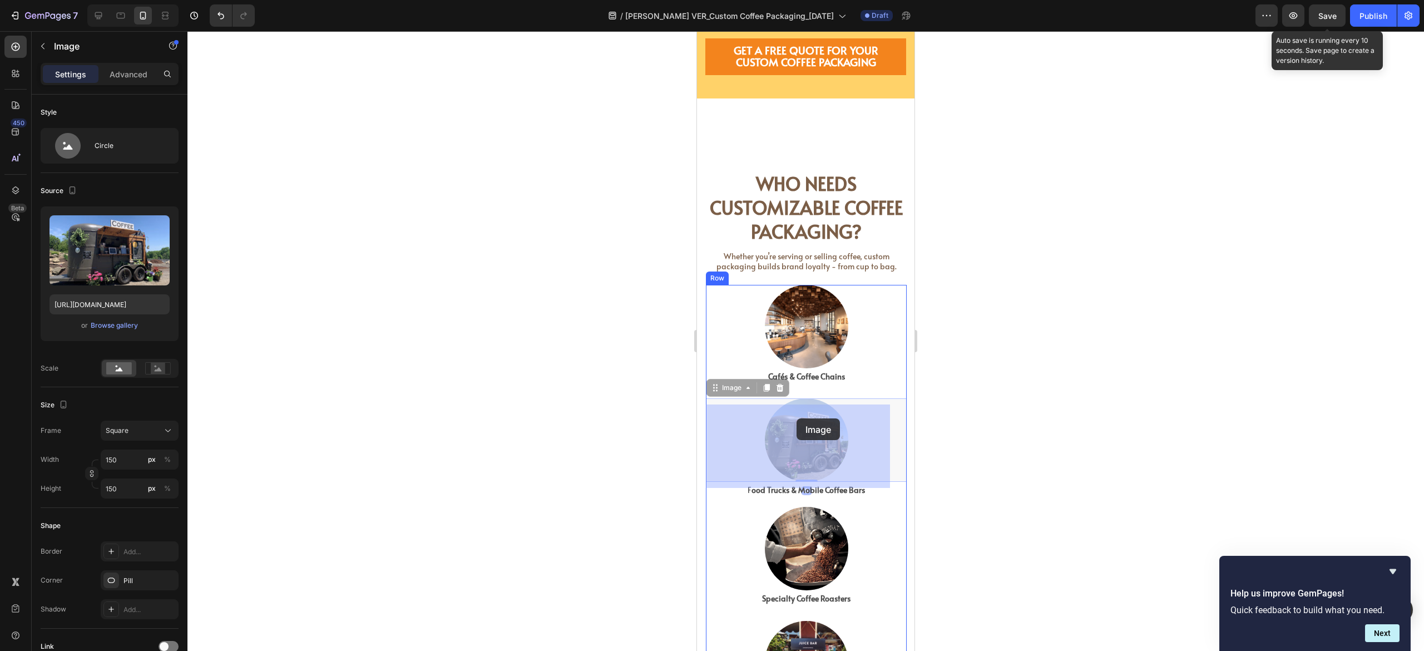
drag, startPoint x: 788, startPoint y: 445, endPoint x: 797, endPoint y: 417, distance: 29.2
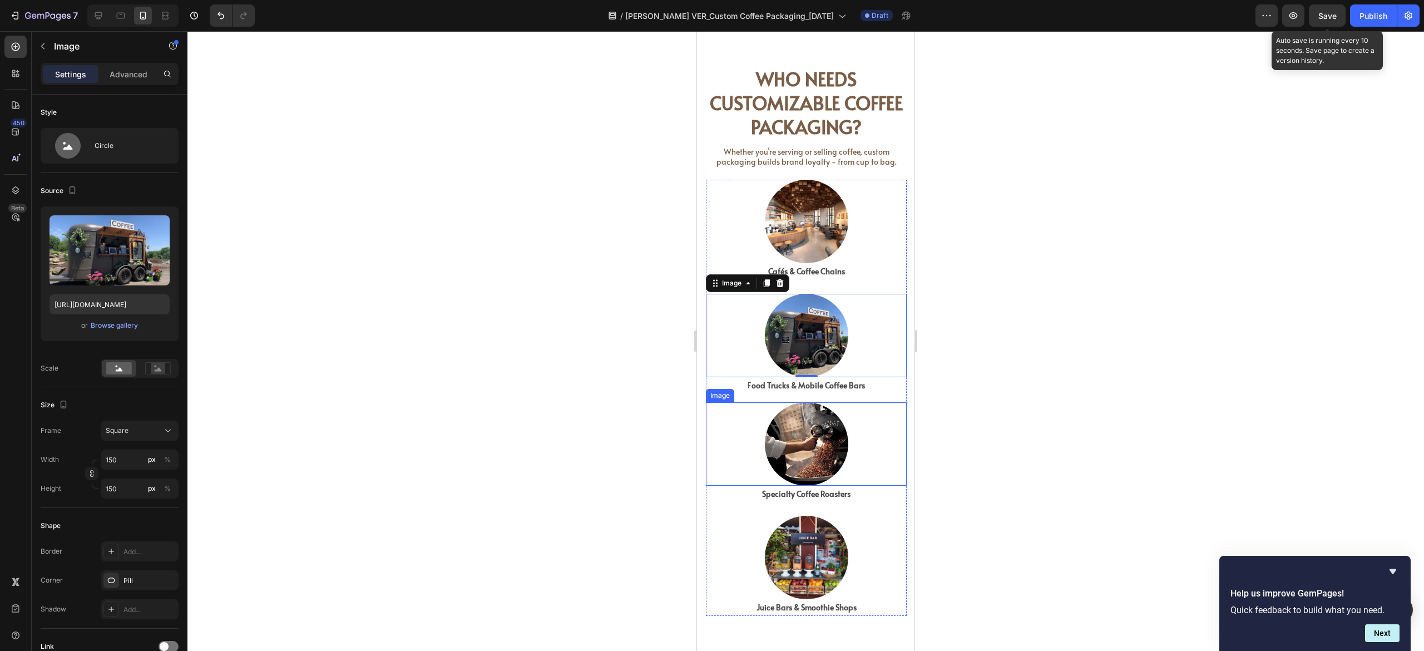
scroll to position [1335, 0]
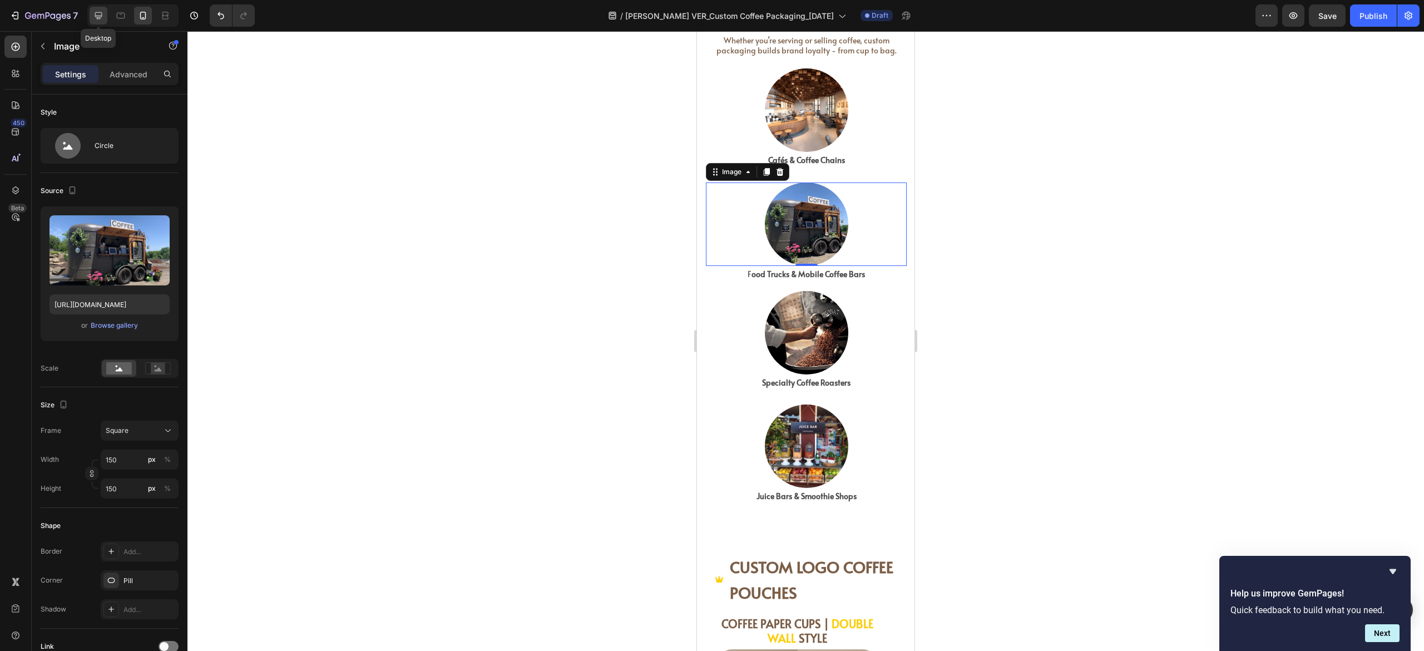
click at [91, 14] on div at bounding box center [99, 16] width 18 height 18
type input "200"
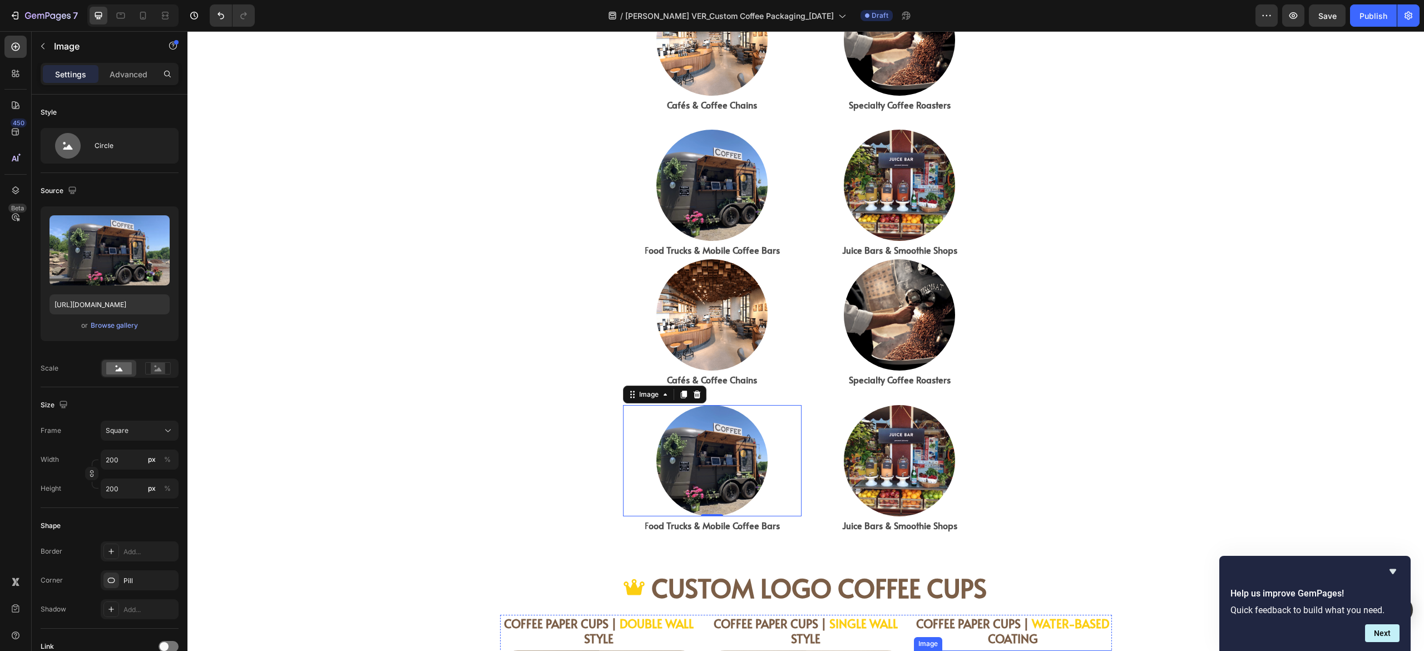
scroll to position [857, 0]
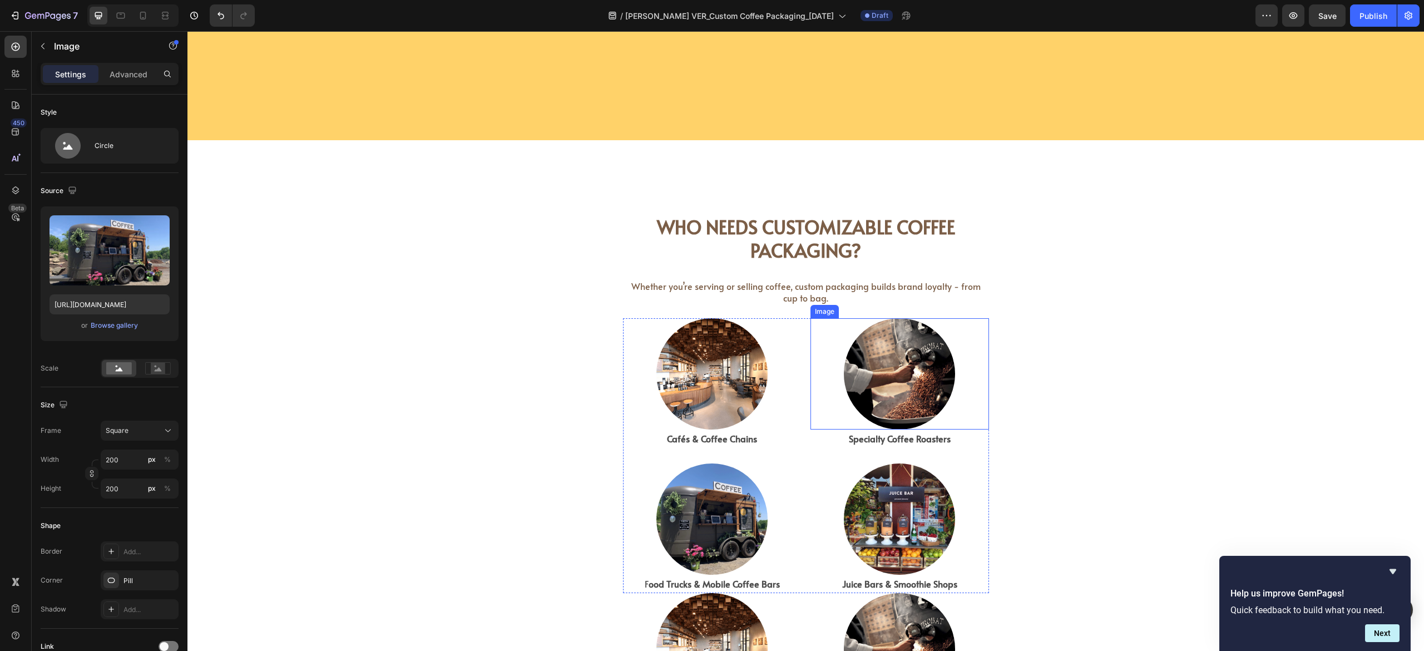
click at [961, 360] on div at bounding box center [899, 373] width 179 height 111
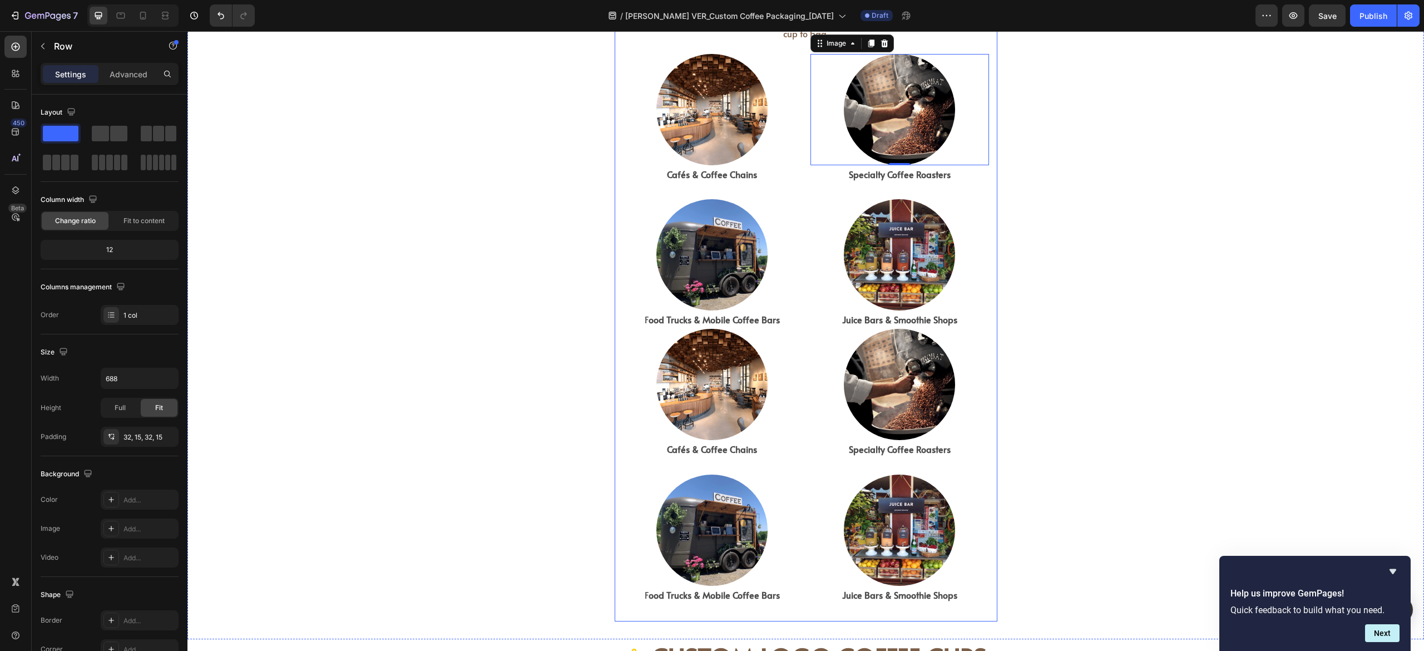
click at [615, 378] on div "Who Needs Customizable Coffee Packaging? Heading Whether you’re serving or sell…" at bounding box center [806, 277] width 383 height 689
click at [623, 384] on div at bounding box center [712, 384] width 179 height 111
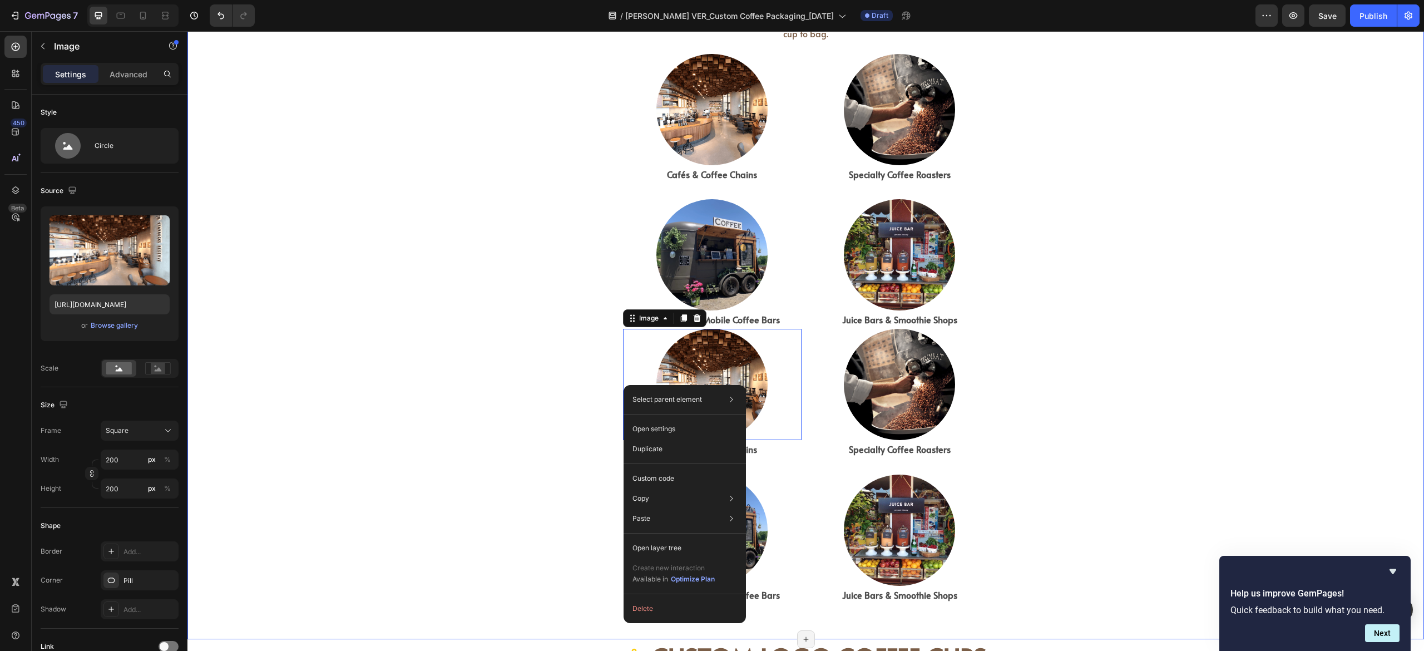
click at [1077, 416] on div "Who Needs Customizable Coffee Packaging? Heading Whether you’re serving or sell…" at bounding box center [805, 263] width 1237 height 716
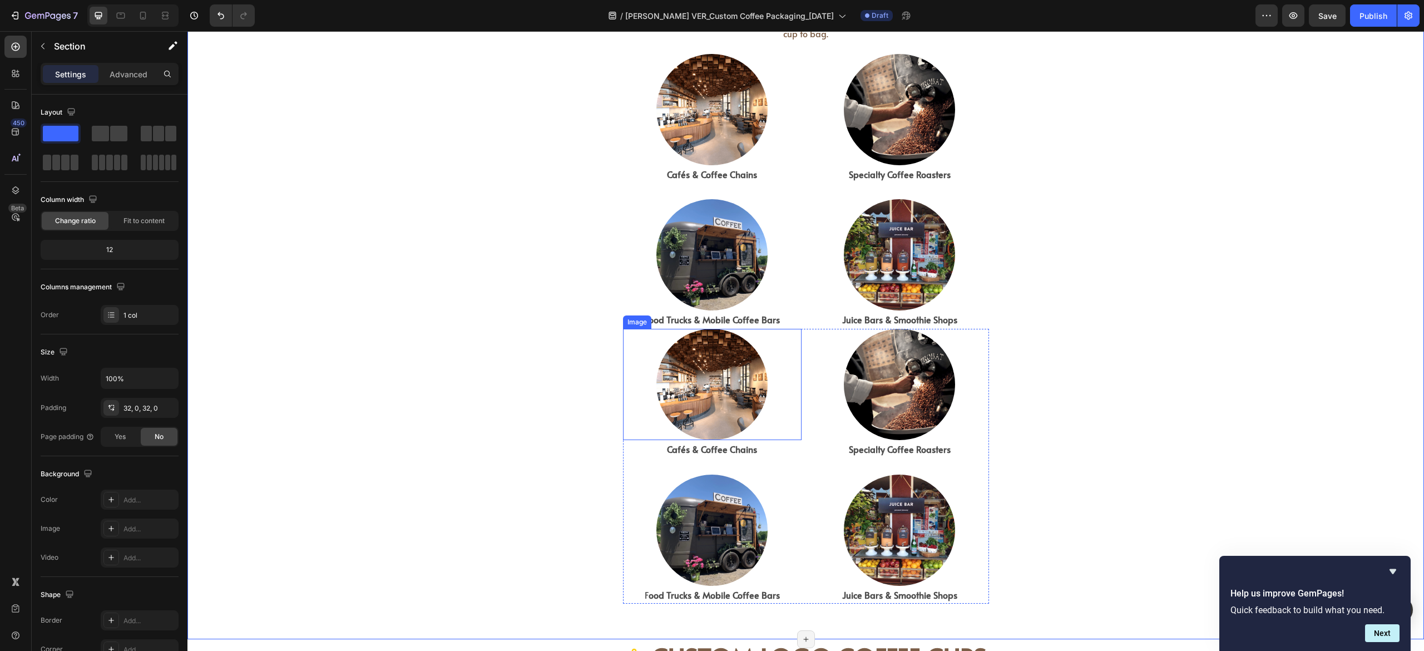
click at [637, 414] on div at bounding box center [712, 384] width 179 height 111
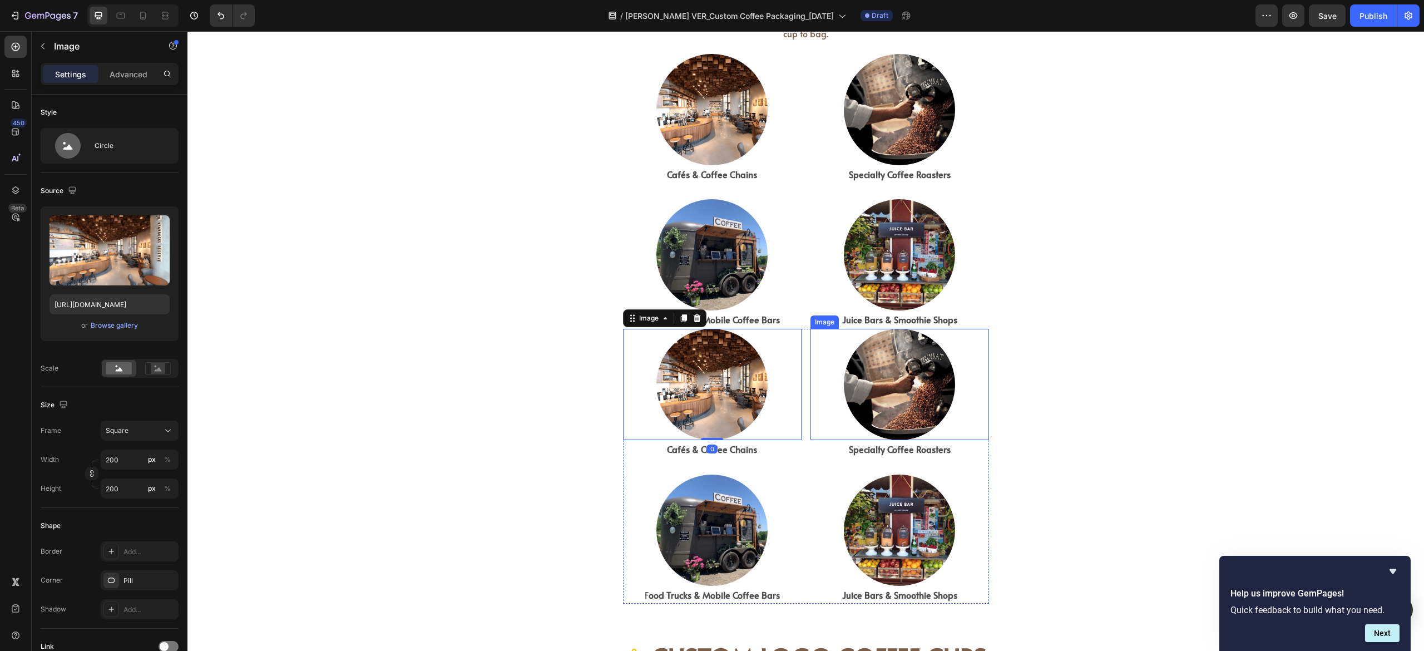
click at [815, 417] on div at bounding box center [899, 384] width 179 height 111
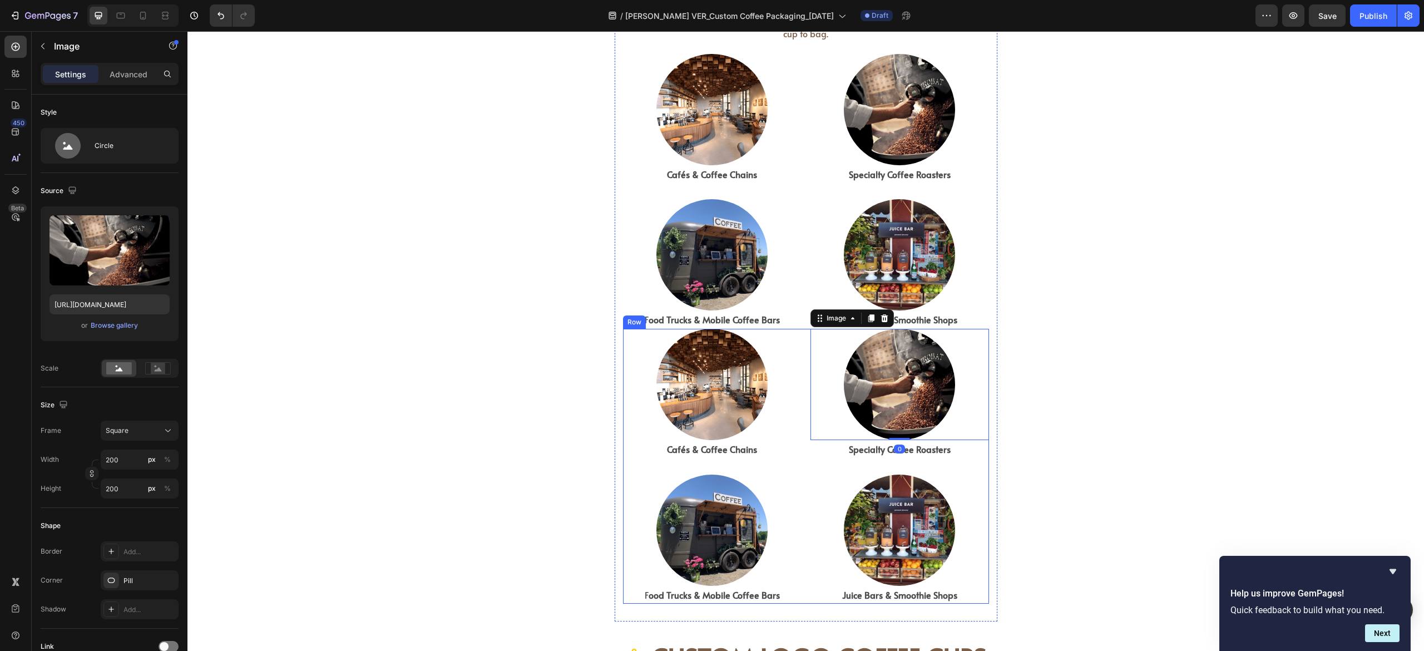
click at [794, 430] on div "Image Cafés & Coffee Chains Text Block Image F ood Trucks & Mobile Coffee Bars …" at bounding box center [806, 466] width 366 height 275
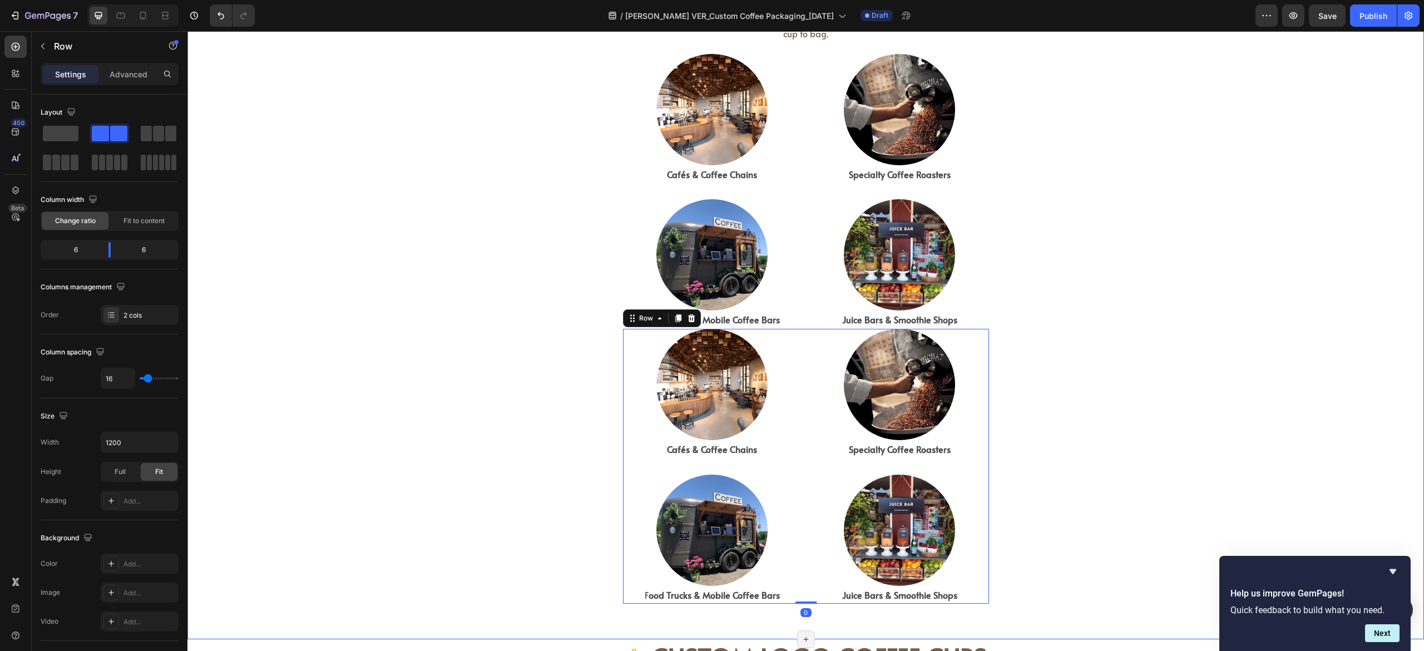
click at [1280, 324] on div "Who Needs Customizable Coffee Packaging? Heading Whether you’re serving or sell…" at bounding box center [805, 263] width 1237 height 716
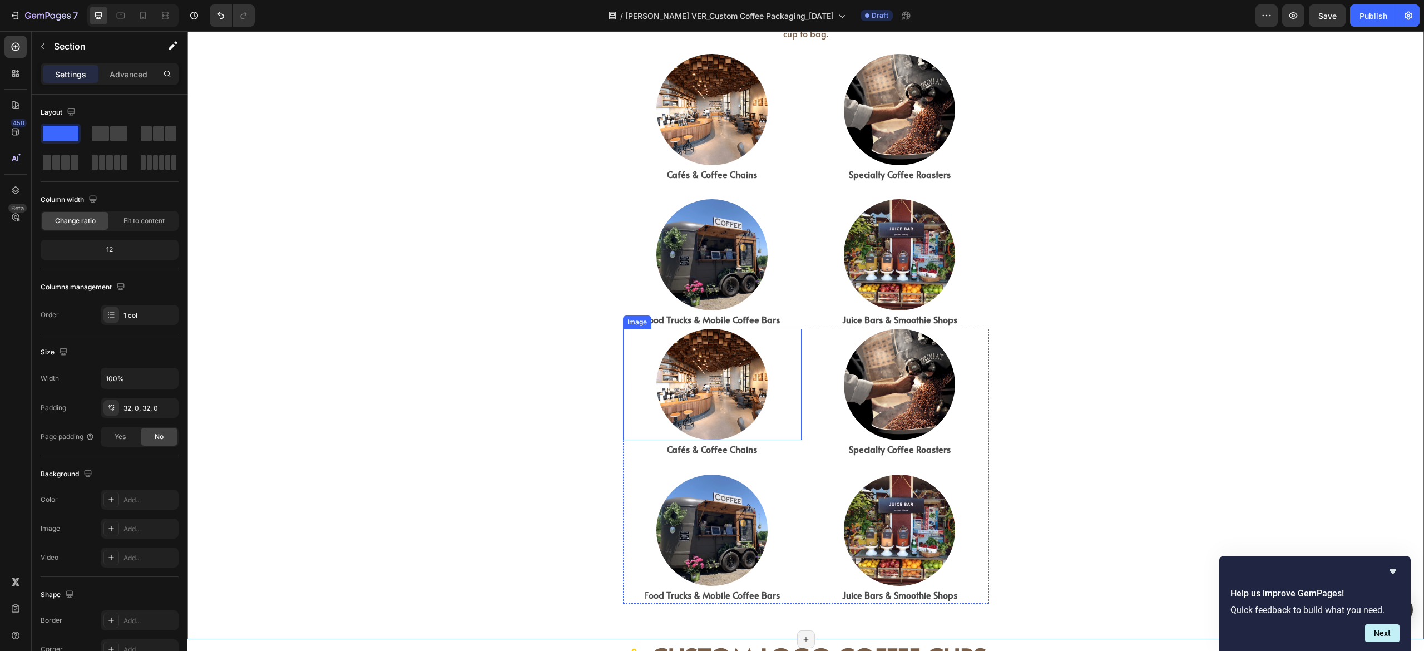
click at [623, 376] on div at bounding box center [712, 384] width 179 height 111
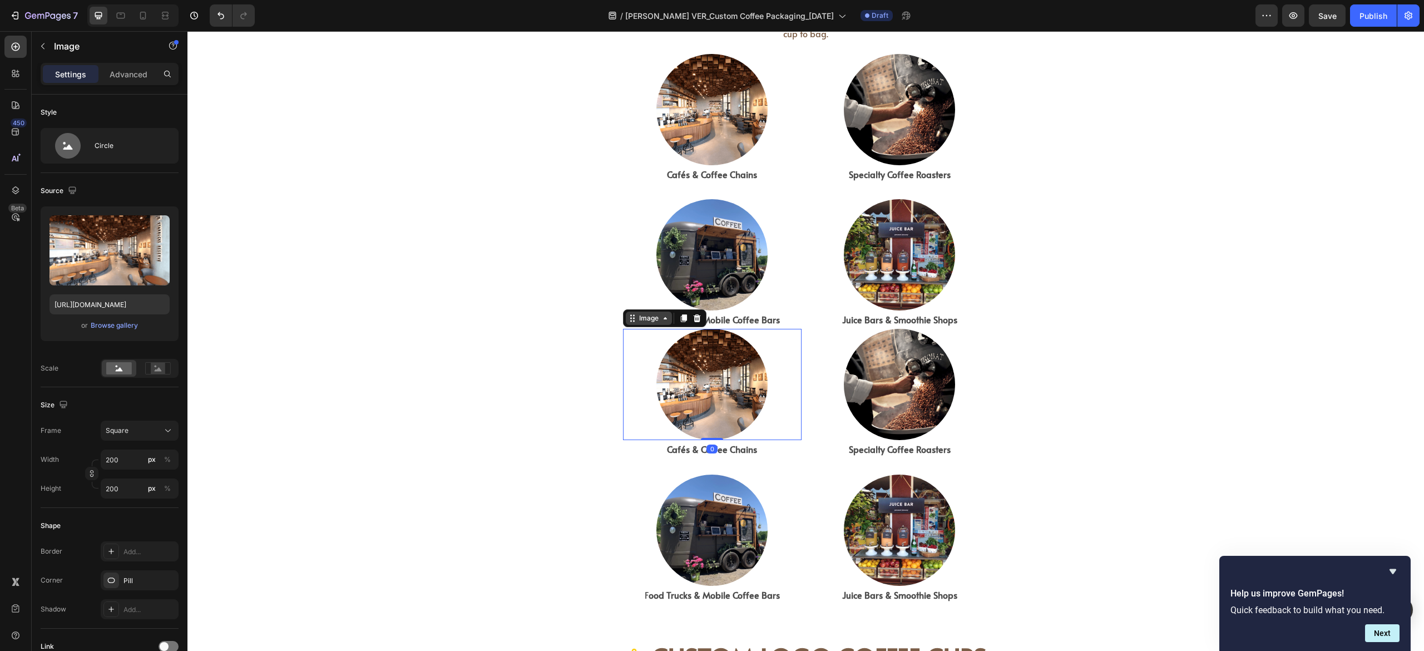
click at [628, 319] on icon at bounding box center [632, 318] width 9 height 9
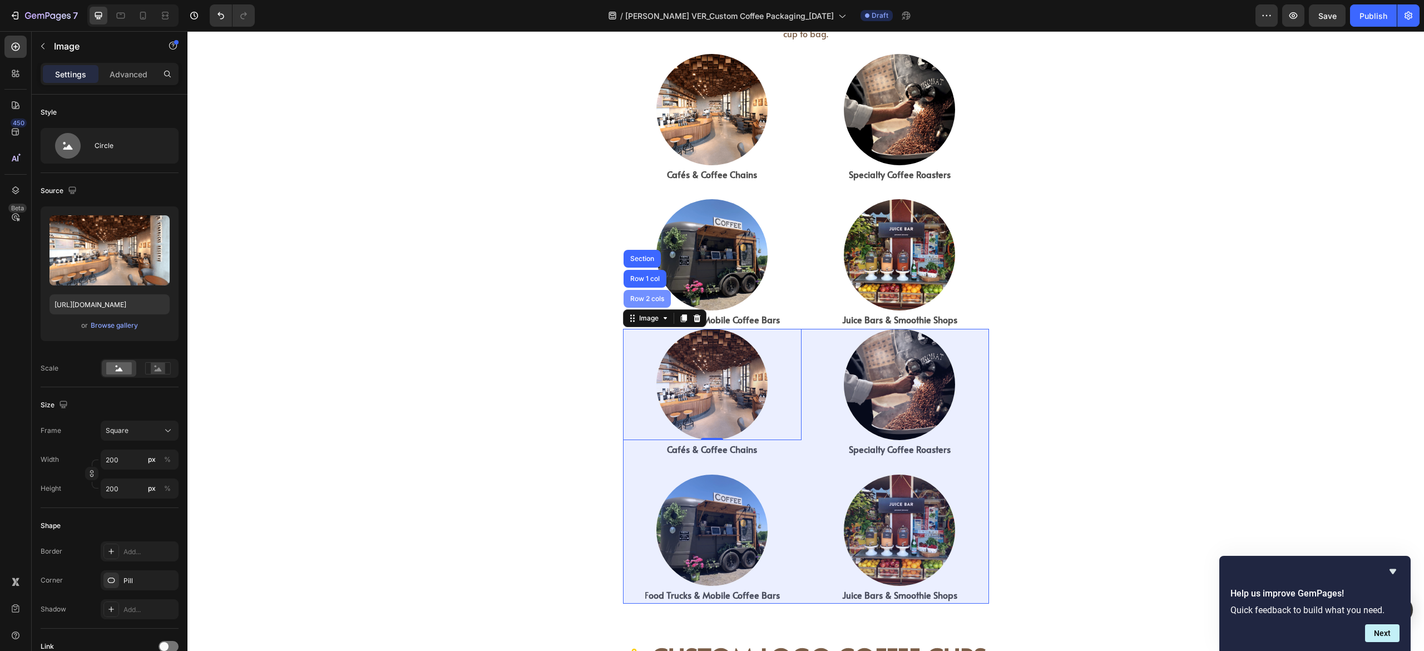
click at [636, 295] on div "Row 2 cols" at bounding box center [647, 298] width 38 height 7
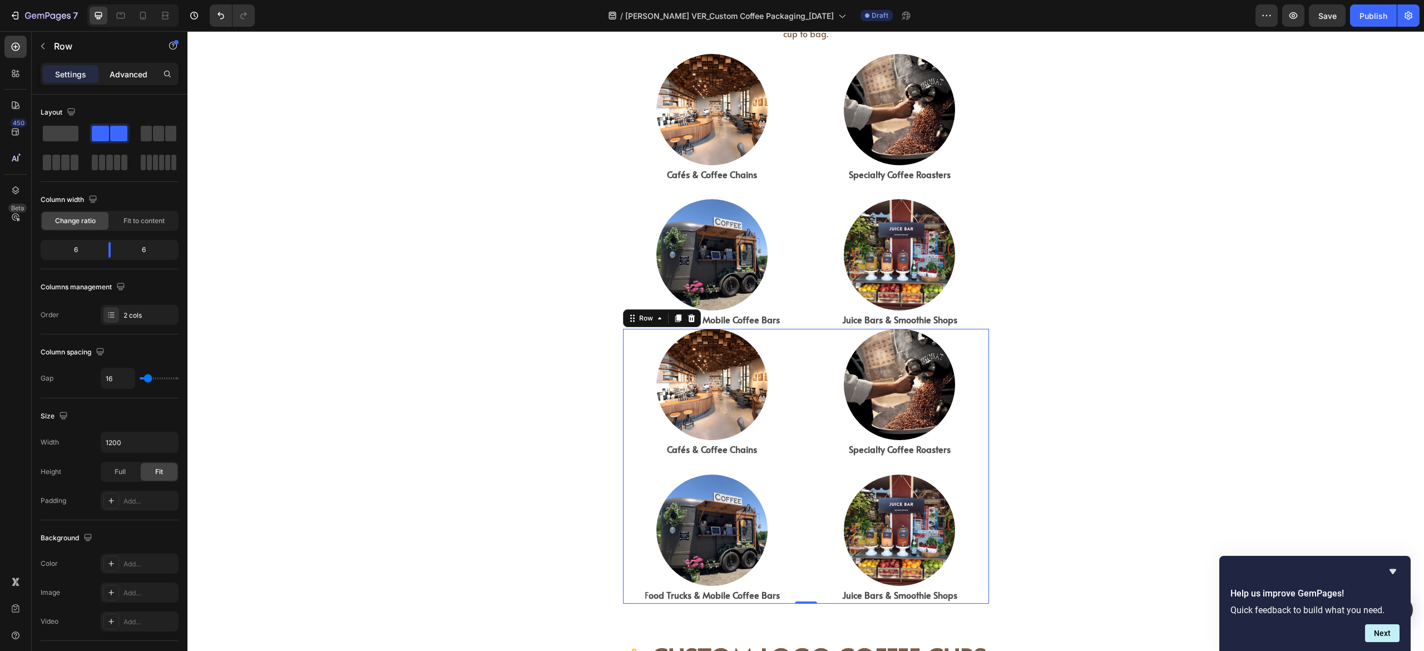
click at [146, 72] on p "Advanced" at bounding box center [129, 74] width 38 height 12
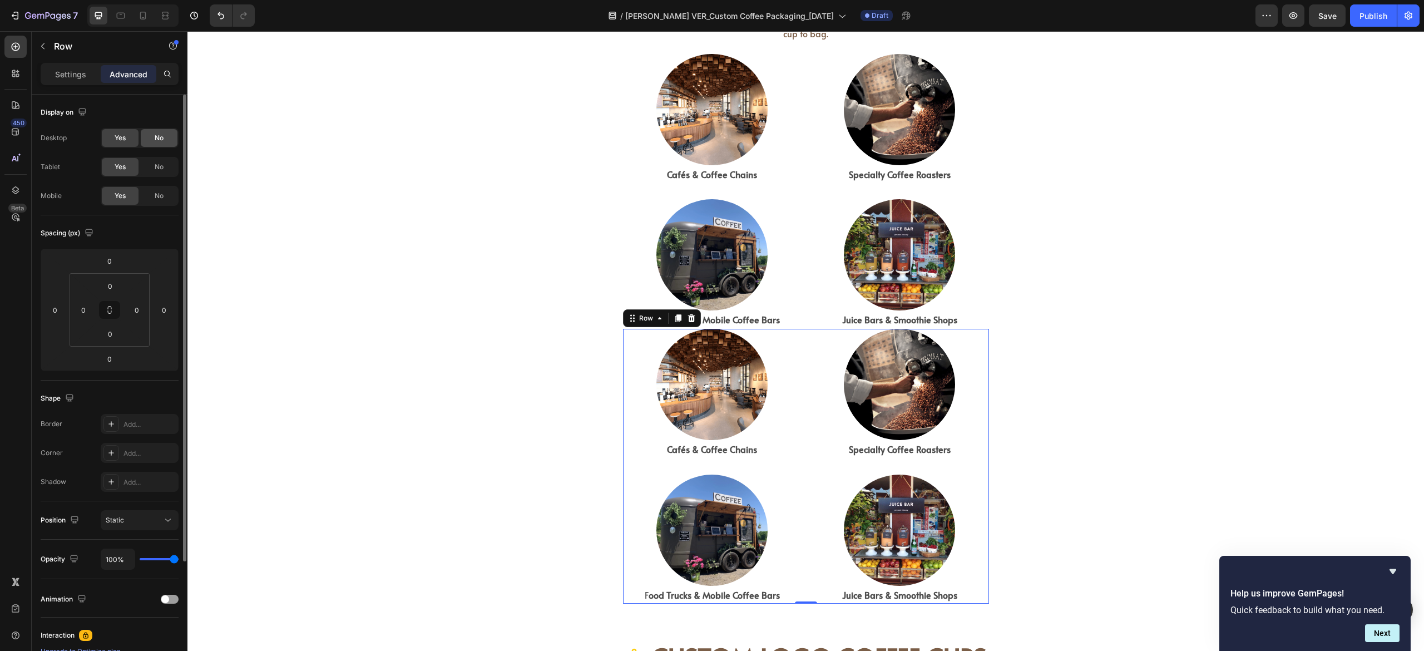
click at [160, 136] on span "No" at bounding box center [159, 138] width 9 height 10
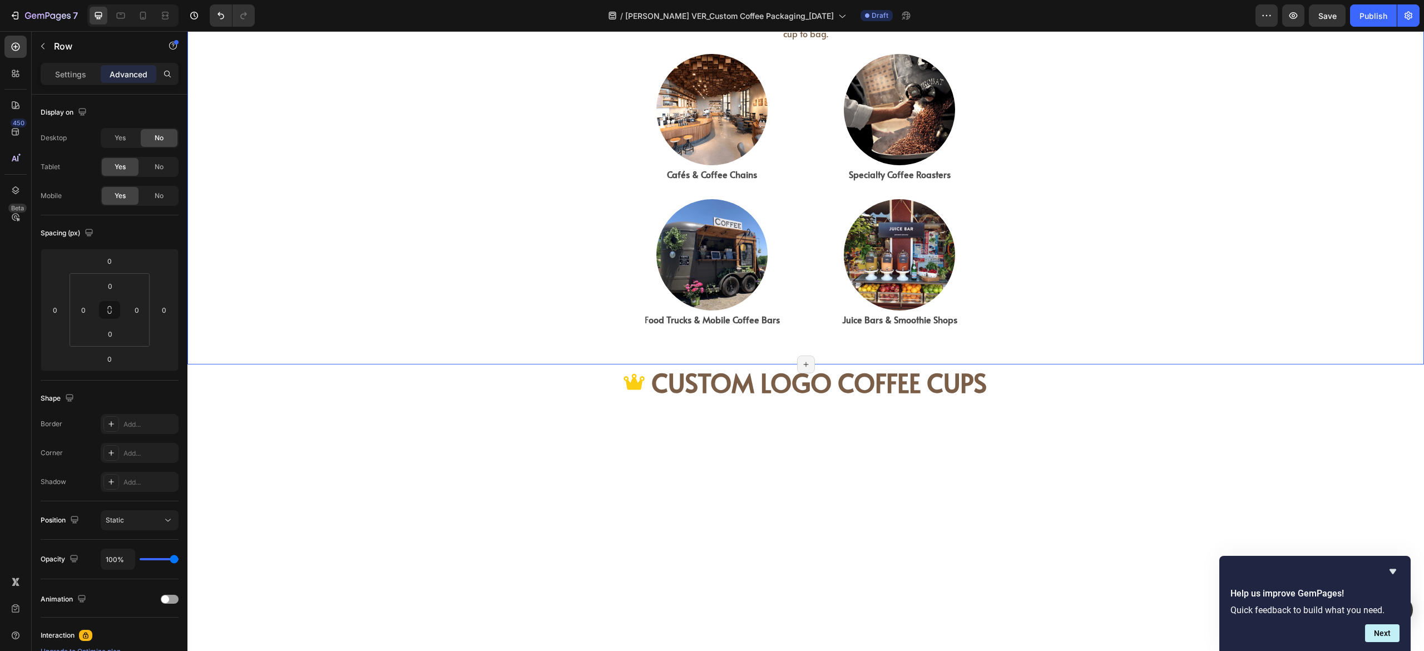
click at [1238, 234] on div "Who Needs Customizable Coffee Packaging? Heading Whether you’re serving or sell…" at bounding box center [805, 126] width 1237 height 442
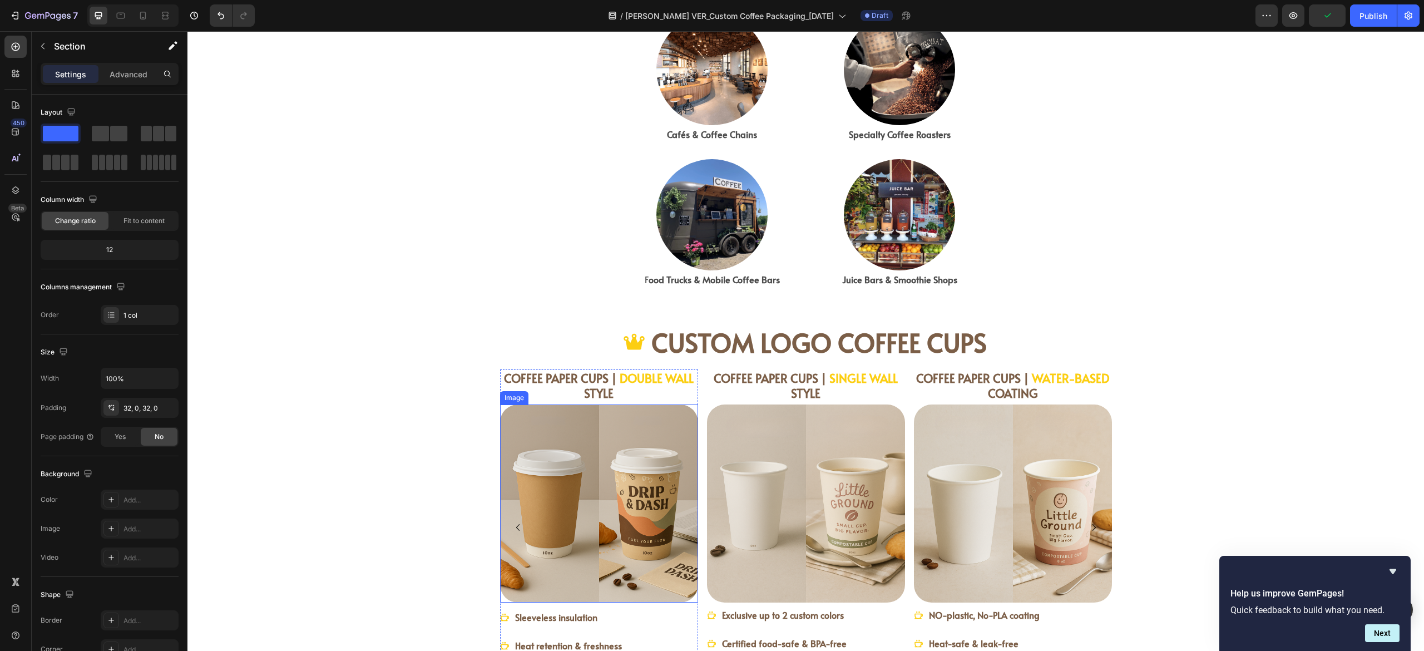
scroll to position [890, 0]
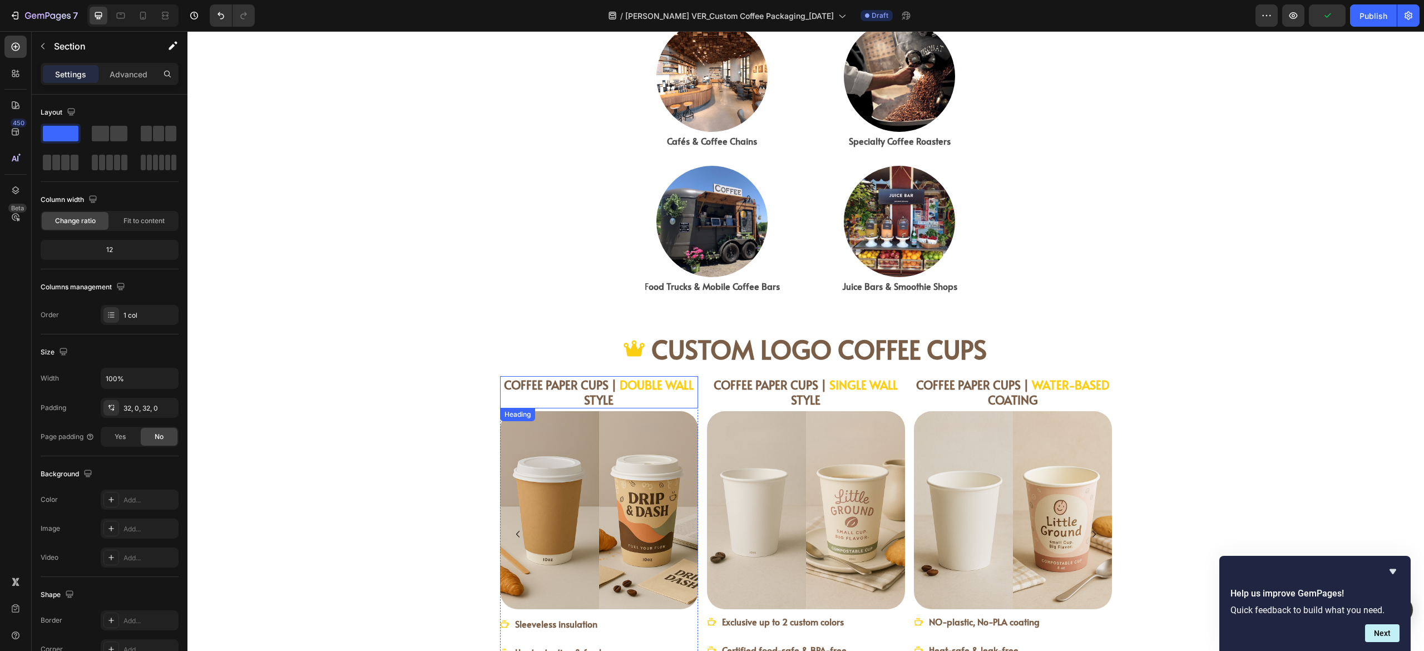
click at [592, 398] on strong "STYLE" at bounding box center [598, 400] width 29 height 16
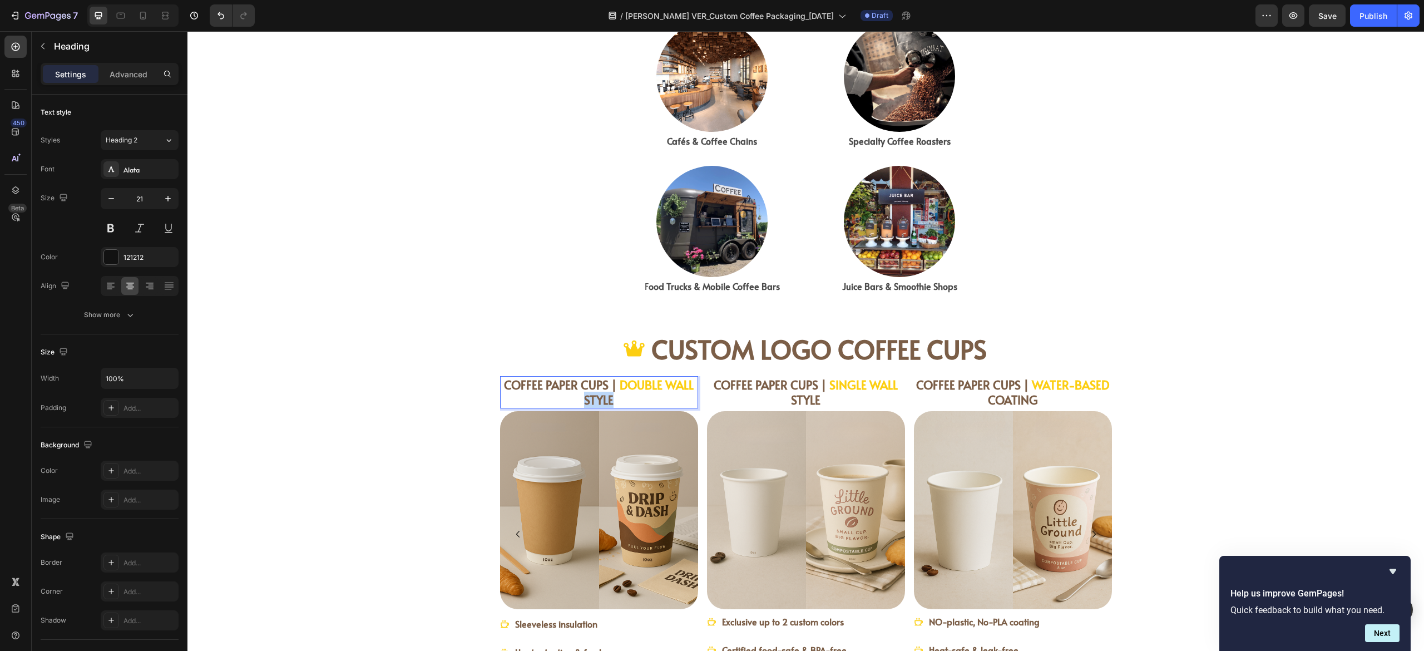
click at [592, 398] on strong "STYLE" at bounding box center [598, 400] width 29 height 16
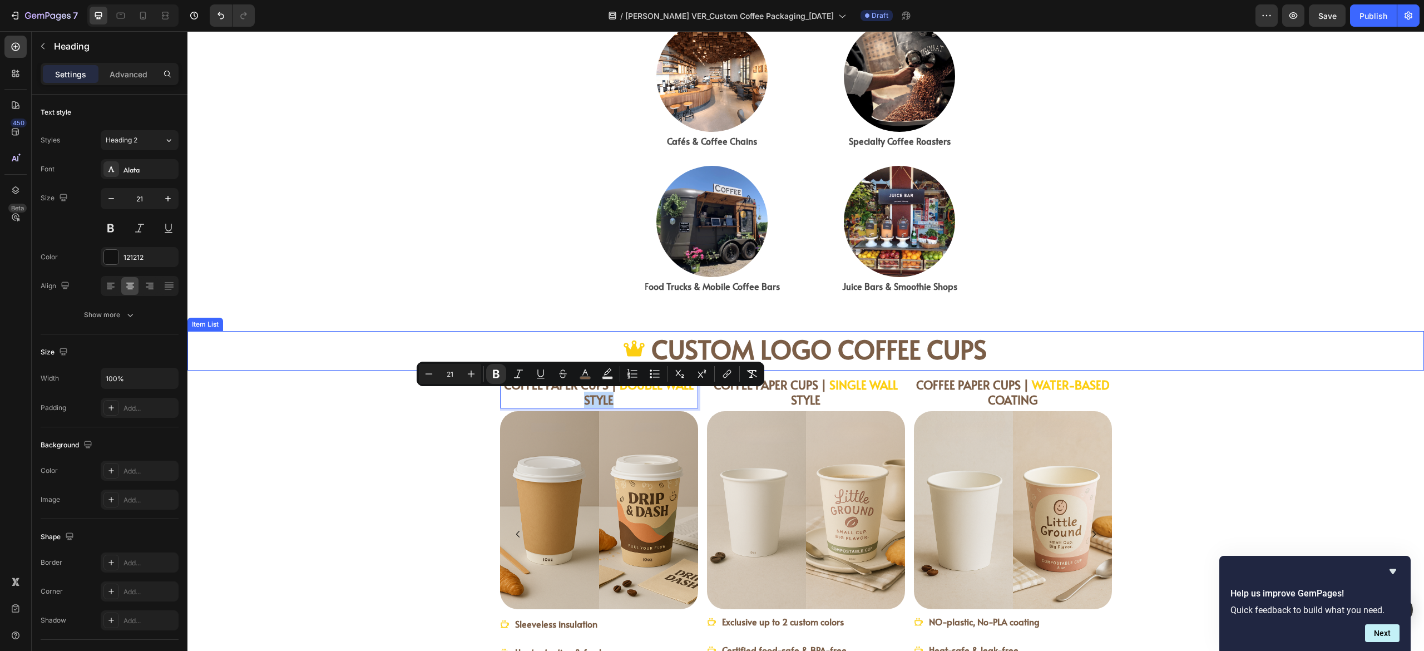
click at [1212, 345] on div "CUSTOM LOGO COFFEE CUPS" at bounding box center [805, 350] width 1237 height 39
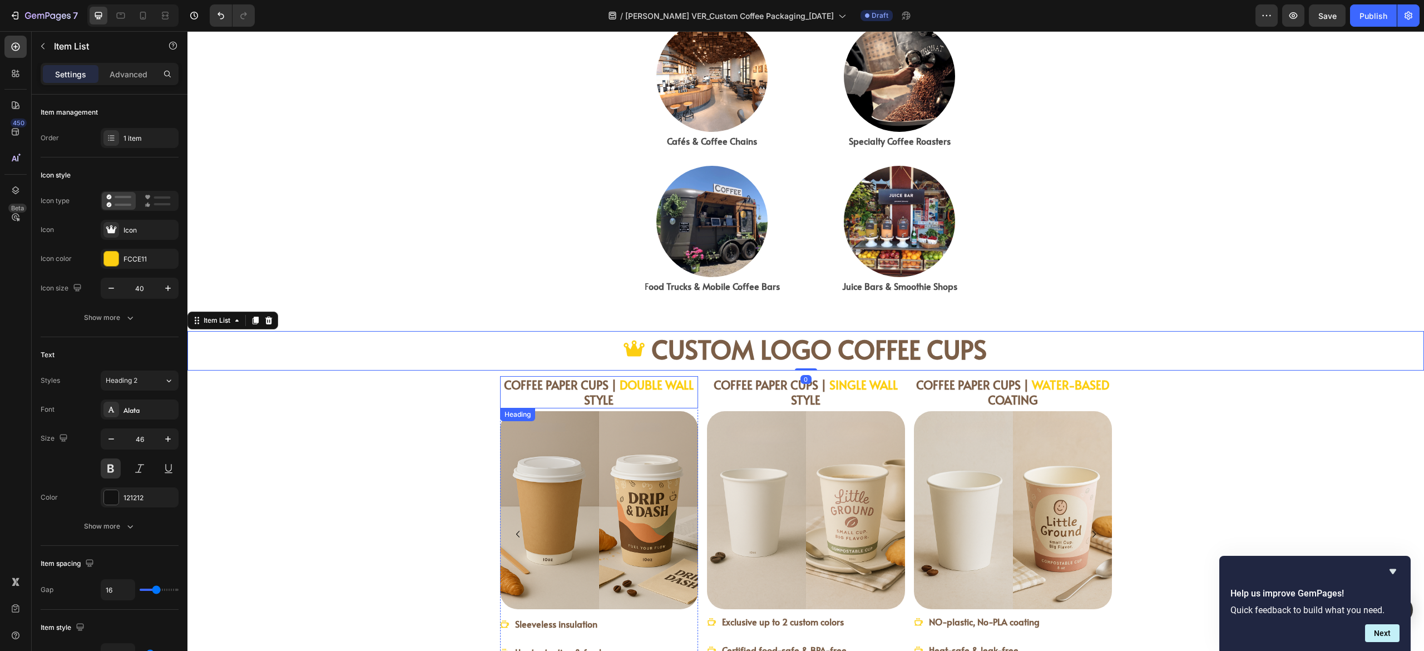
click at [596, 399] on strong "STYLE" at bounding box center [598, 400] width 29 height 16
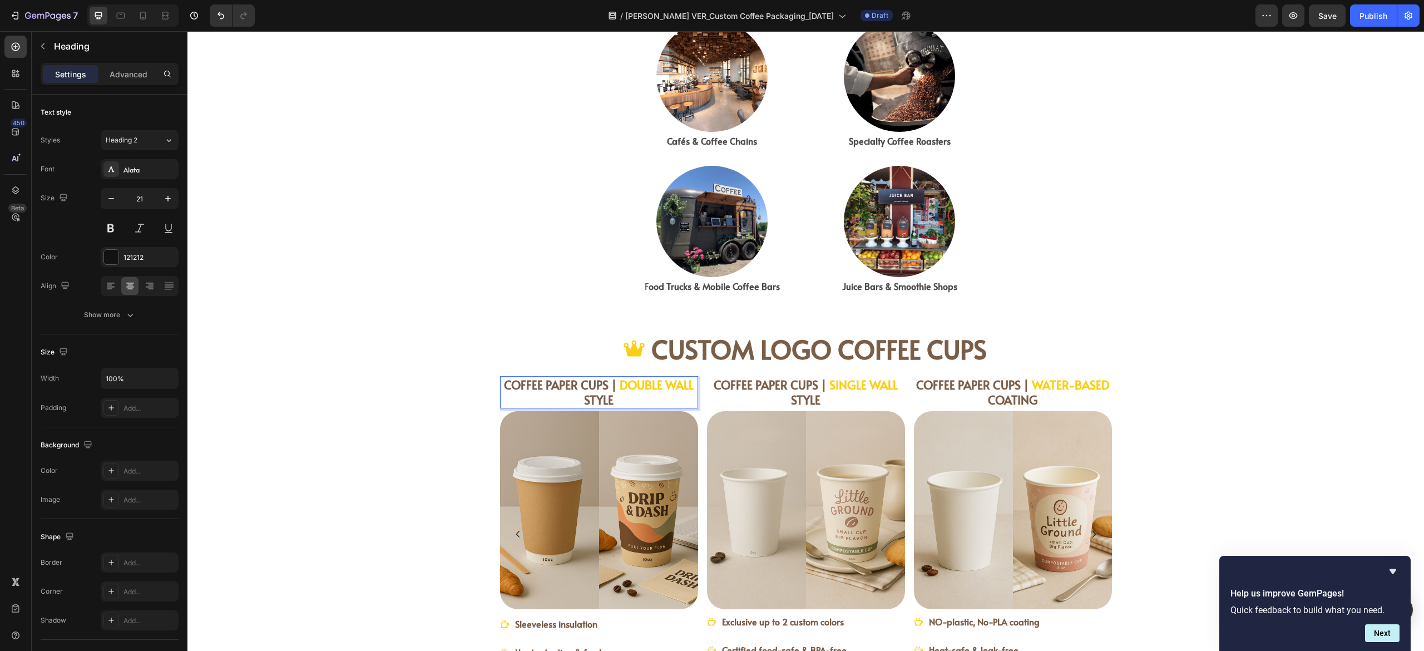
click at [596, 399] on strong "STYLE" at bounding box center [598, 400] width 29 height 16
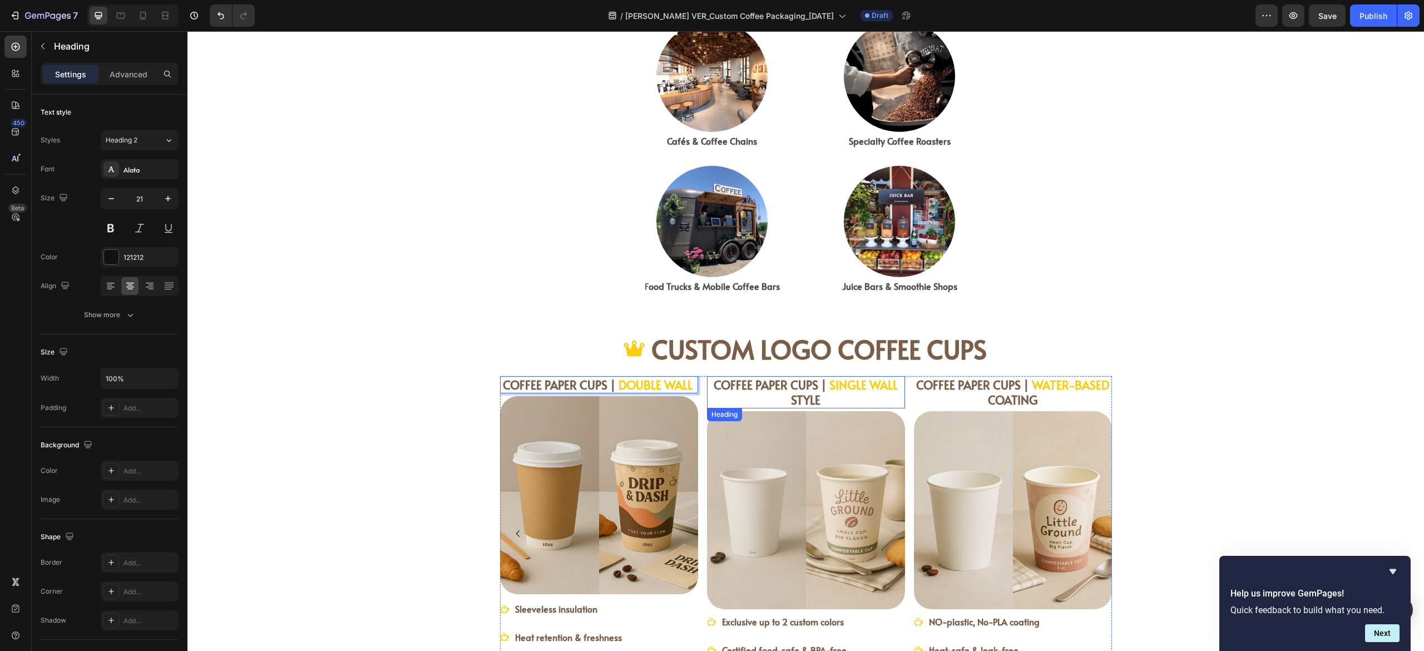
click at [808, 397] on strong "STYLE" at bounding box center [805, 400] width 29 height 16
click at [805, 396] on strong "STYLE" at bounding box center [805, 400] width 29 height 16
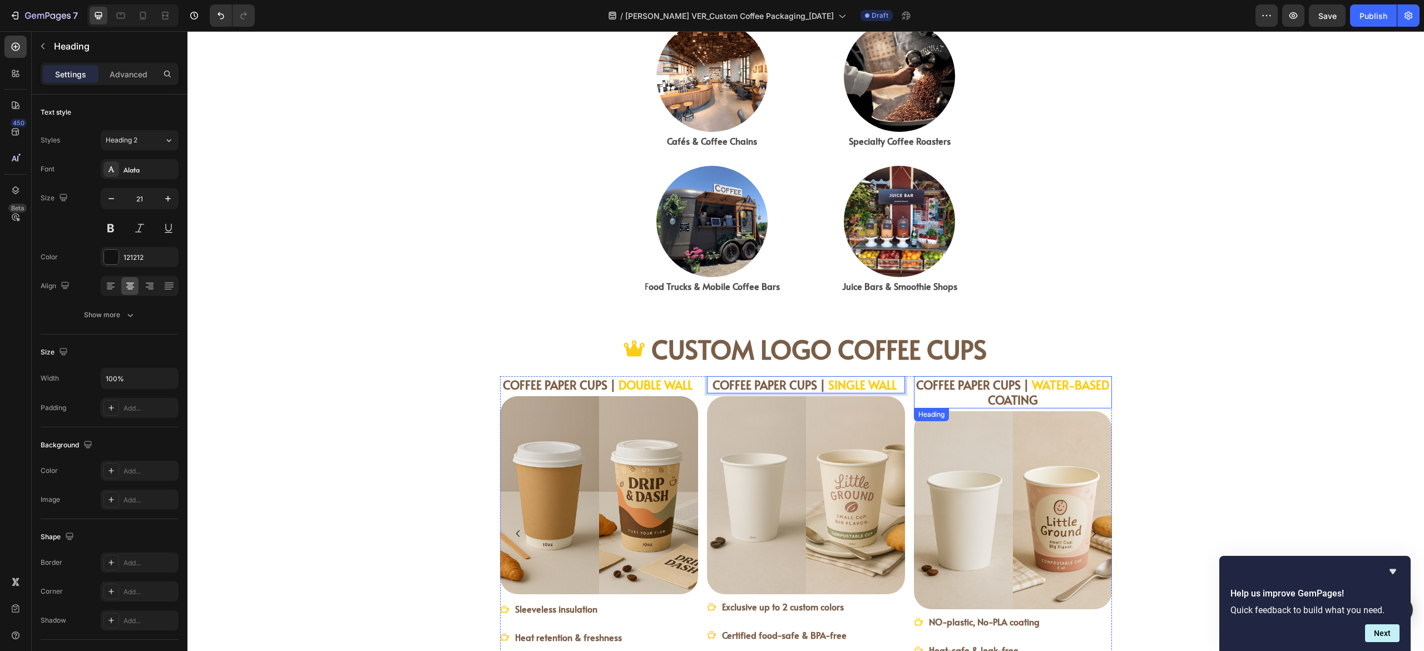
click at [1017, 392] on strong "COATING" at bounding box center [1013, 400] width 50 height 16
click at [926, 384] on strong "COFFEE PAPER CUPS |" at bounding box center [972, 385] width 113 height 16
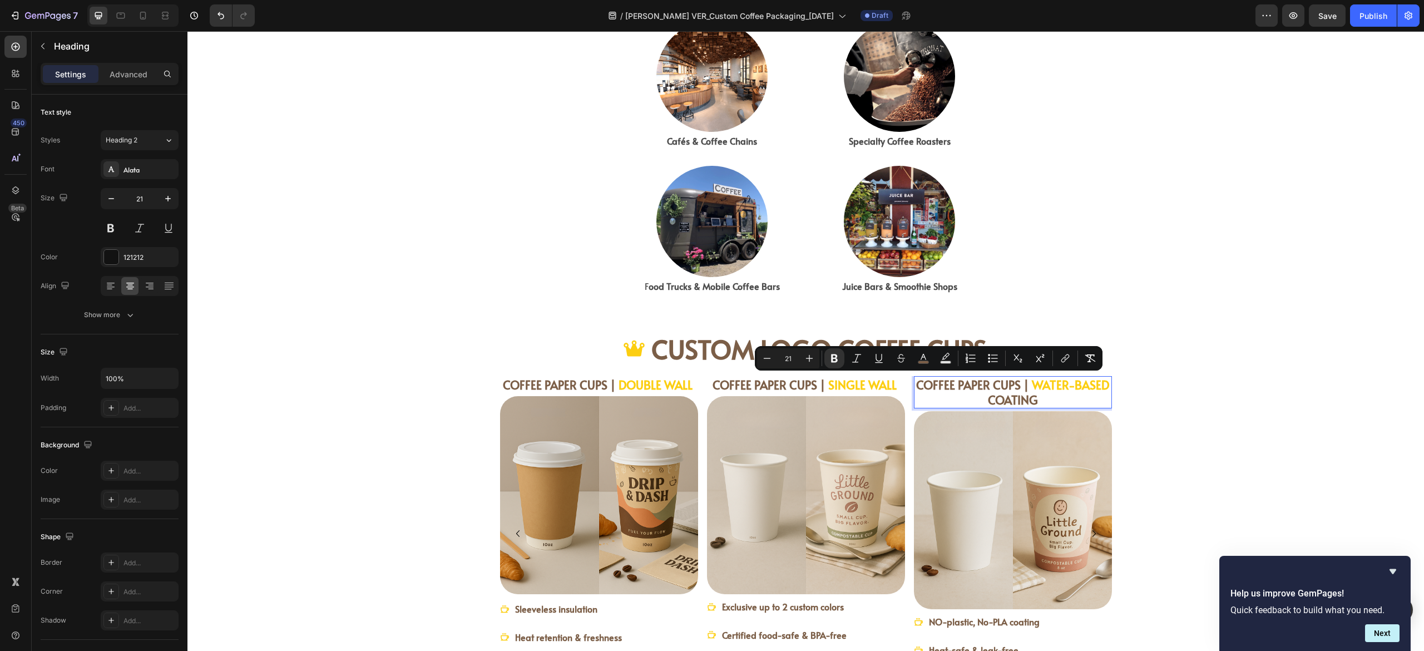
click at [967, 385] on strong "COFFEE PAPER CUPS |" at bounding box center [972, 385] width 113 height 16
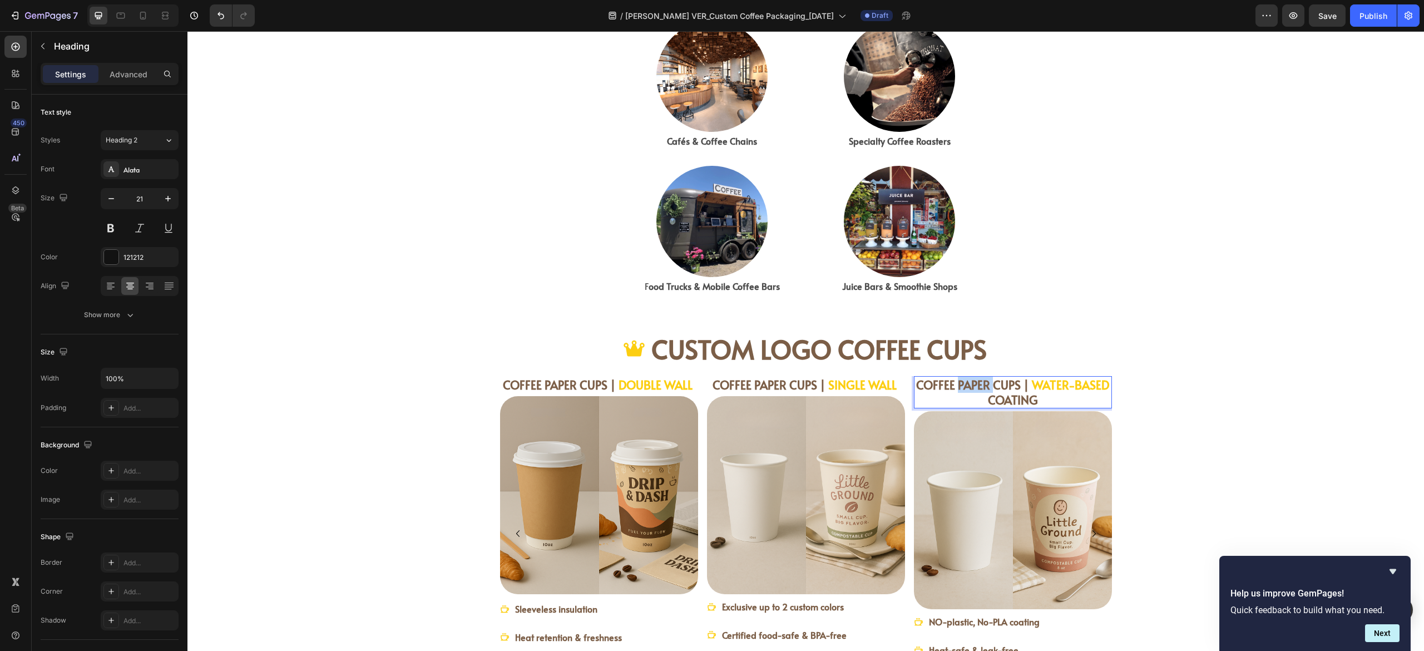
click at [967, 385] on strong "COFFEE PAPER CUPS |" at bounding box center [972, 385] width 113 height 16
click at [1091, 383] on p "COFFEE CUPS | WATER-BASED COATING" at bounding box center [1013, 392] width 196 height 31
click at [975, 401] on p "COFFEE CUPS | WATER-BASED COATING" at bounding box center [1013, 392] width 196 height 31
click at [992, 382] on strong "COFFEE CUPS |" at bounding box center [990, 385] width 78 height 16
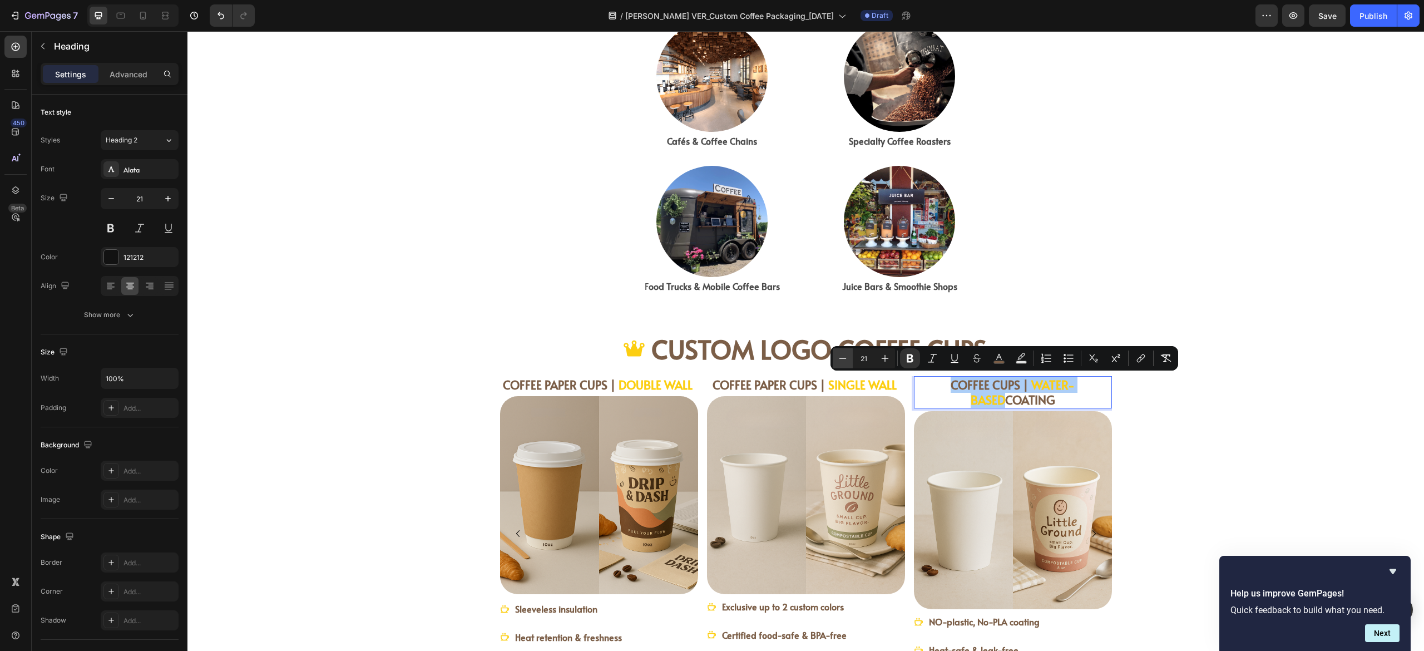
click at [845, 355] on icon "Editor contextual toolbar" at bounding box center [842, 358] width 11 height 11
type input "19"
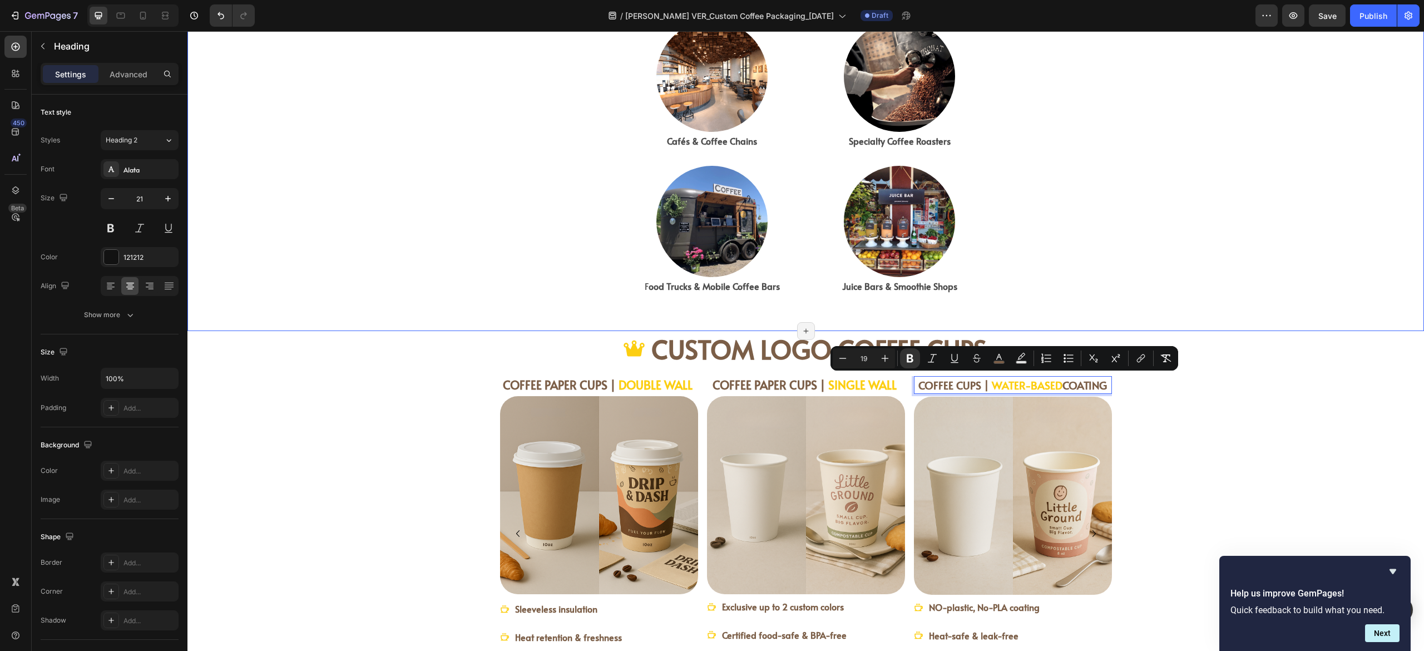
click at [1254, 283] on div "Who Needs Customizable Coffee Packaging? Heading Whether you’re serving or sell…" at bounding box center [805, 93] width 1237 height 442
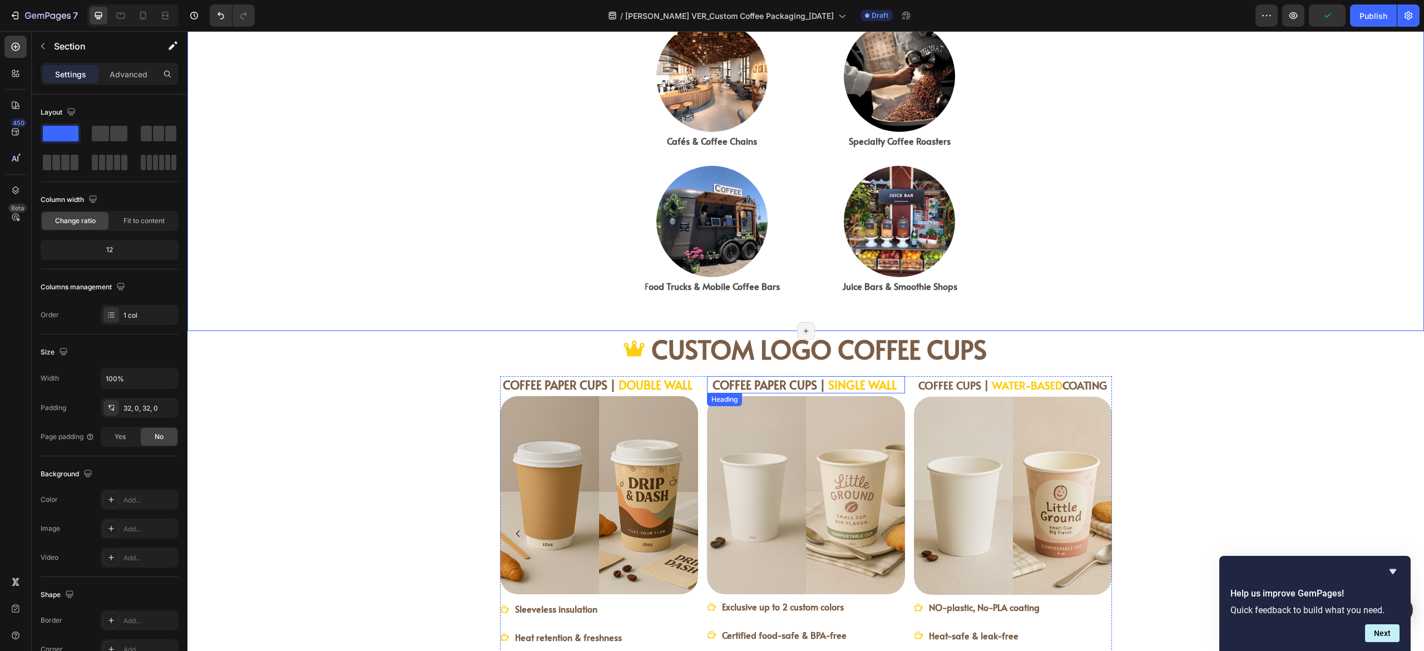
click at [741, 386] on strong "COFFEE PAPER CUPS |" at bounding box center [769, 385] width 113 height 16
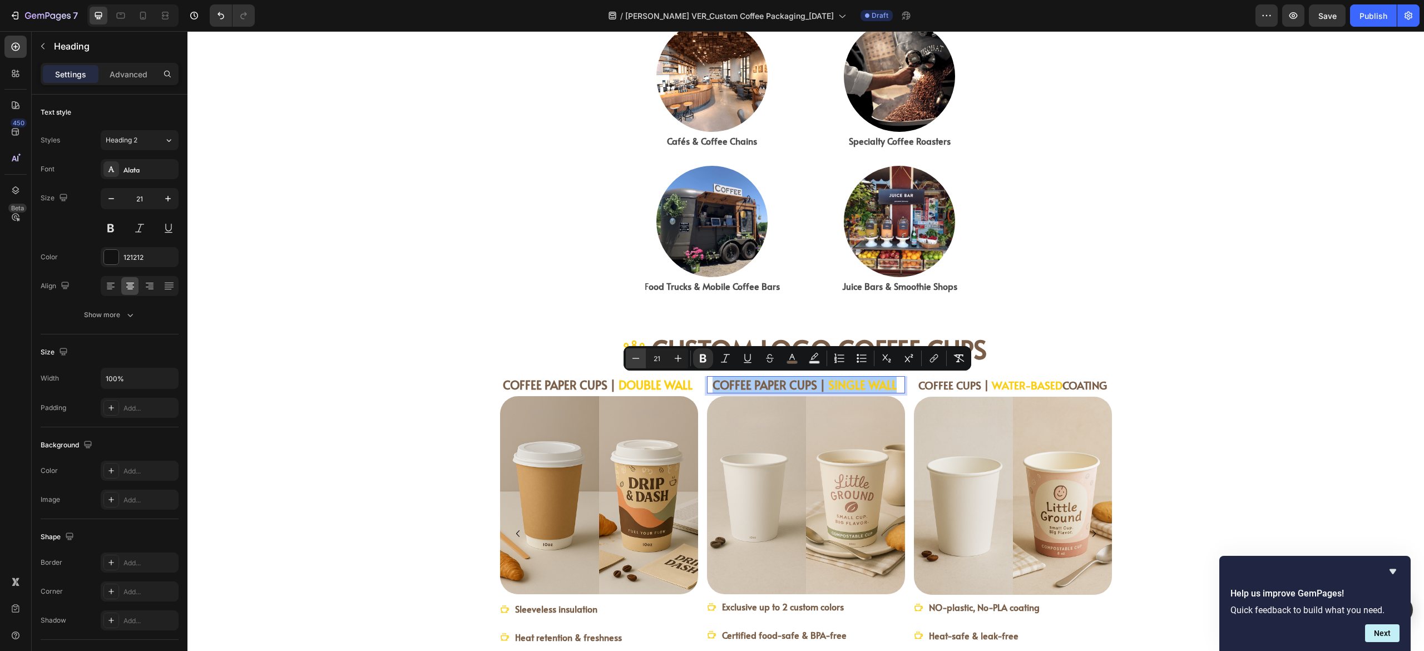
click at [634, 358] on icon "Editor contextual toolbar" at bounding box center [635, 358] width 11 height 11
type input "20"
click at [540, 379] on strong "COFFEE PAPER CUPS |" at bounding box center [559, 385] width 113 height 16
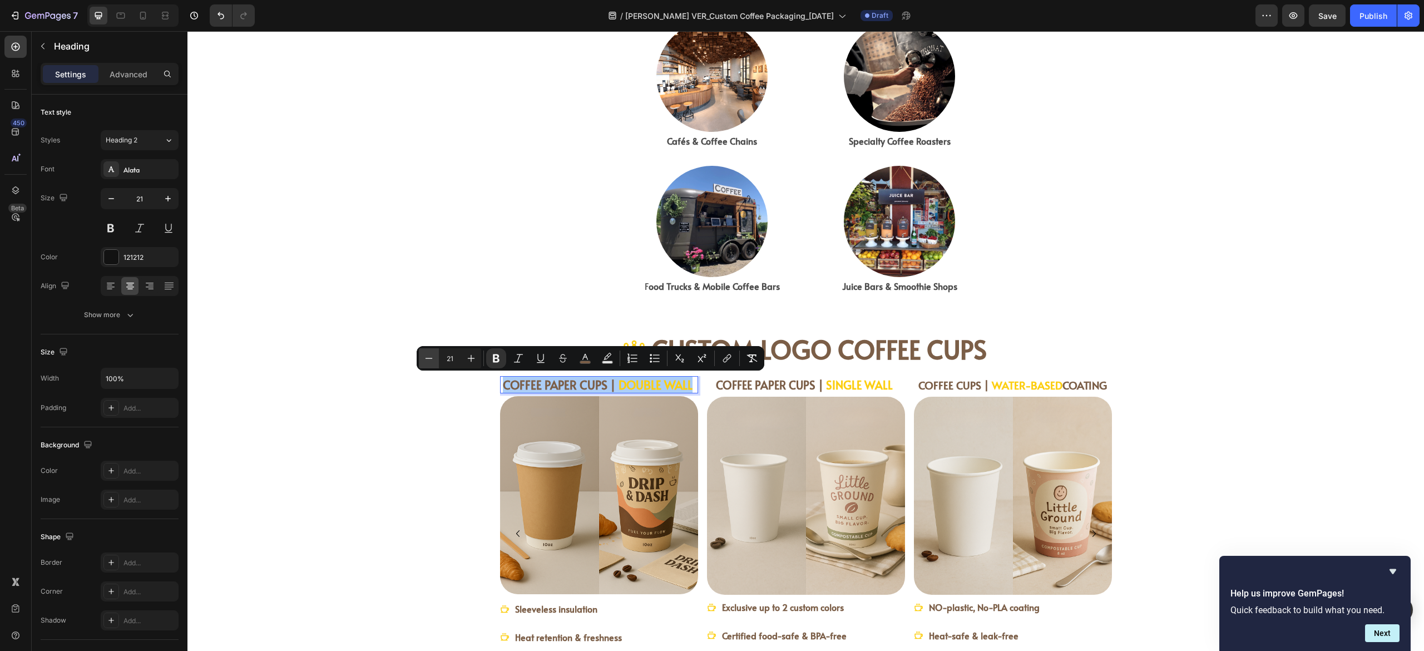
click at [422, 358] on button "Minus" at bounding box center [429, 358] width 20 height 20
type input "20"
click at [1197, 260] on div "Who Needs Customizable Coffee Packaging? Heading Whether you’re serving or sell…" at bounding box center [805, 93] width 1237 height 442
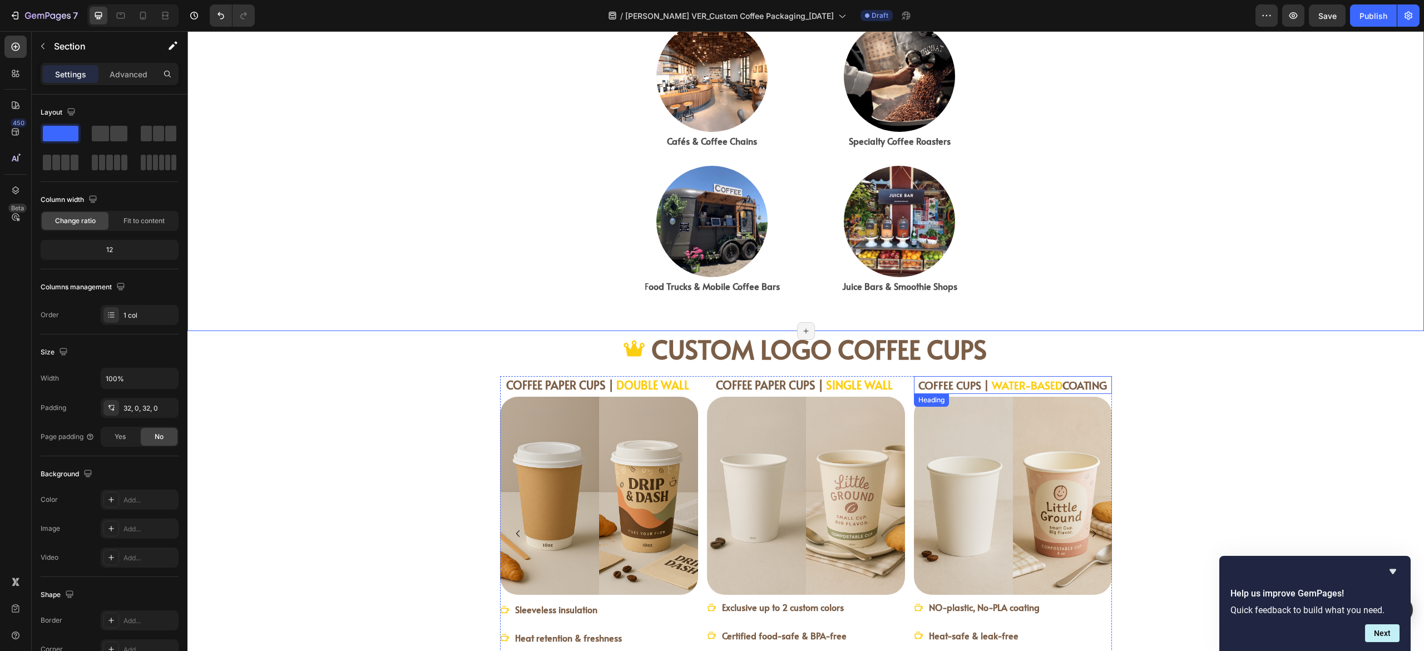
click at [997, 384] on strong "WATER-BASED" at bounding box center [1027, 385] width 71 height 14
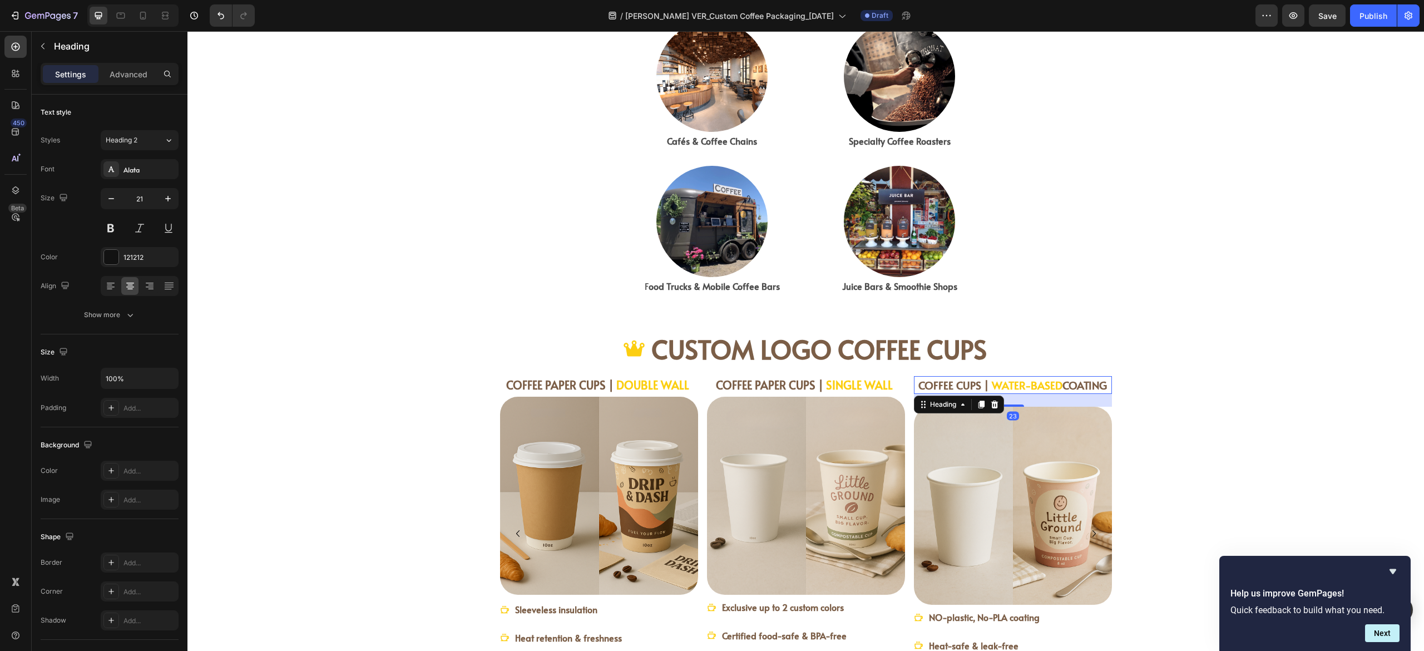
drag, startPoint x: 1001, startPoint y: 394, endPoint x: 818, endPoint y: 393, distance: 183.6
click at [1002, 406] on div at bounding box center [1013, 405] width 22 height 2
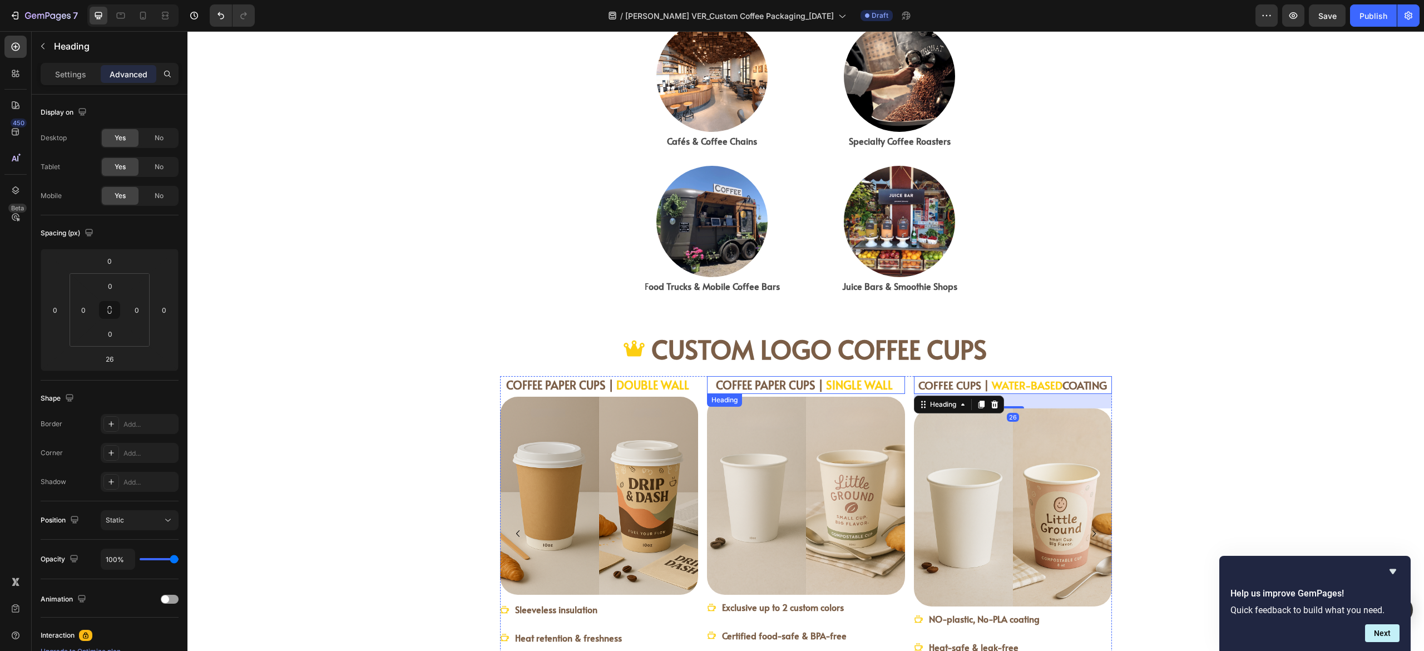
click at [782, 388] on strong "COFFEE PAPER CUPS |" at bounding box center [769, 385] width 107 height 16
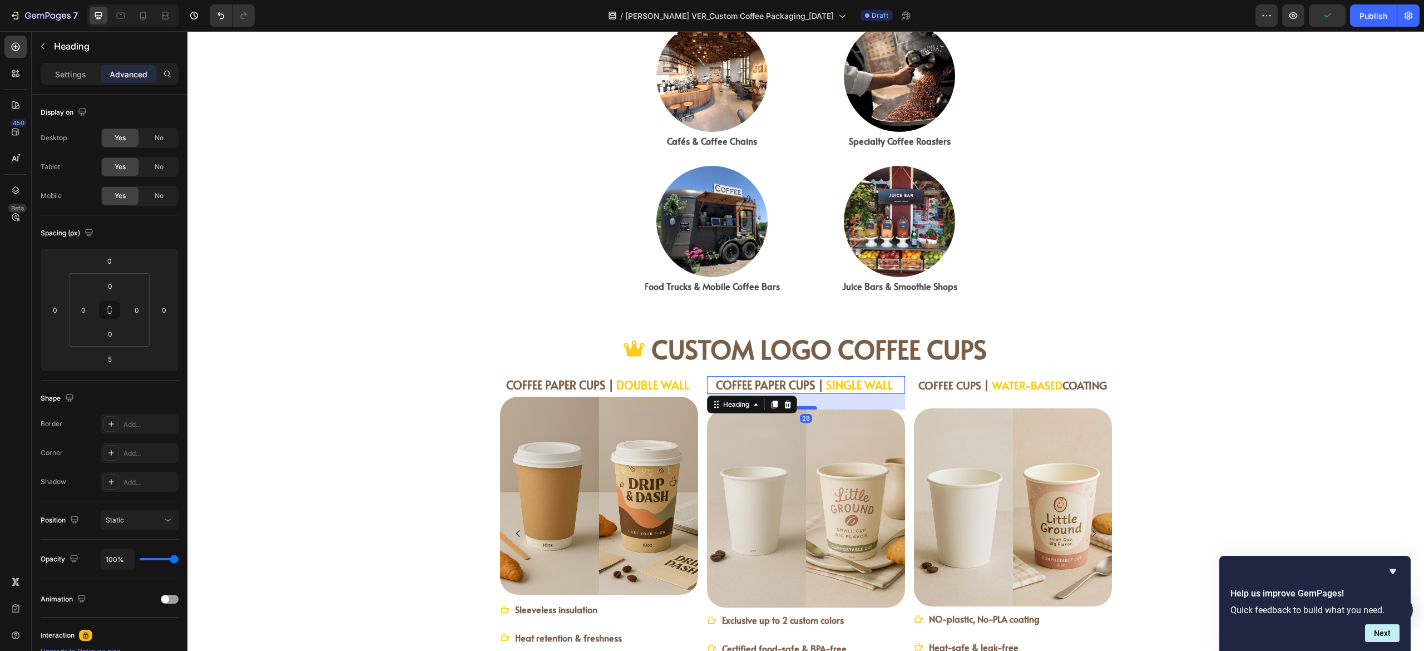
drag, startPoint x: 792, startPoint y: 394, endPoint x: 795, endPoint y: 407, distance: 12.5
click at [795, 407] on div at bounding box center [806, 407] width 22 height 3
type input "28"
drag, startPoint x: 597, startPoint y: 375, endPoint x: 595, endPoint y: 383, distance: 7.7
click at [597, 376] on h2 "⁠⁠⁠⁠⁠⁠⁠ COFFEE PAPER CUPS | DOUBLE WALL" at bounding box center [599, 385] width 198 height 18
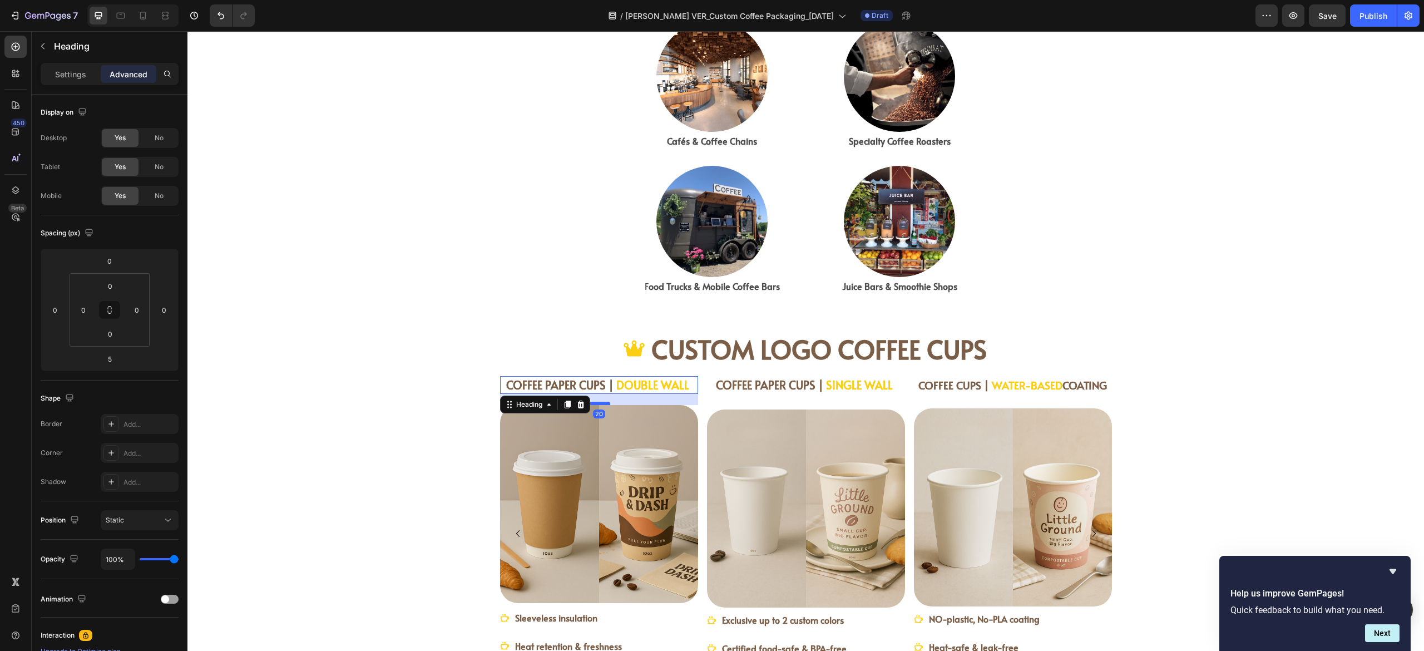
drag, startPoint x: 592, startPoint y: 392, endPoint x: 596, endPoint y: 401, distance: 9.2
click at [596, 394] on div "20" at bounding box center [599, 394] width 198 height 0
type input "20"
click at [992, 385] on strong "WATER-BASED" at bounding box center [1027, 385] width 71 height 14
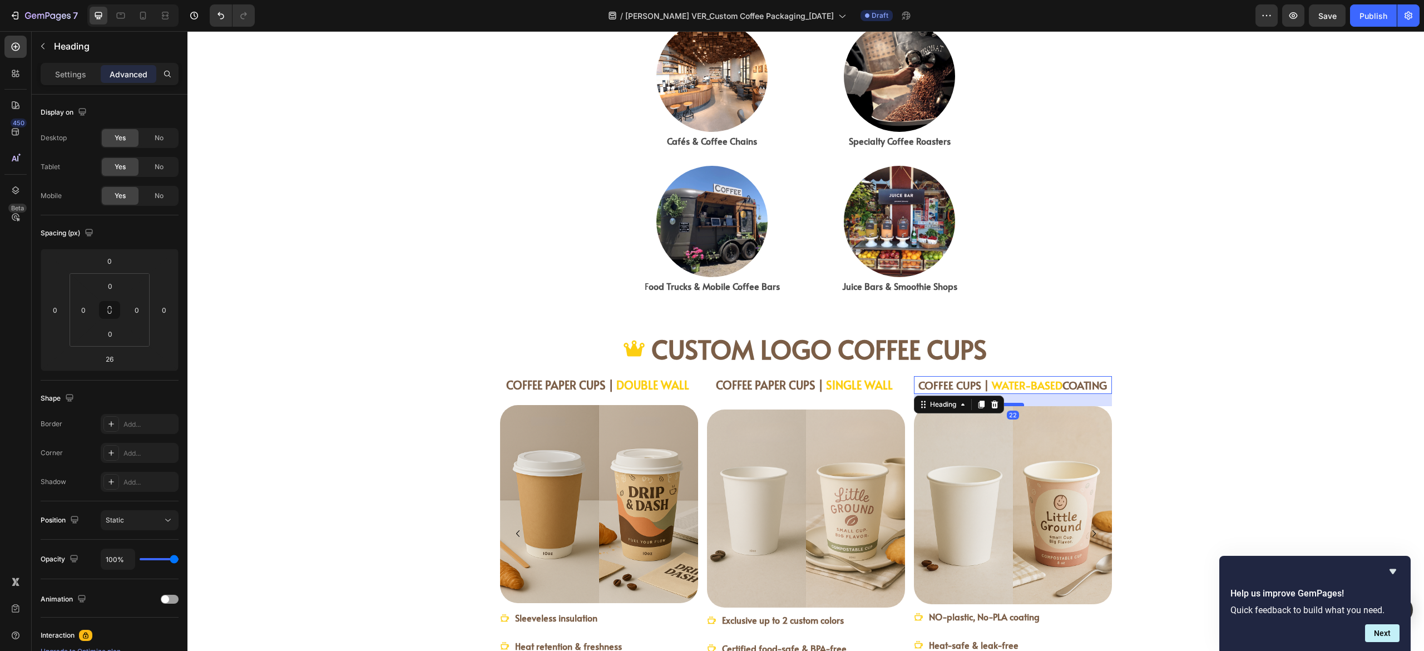
click at [1007, 403] on div at bounding box center [1013, 404] width 22 height 3
type input "22"
click at [1250, 391] on div "⁠⁠⁠⁠⁠⁠⁠ COFFEE PAPER CUPS | DOUBLE WALL Heading Image Sleeveless insulation Hea…" at bounding box center [805, 561] width 1201 height 371
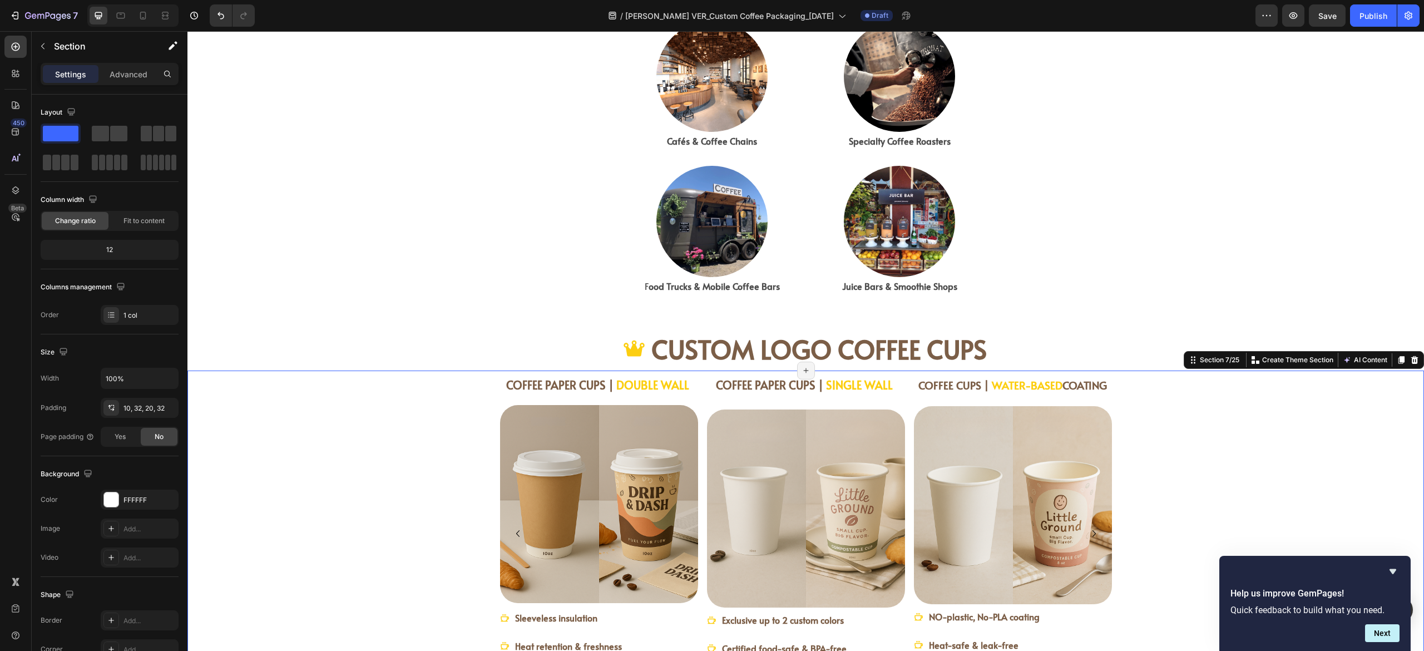
scroll to position [1001, 0]
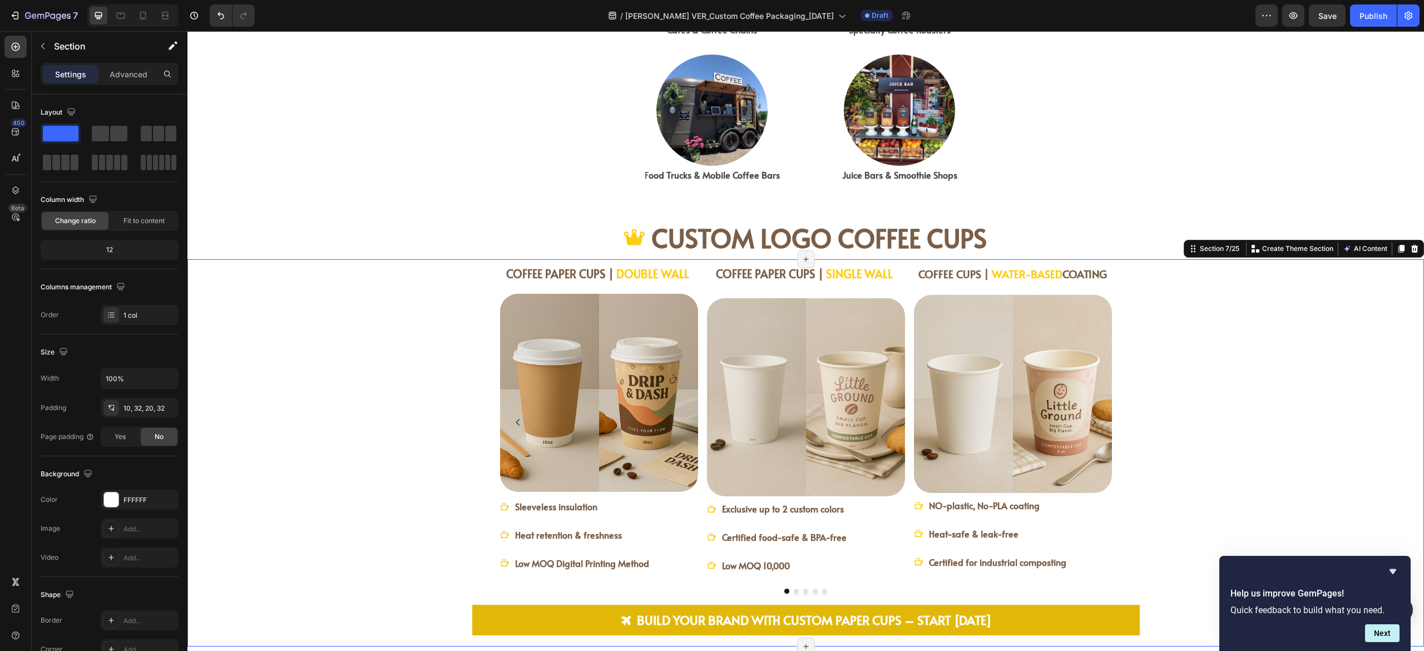
click at [1252, 399] on div "⁠⁠⁠⁠⁠⁠⁠ COFFEE PAPER CUPS | DOUBLE WALL Heading Image Sleeveless insulation Hea…" at bounding box center [805, 450] width 1201 height 371
click at [1334, 8] on button "Save" at bounding box center [1327, 15] width 37 height 22
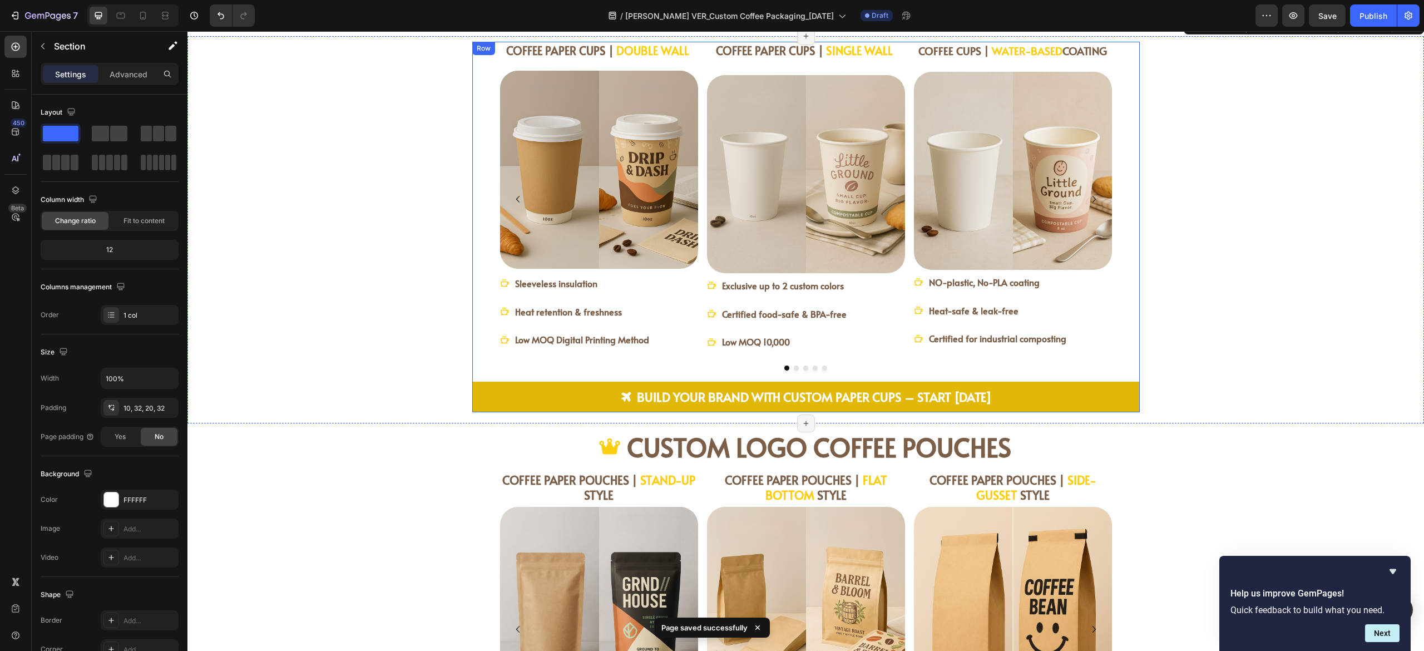
scroll to position [1335, 0]
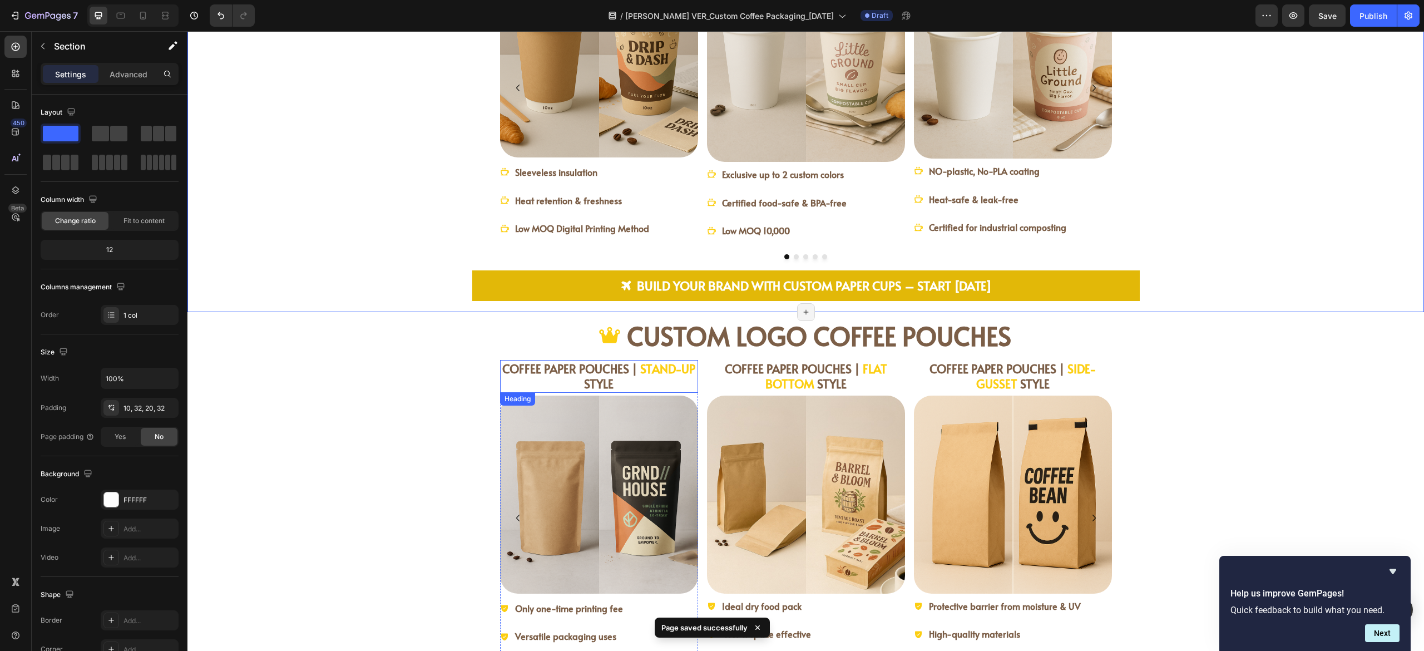
click at [584, 378] on strong "STYLE" at bounding box center [598, 383] width 29 height 16
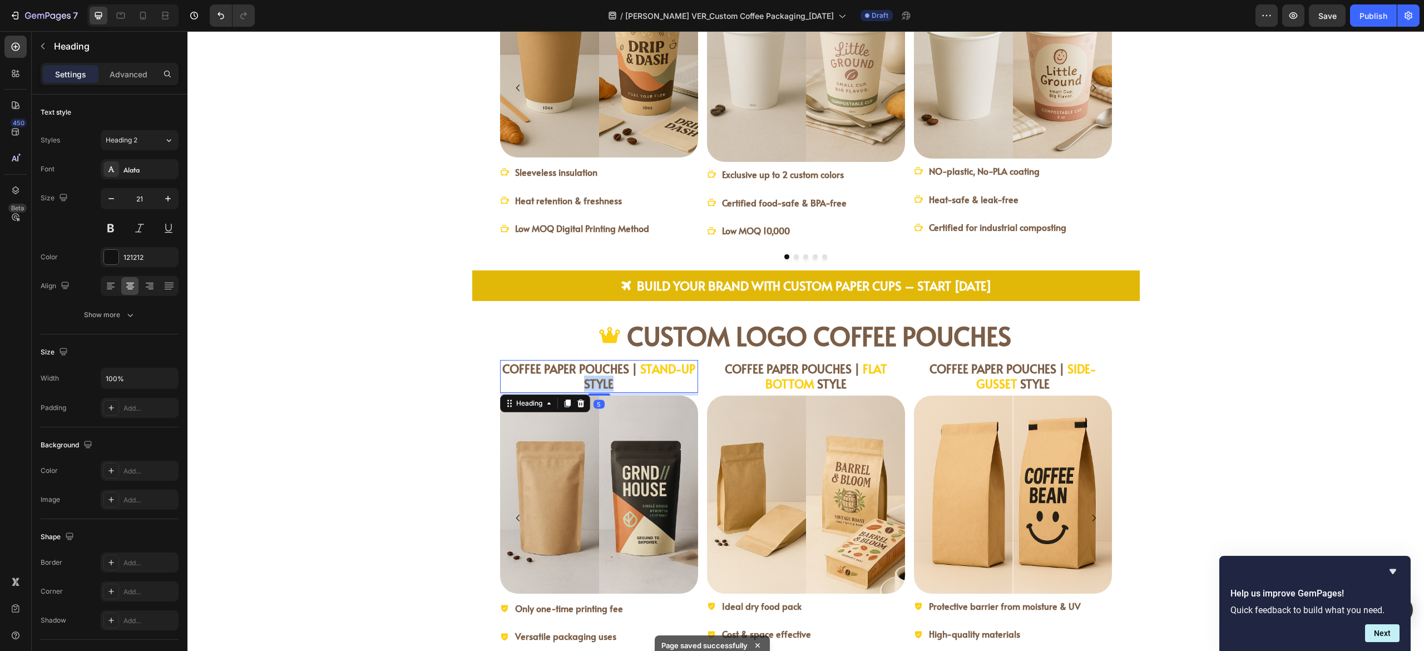
click at [587, 381] on strong "STYLE" at bounding box center [598, 383] width 29 height 16
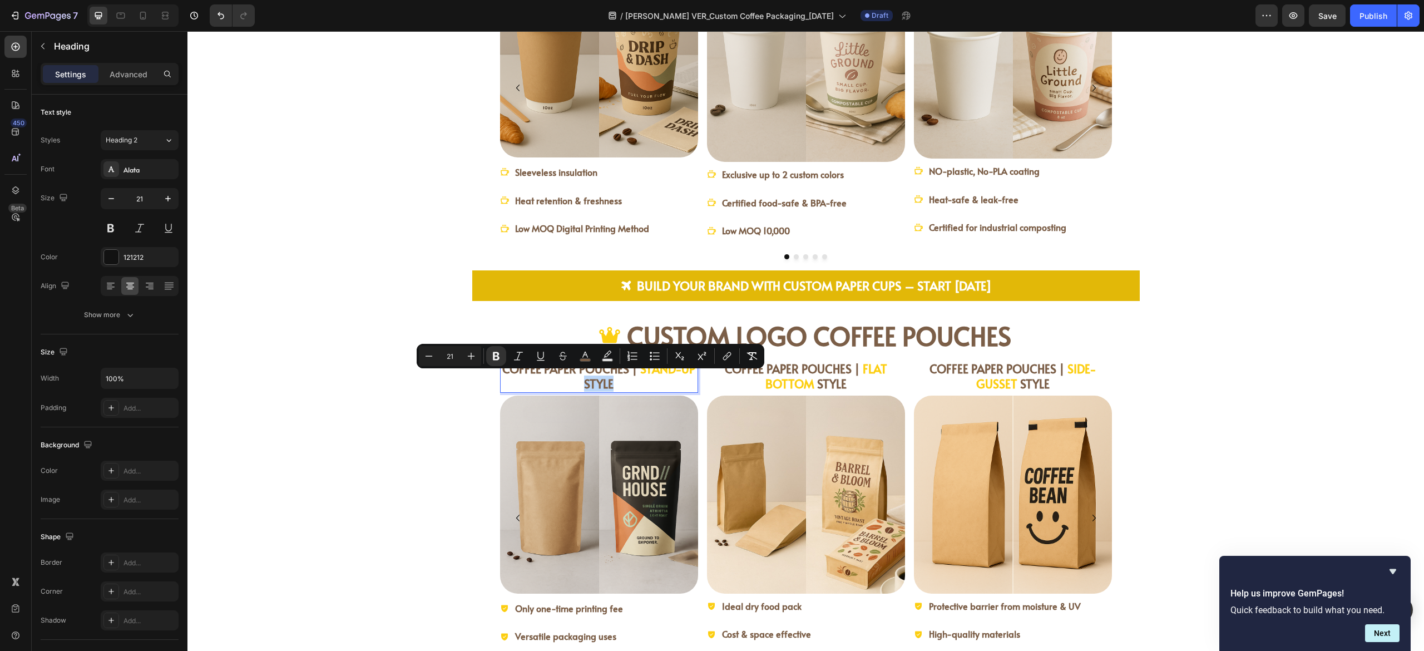
click at [626, 385] on p "COFFEE PAPER POUCHES | STAND-UP STYLE" at bounding box center [599, 376] width 196 height 31
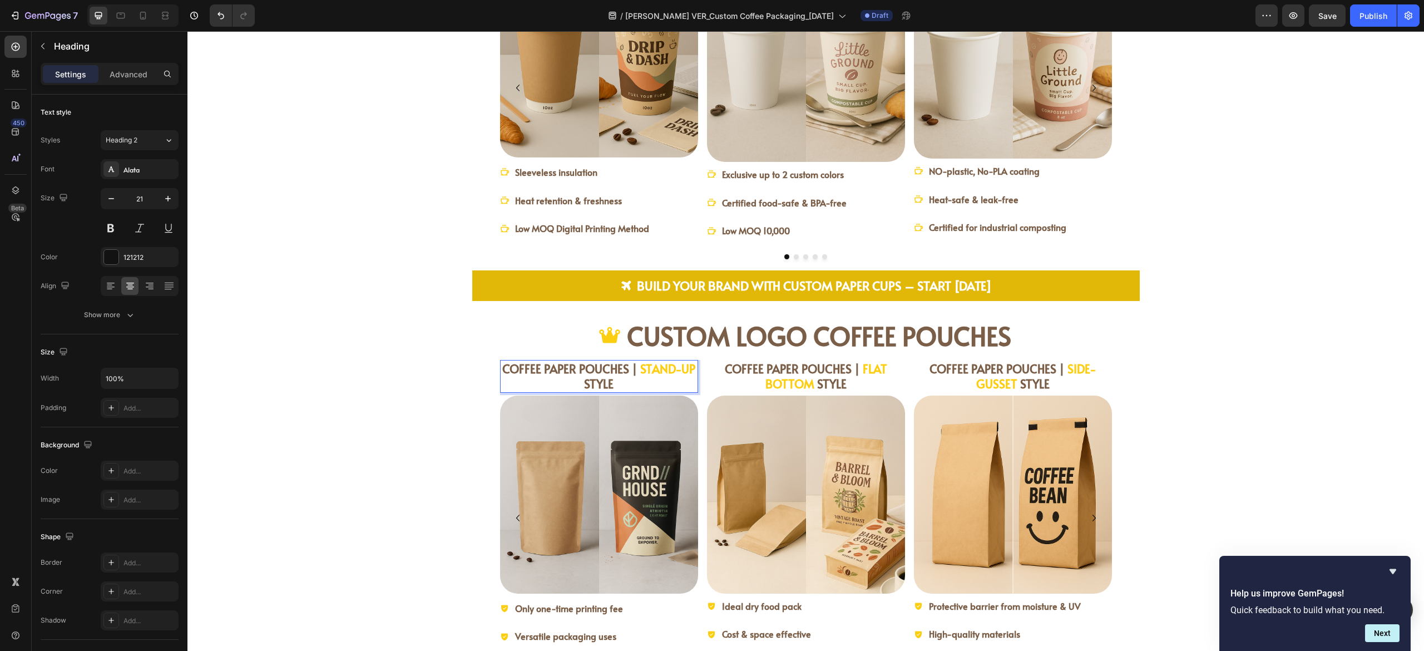
click at [547, 370] on strong "COFFEE PAPER POUCHES |" at bounding box center [569, 368] width 135 height 16
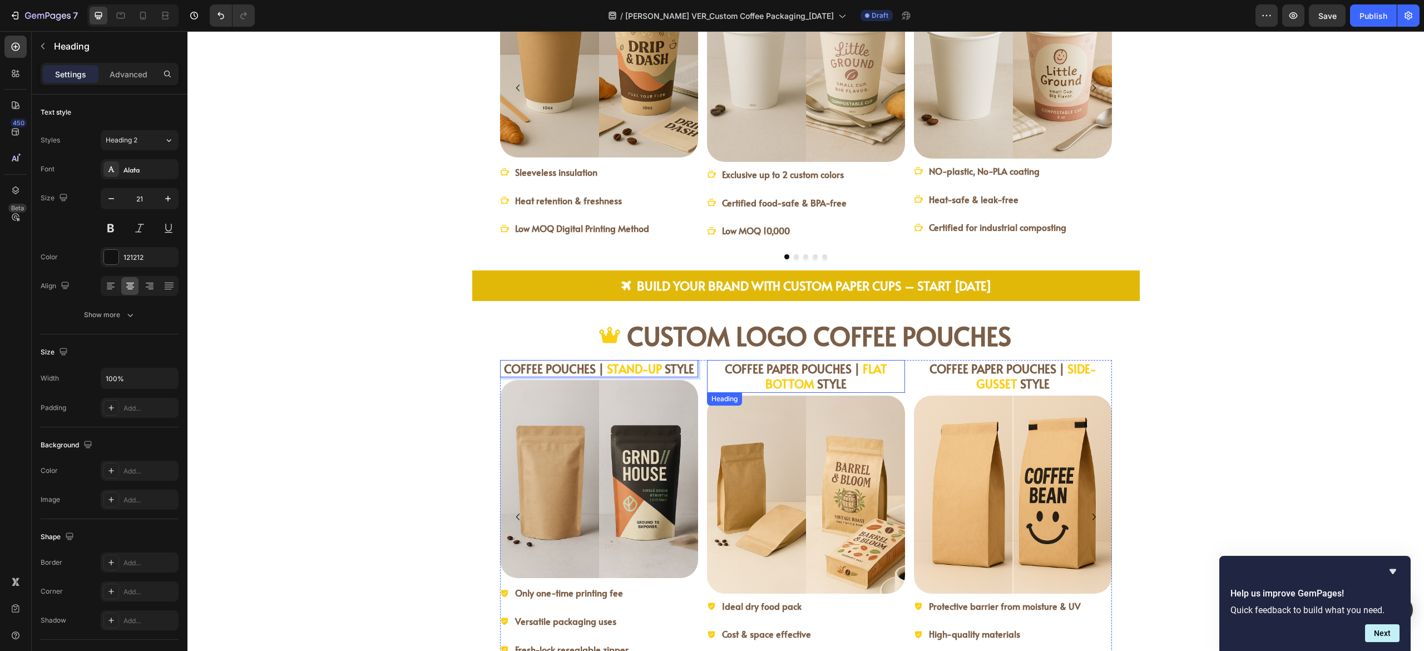
click at [779, 370] on strong "COFFEE PAPER POUCHES |" at bounding box center [792, 368] width 135 height 16
click at [770, 367] on strong "COFFEE PAPER POUCHES |" at bounding box center [792, 368] width 135 height 16
drag, startPoint x: 770, startPoint y: 367, endPoint x: 765, endPoint y: 373, distance: 7.9
click at [771, 367] on strong "COFFEE PAPER POUCHES |" at bounding box center [792, 368] width 135 height 16
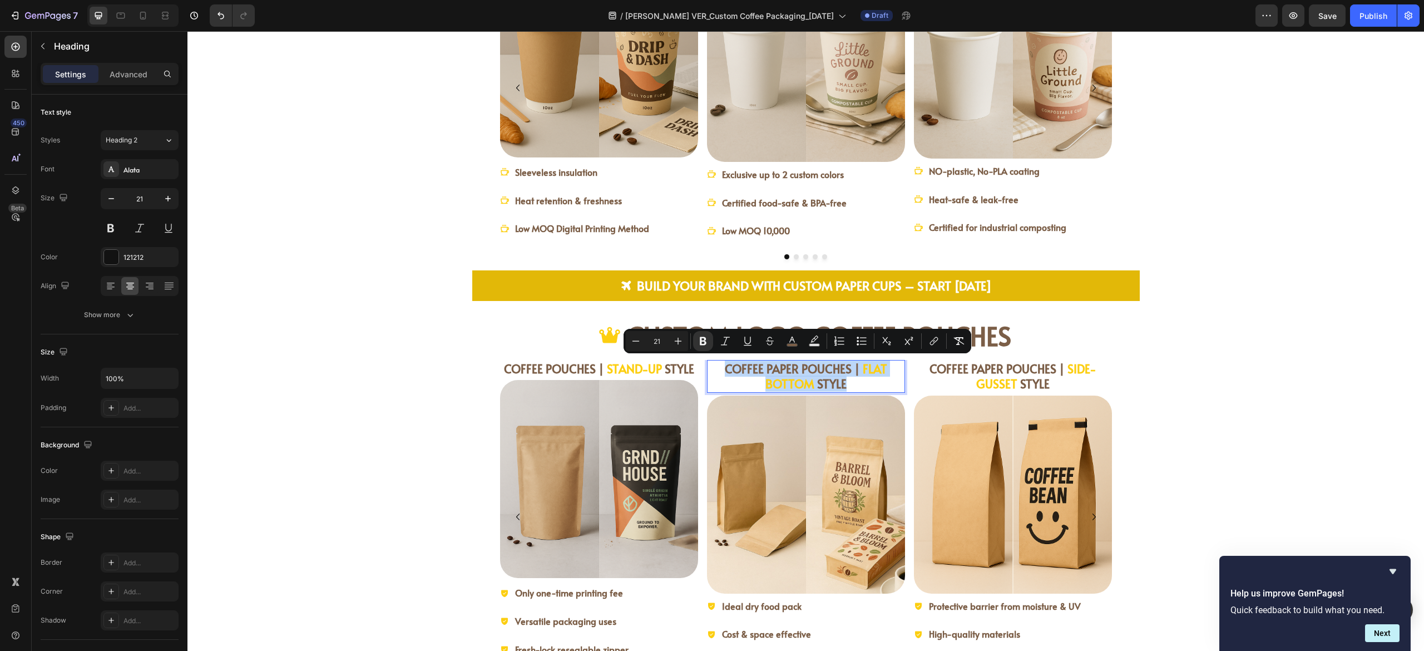
click at [769, 364] on strong "COFFEE PAPER POUCHES |" at bounding box center [792, 368] width 135 height 16
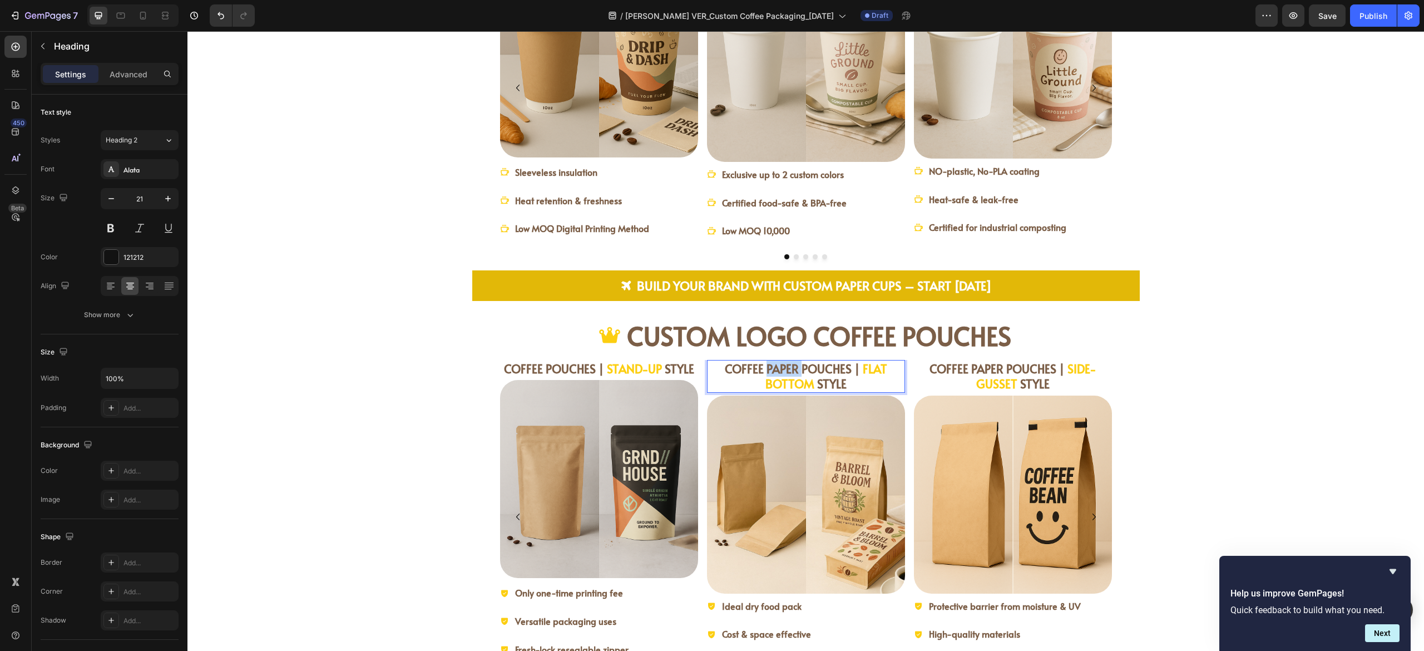
click at [769, 364] on strong "COFFEE PAPER POUCHES |" at bounding box center [792, 368] width 135 height 16
click at [983, 360] on strong "COFFEE PAPER POUCHES |" at bounding box center [996, 368] width 135 height 16
click at [986, 364] on strong "COFFEE PAPER POUCHES |" at bounding box center [996, 368] width 135 height 16
click at [791, 387] on strong "STYLE" at bounding box center [805, 383] width 29 height 16
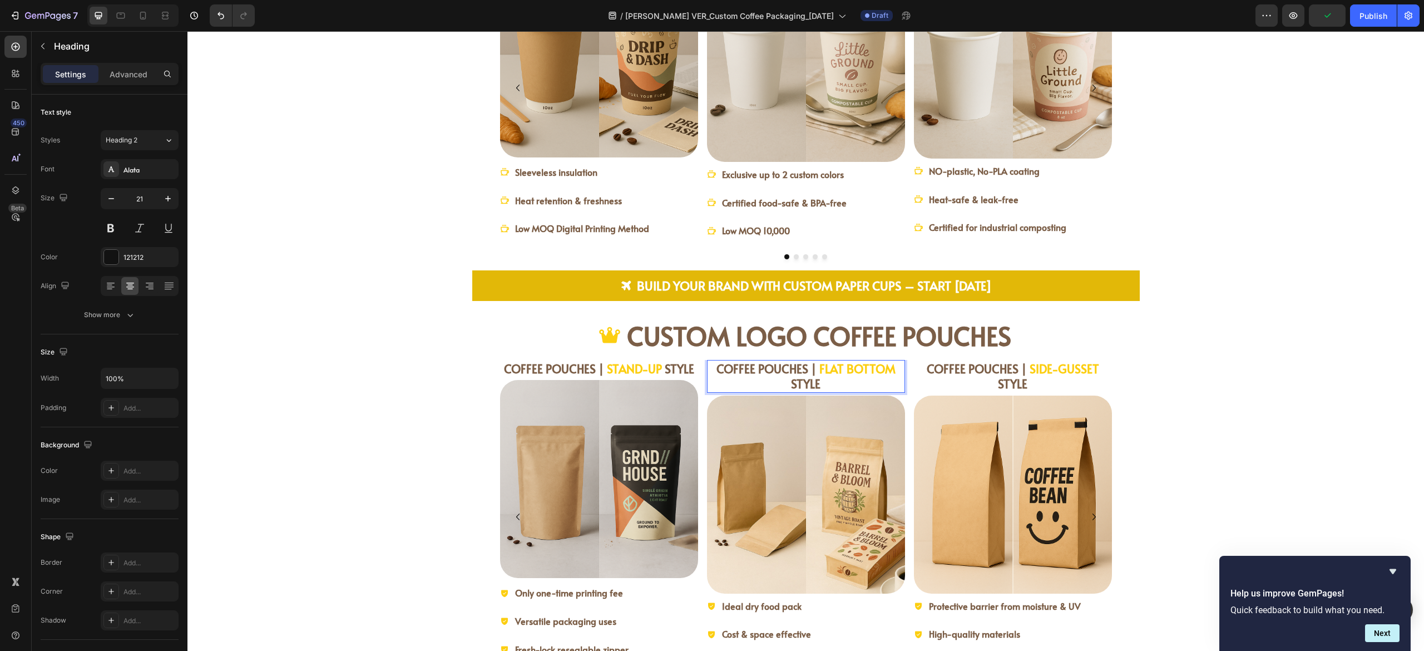
click at [792, 383] on strong "STYLE" at bounding box center [805, 383] width 29 height 16
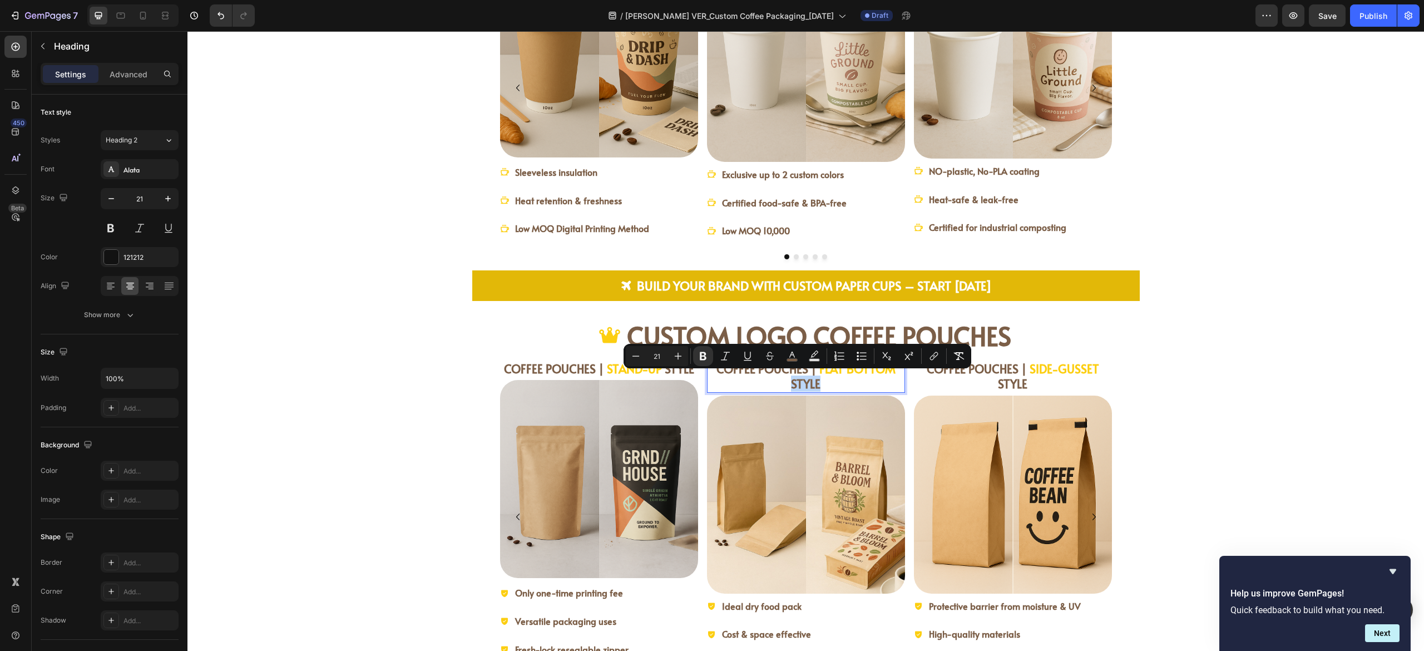
click at [828, 384] on p "COFFEE POUCHES | FLAT BOTTOM STYLE" at bounding box center [806, 376] width 196 height 31
click at [768, 380] on p "COFFEE POUCHES | FLAT BOTTOM STYLE" at bounding box center [806, 376] width 196 height 31
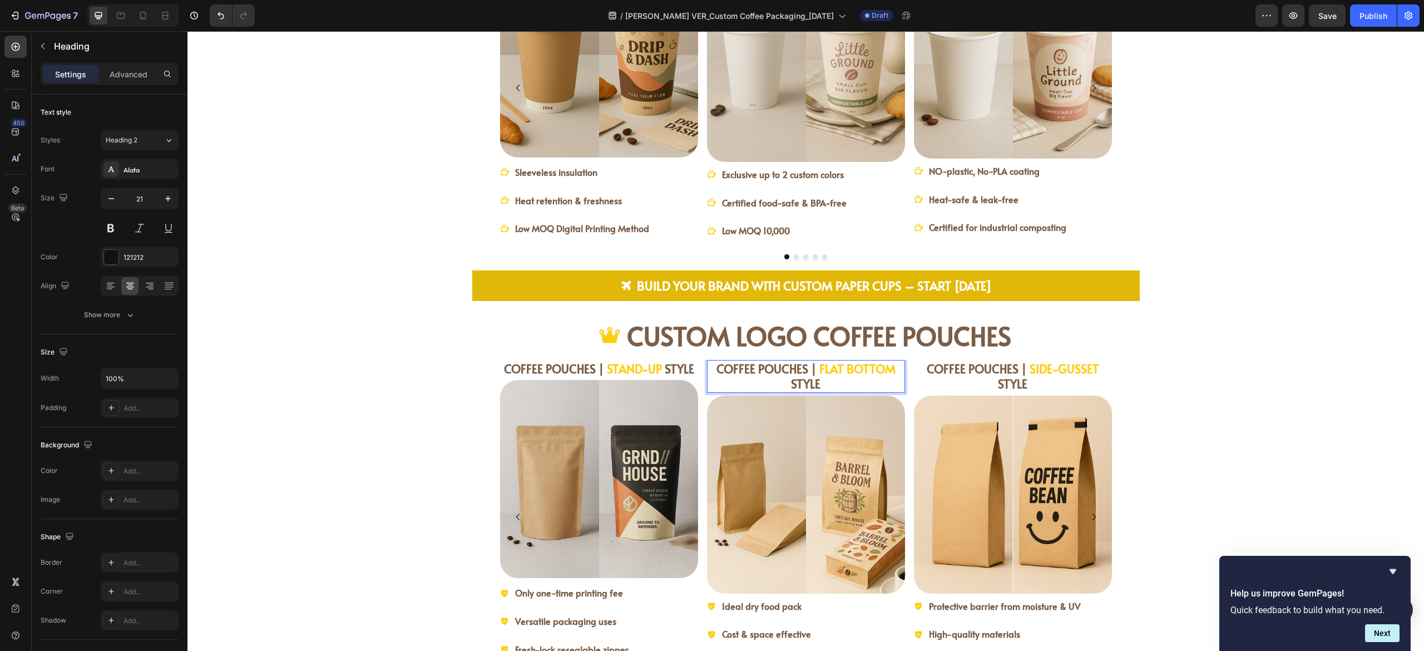
click at [796, 382] on strong "STYLE" at bounding box center [805, 383] width 29 height 16
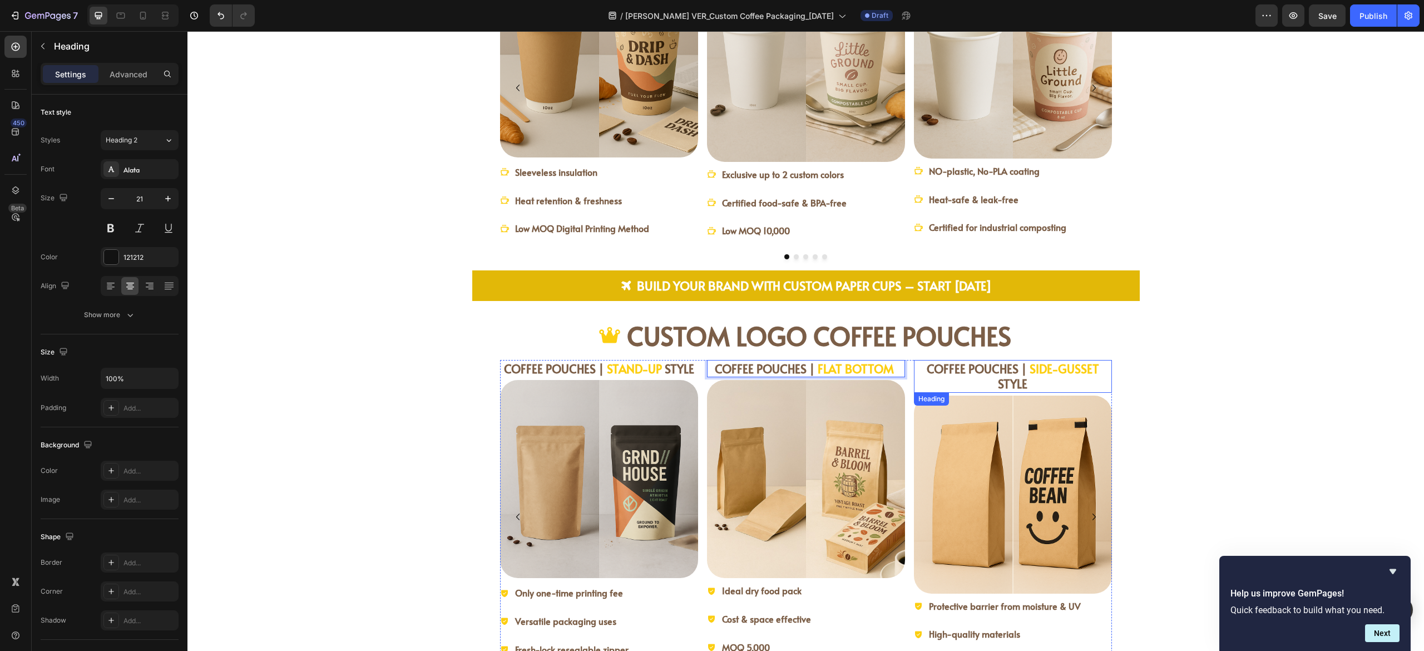
click at [1011, 382] on strong "STYLE" at bounding box center [1012, 383] width 29 height 16
click at [1010, 382] on strong "STYLE" at bounding box center [1012, 383] width 29 height 16
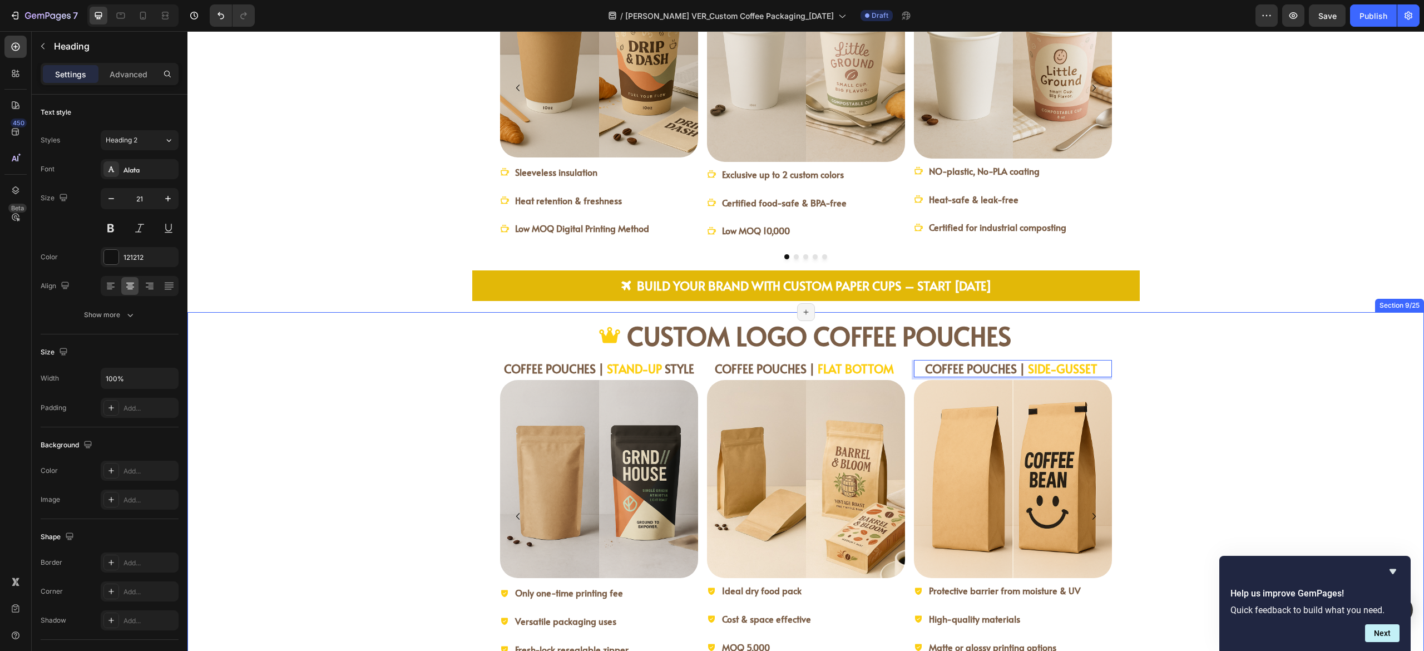
click at [1141, 389] on div "⁠⁠⁠⁠⁠⁠⁠ COFFEE POUCHES | STAND-UP STYLE Heading Image Only one-time printing fe…" at bounding box center [805, 523] width 1201 height 327
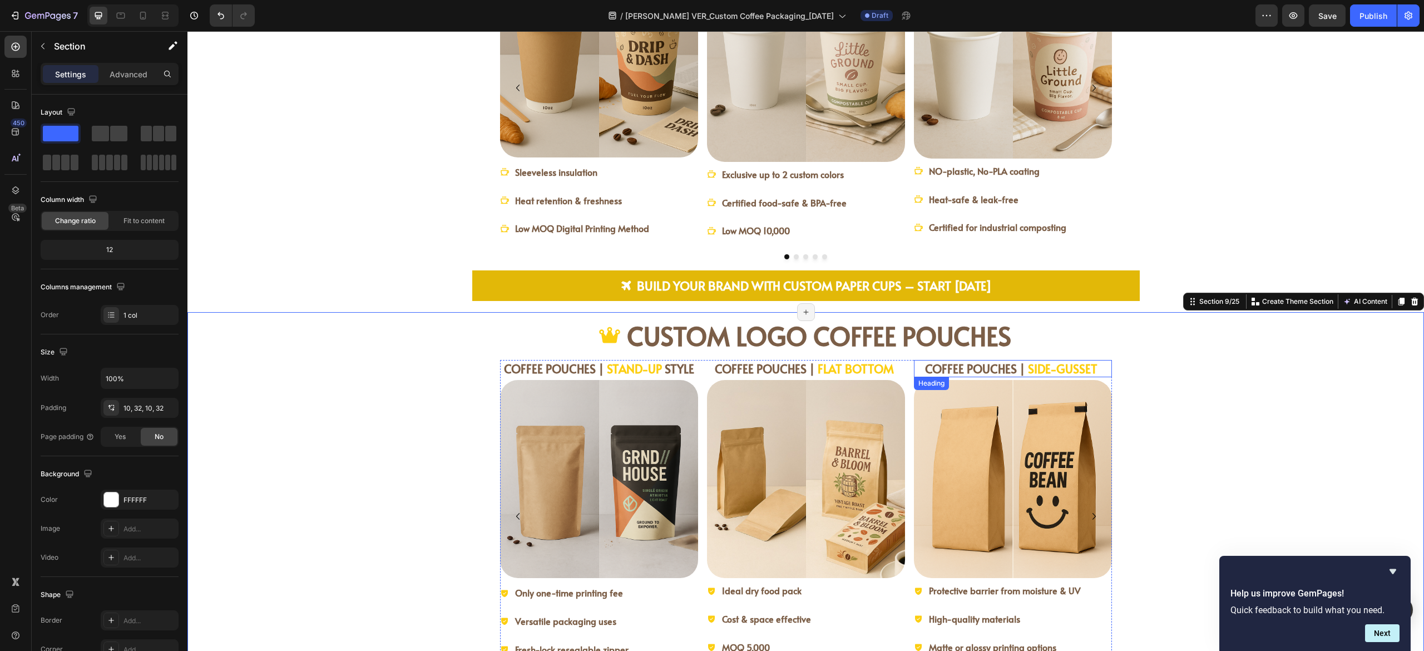
click at [996, 365] on strong "COFFEE POUCHES |" at bounding box center [975, 368] width 100 height 16
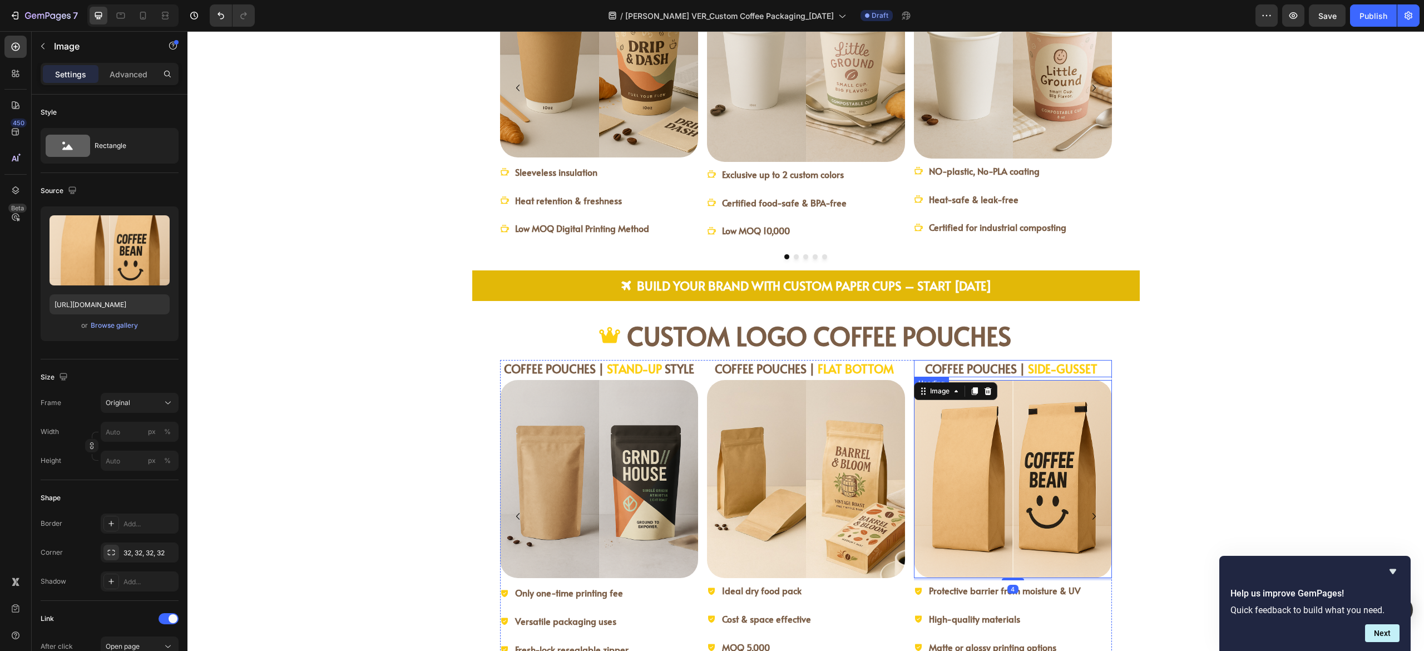
click at [998, 363] on strong "COFFEE POUCHES |" at bounding box center [975, 368] width 100 height 16
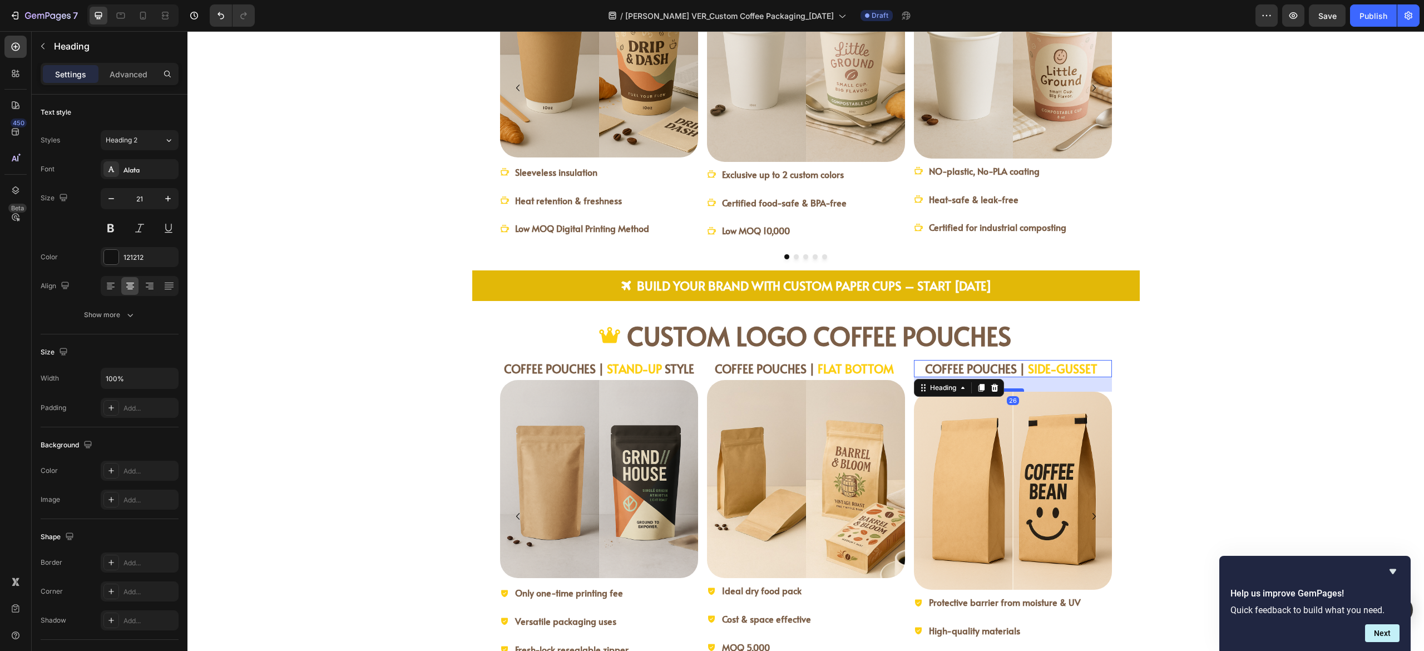
drag, startPoint x: 1001, startPoint y: 374, endPoint x: 1002, endPoint y: 386, distance: 12.3
click at [1002, 377] on div "26" at bounding box center [1013, 377] width 198 height 0
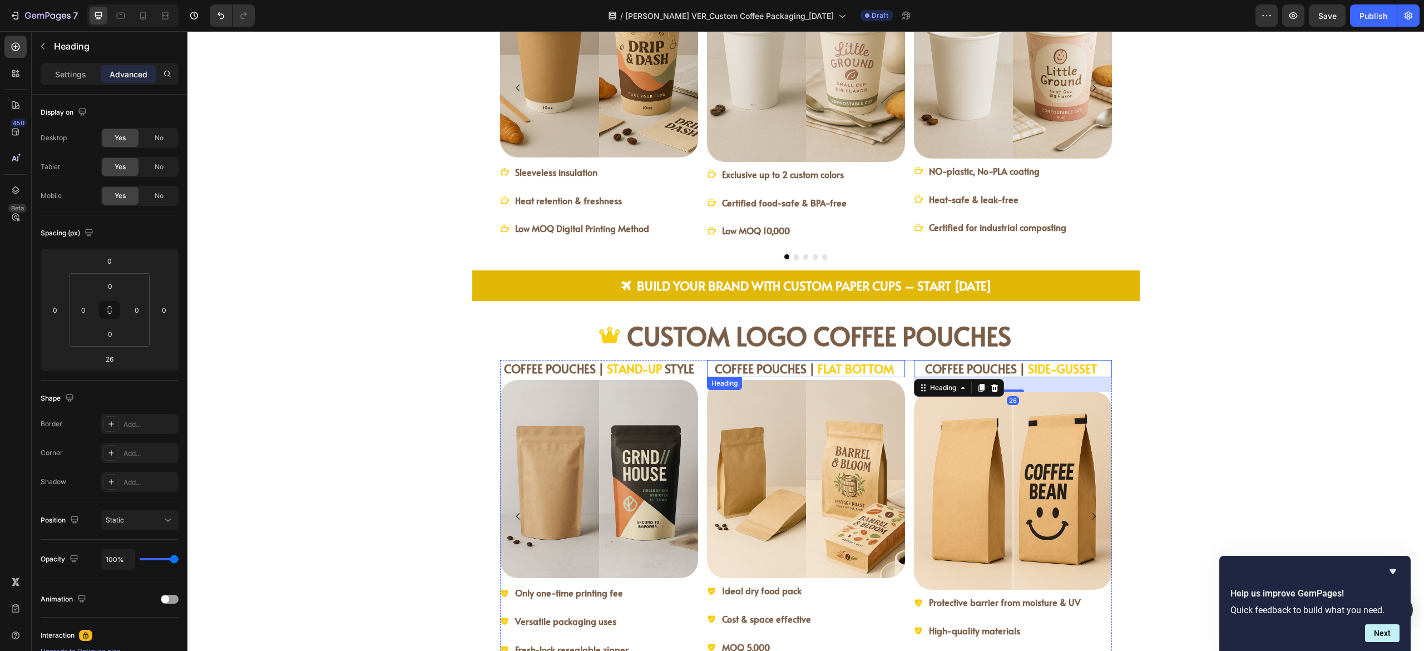
click at [823, 365] on strong "FLAT BOTTOM" at bounding box center [856, 368] width 76 height 16
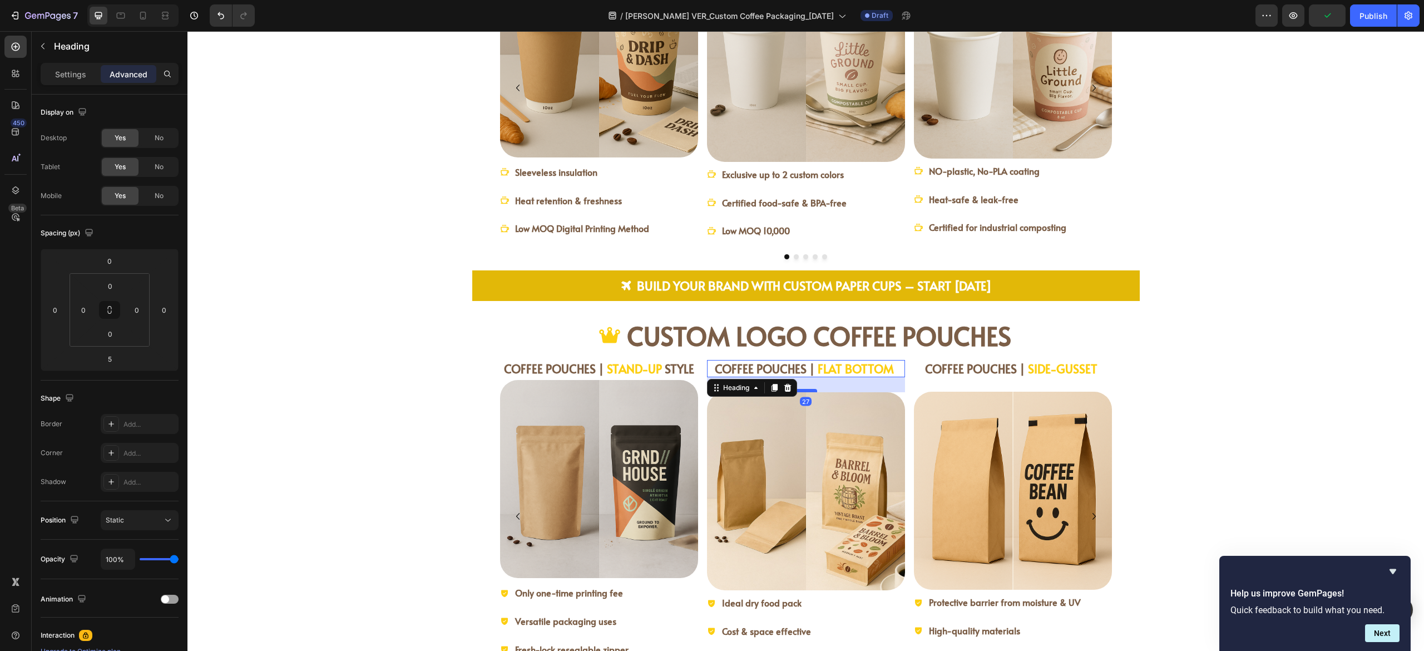
drag, startPoint x: 793, startPoint y: 377, endPoint x: 794, endPoint y: 388, distance: 11.7
click at [795, 389] on div at bounding box center [806, 390] width 22 height 3
type input "27"
click at [586, 360] on strong "COFFEE POUCHES |" at bounding box center [554, 368] width 100 height 16
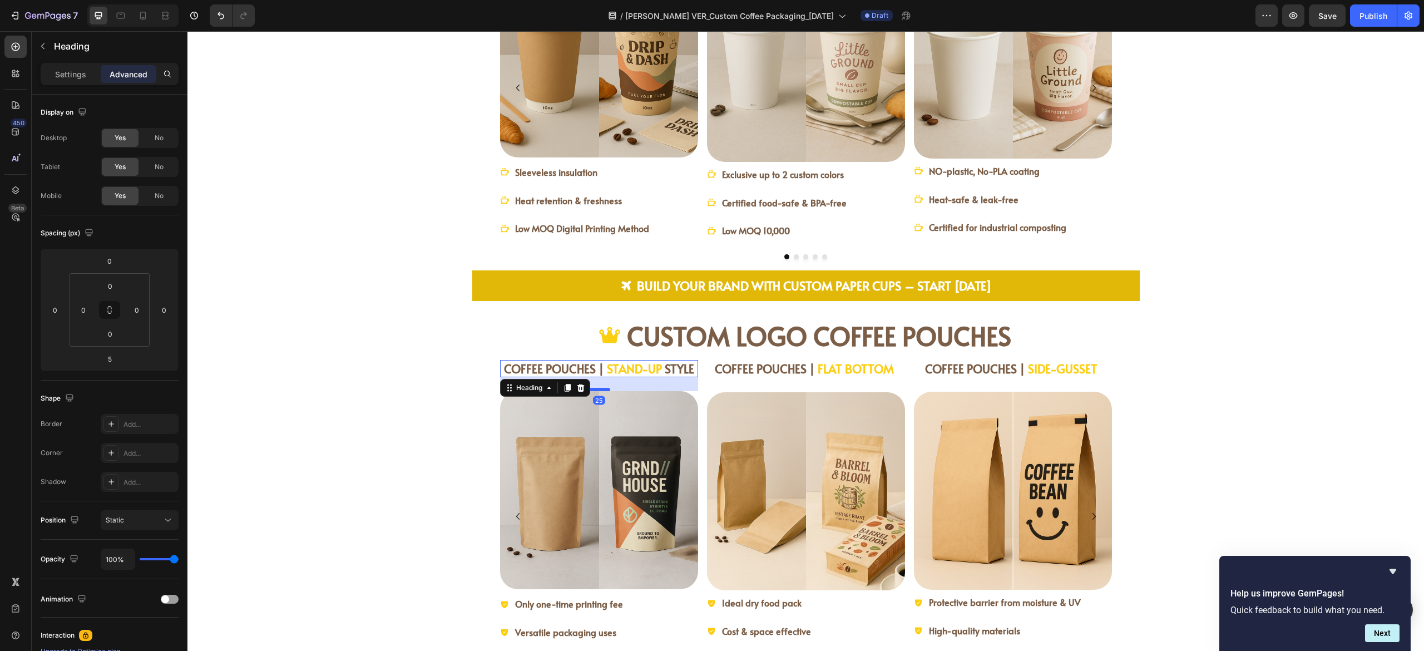
drag, startPoint x: 589, startPoint y: 377, endPoint x: 586, endPoint y: 387, distance: 10.9
click at [588, 388] on div at bounding box center [599, 389] width 22 height 3
type input "25"
click at [1210, 364] on div "⁠⁠⁠⁠⁠⁠⁠ COFFEE POUCHES | STAND-UP STYLE Heading 25 Image Only one-time printing…" at bounding box center [805, 523] width 1201 height 327
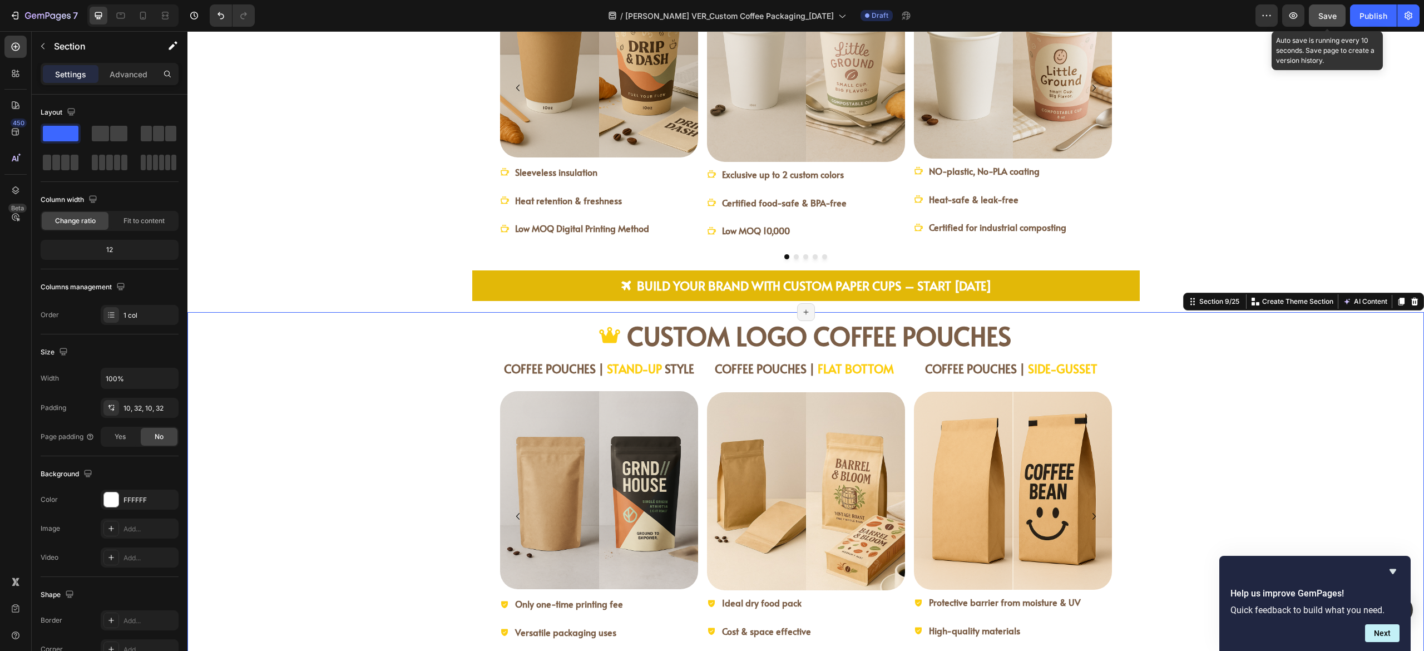
click at [1328, 24] on button "Save" at bounding box center [1327, 15] width 37 height 22
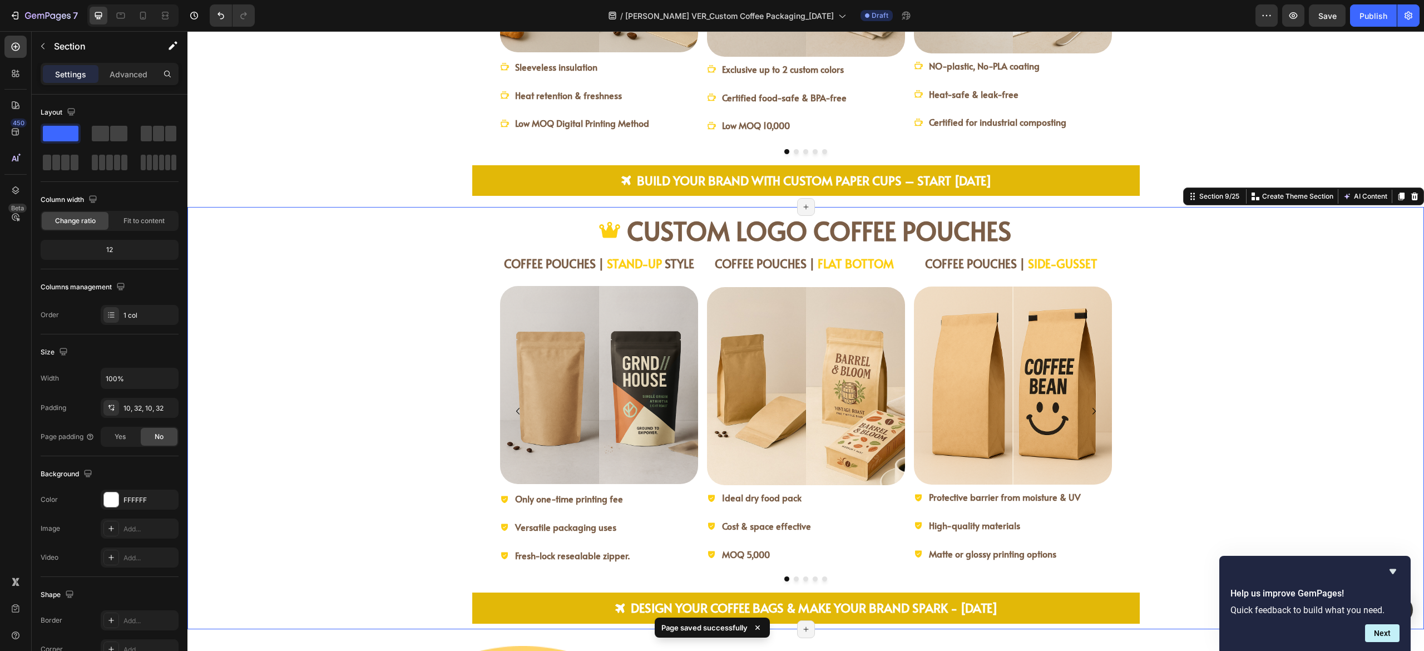
scroll to position [1446, 0]
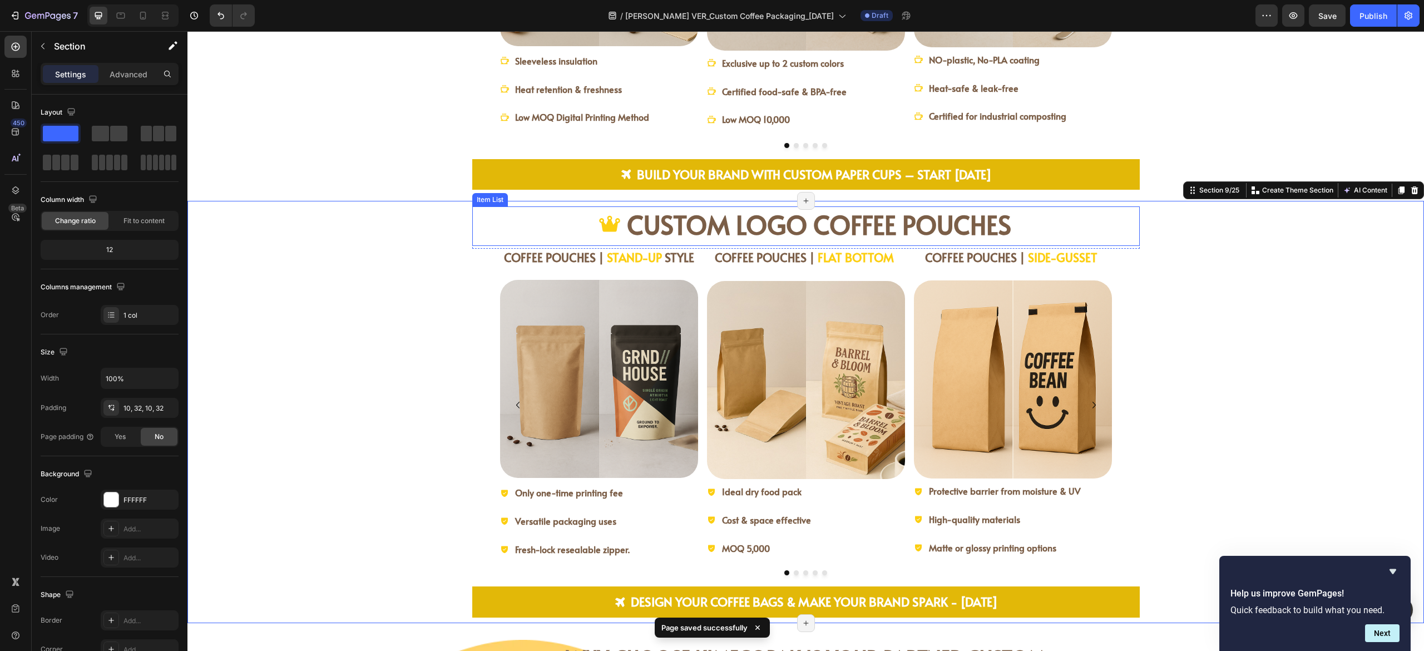
click at [819, 235] on strong "CUSTOM LOGO COFFEE POUCHES" at bounding box center [819, 224] width 384 height 36
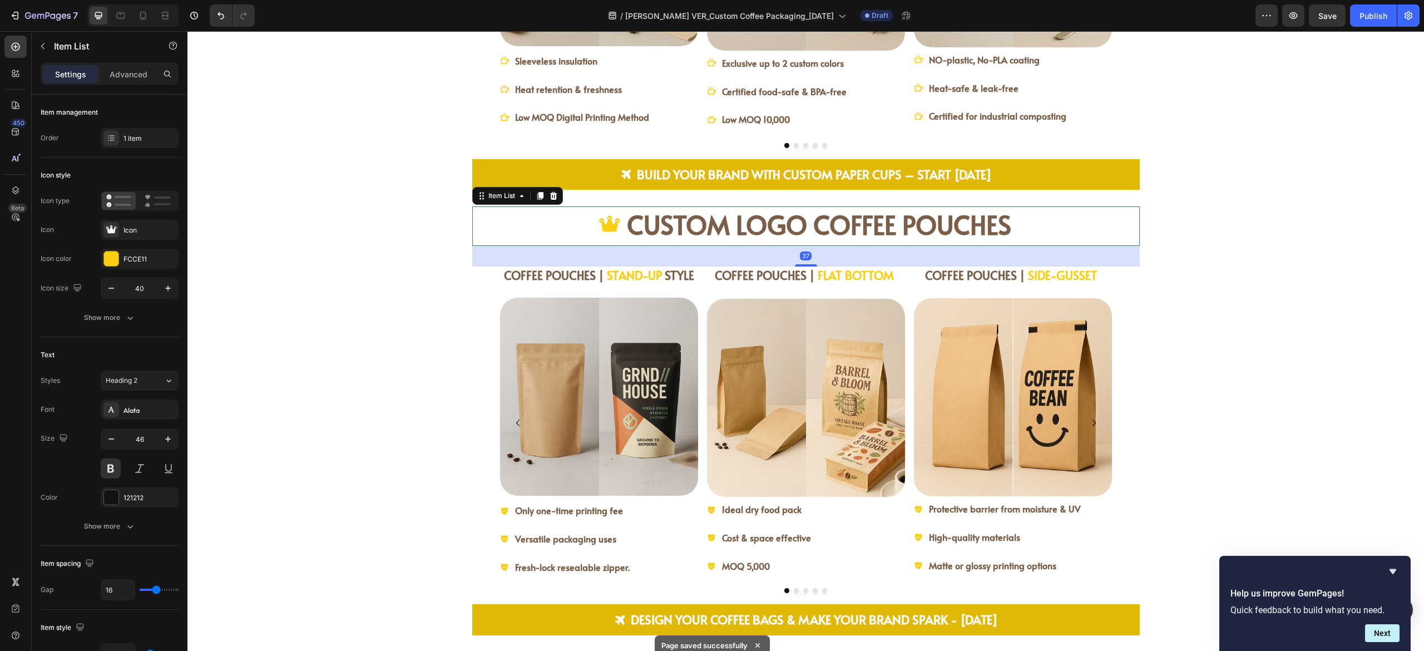
drag, startPoint x: 797, startPoint y: 243, endPoint x: 797, endPoint y: 260, distance: 17.8
click at [797, 246] on div "37" at bounding box center [806, 246] width 668 height 0
type input "100%"
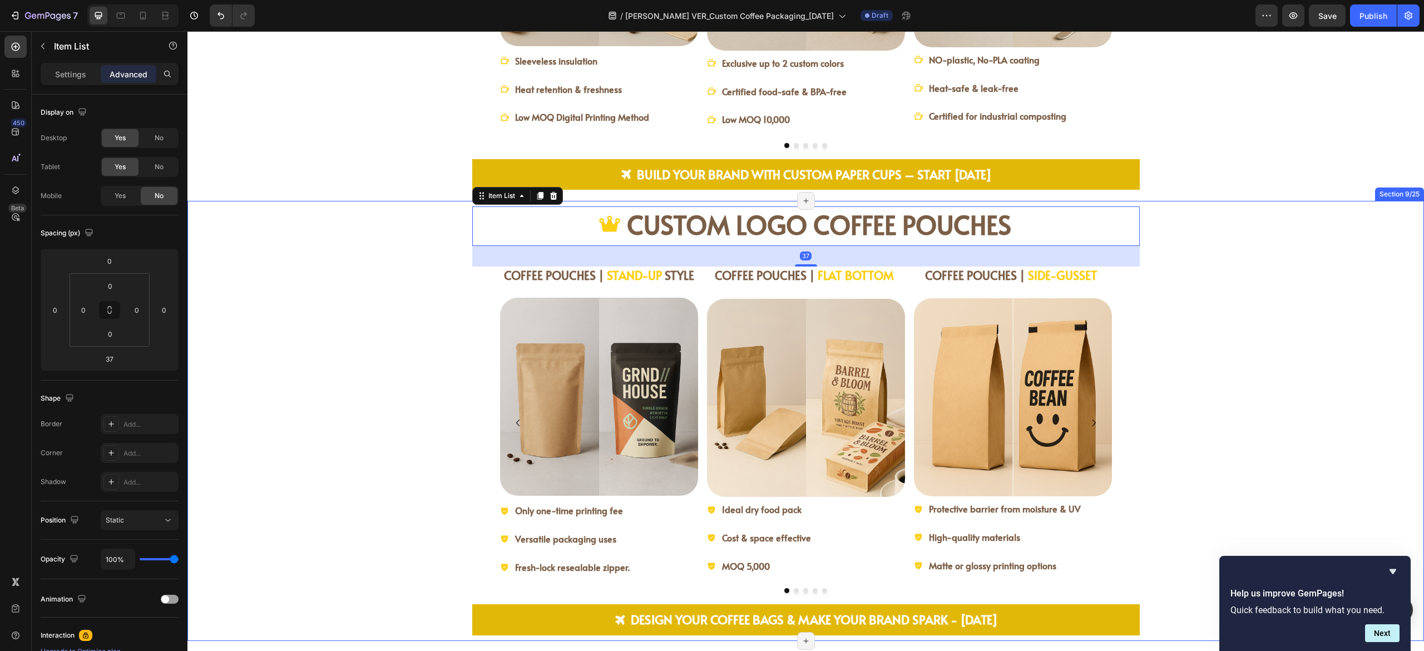
click at [1214, 319] on div "⁠⁠⁠⁠⁠⁠⁠ COFFEE POUCHES | STAND-UP STYLE Heading Image Only one-time printing fe…" at bounding box center [805, 429] width 1201 height 327
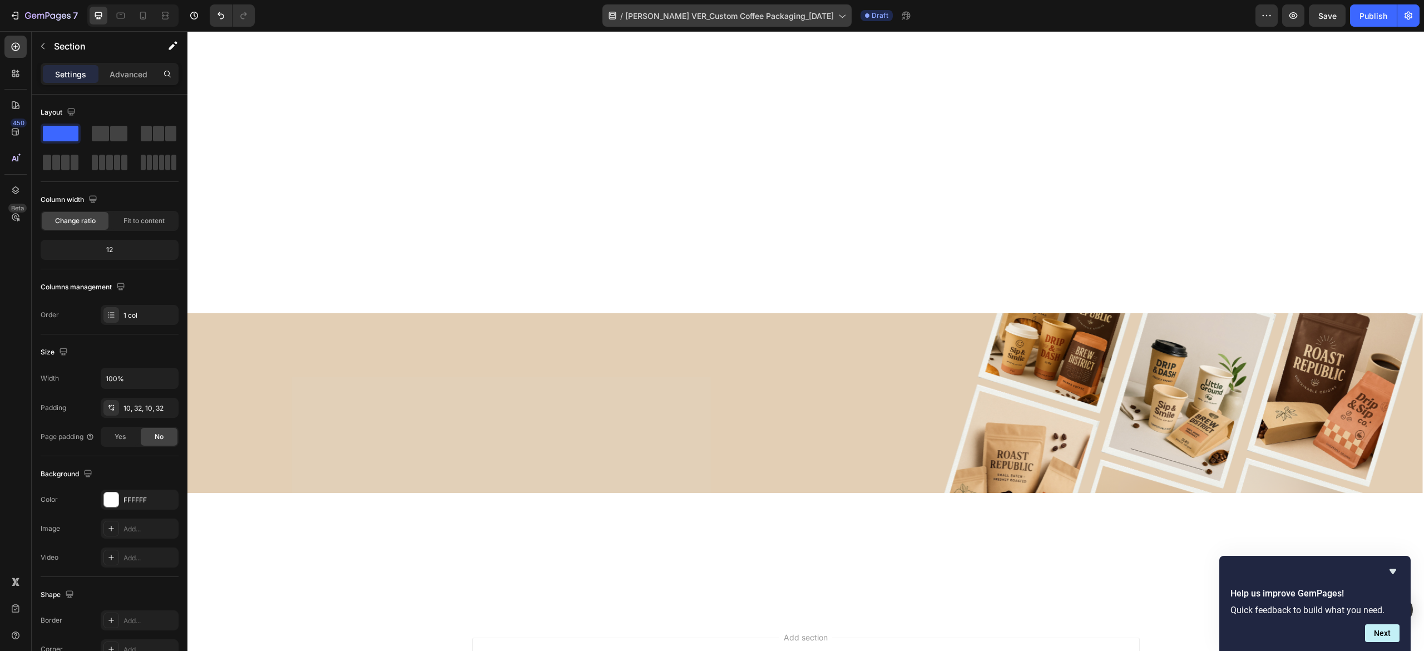
scroll to position [3844, 0]
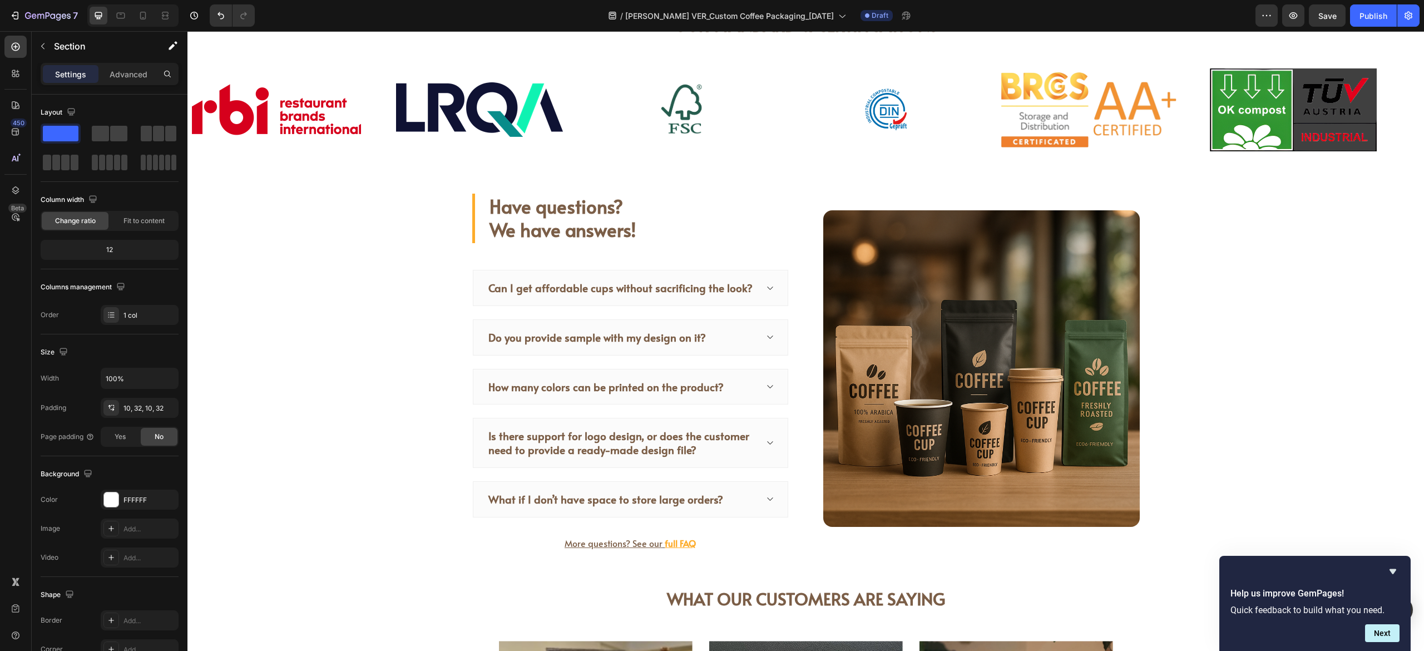
scroll to position [3844, 0]
